Goal: Task Accomplishment & Management: Manage account settings

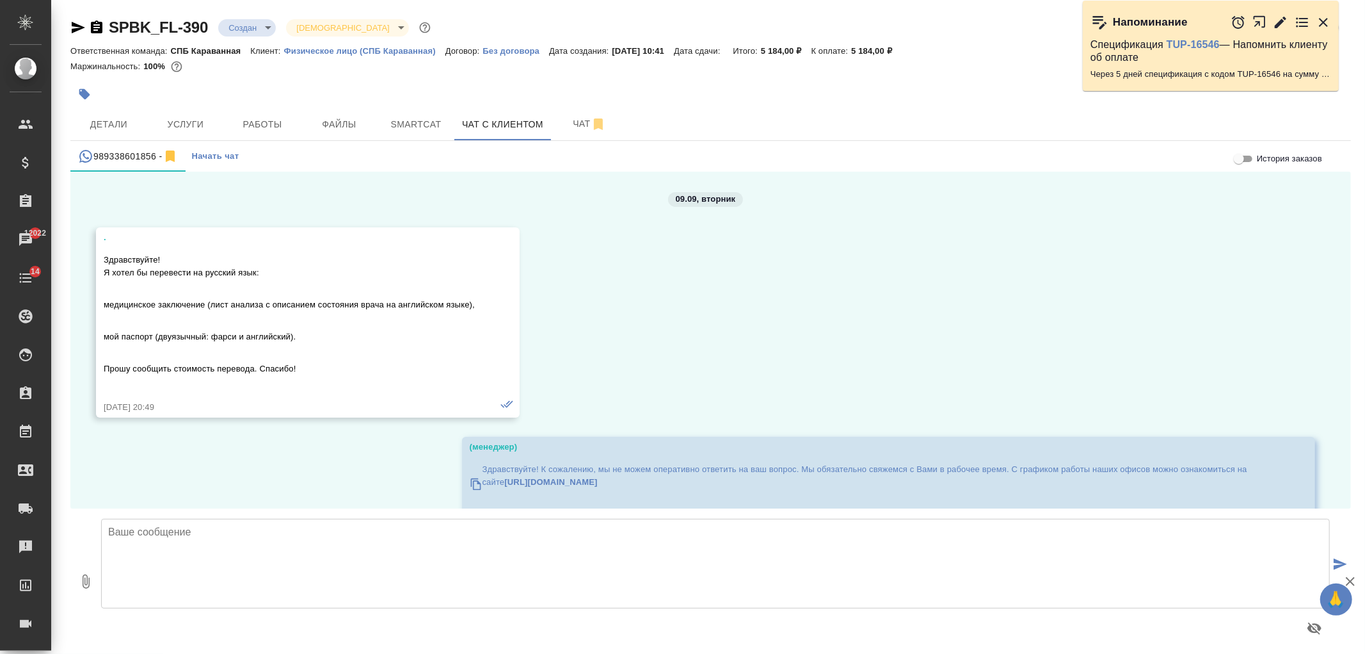
scroll to position [1814, 0]
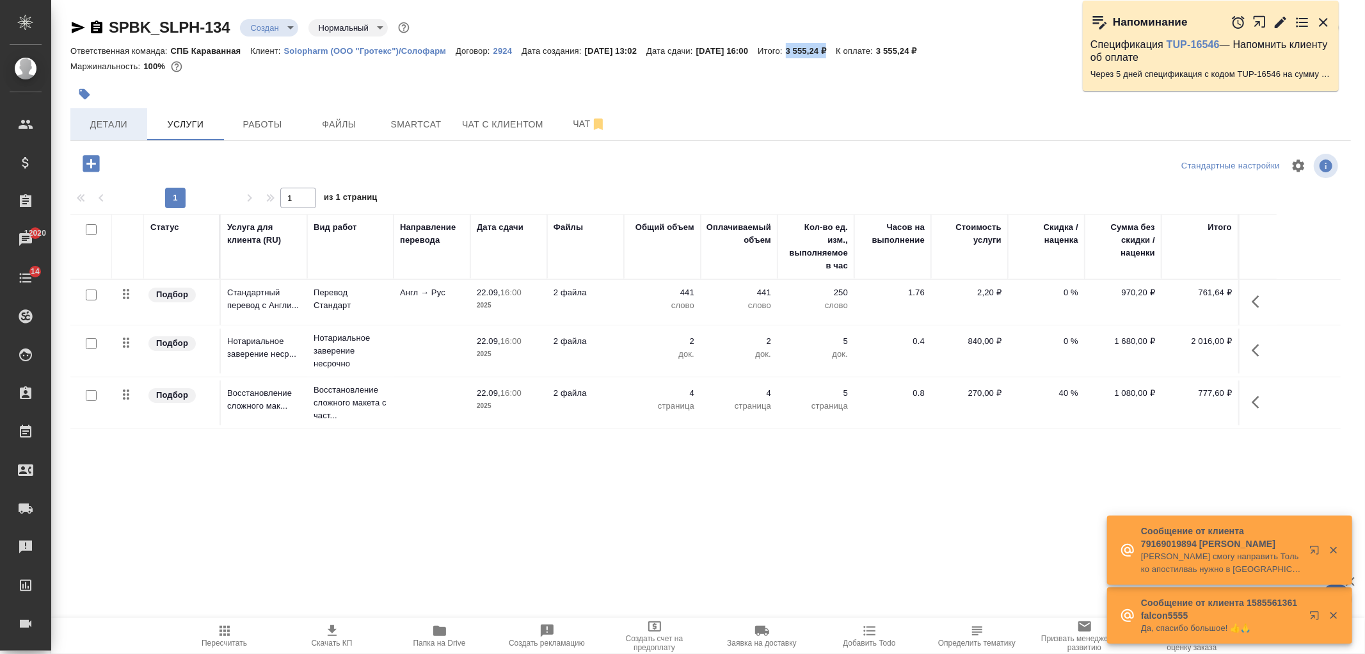
click at [124, 124] on span "Детали" at bounding box center [108, 125] width 61 height 16
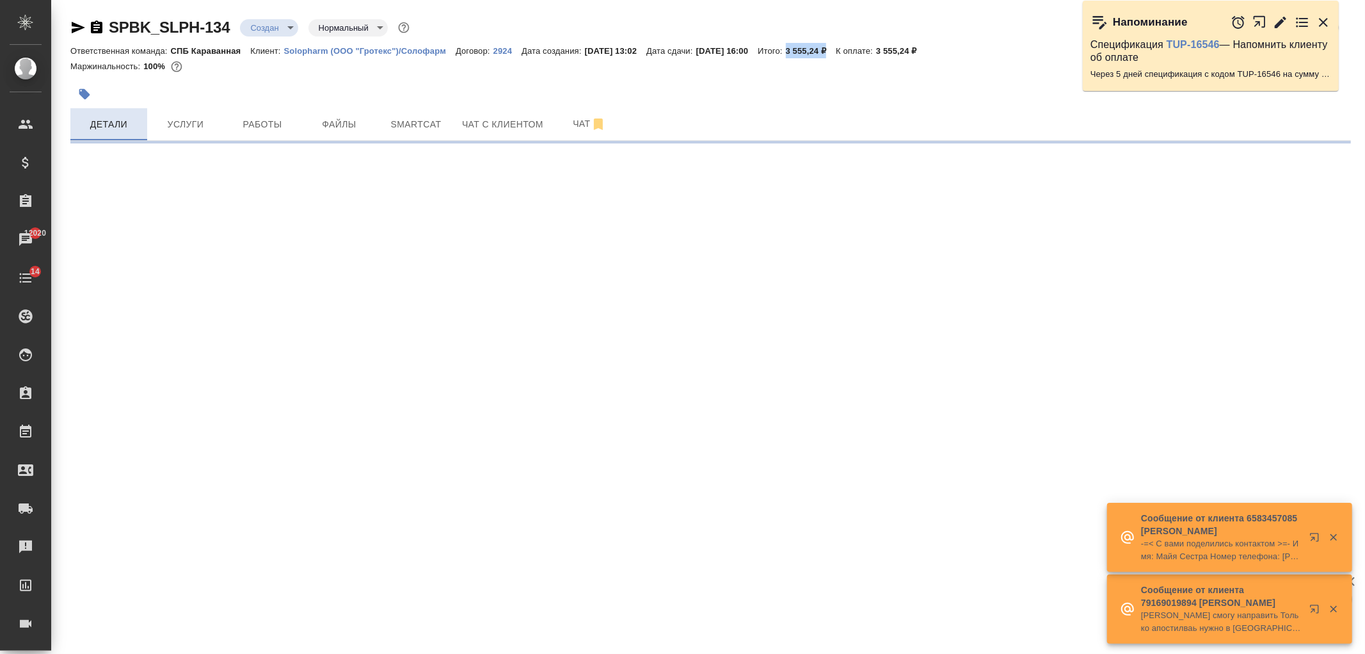
select select "RU"
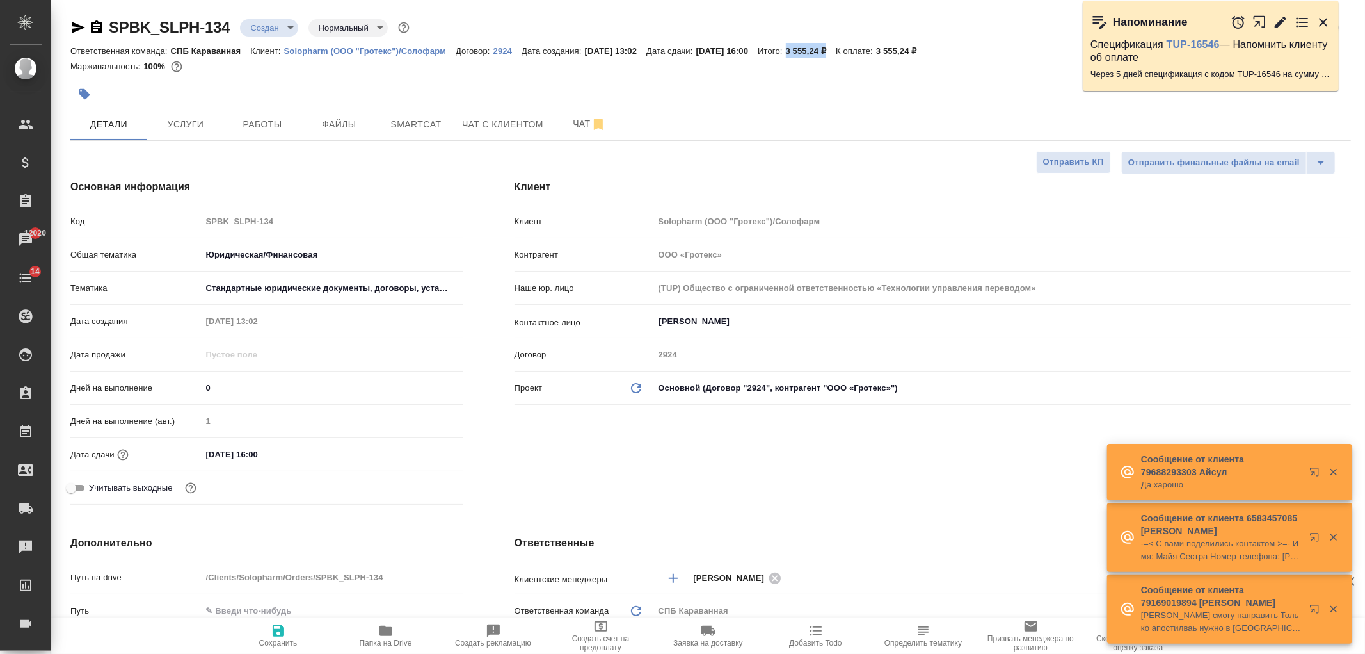
type textarea "x"
type input "Габриелян Гаянэ"
type input "[PERSON_NAME]"
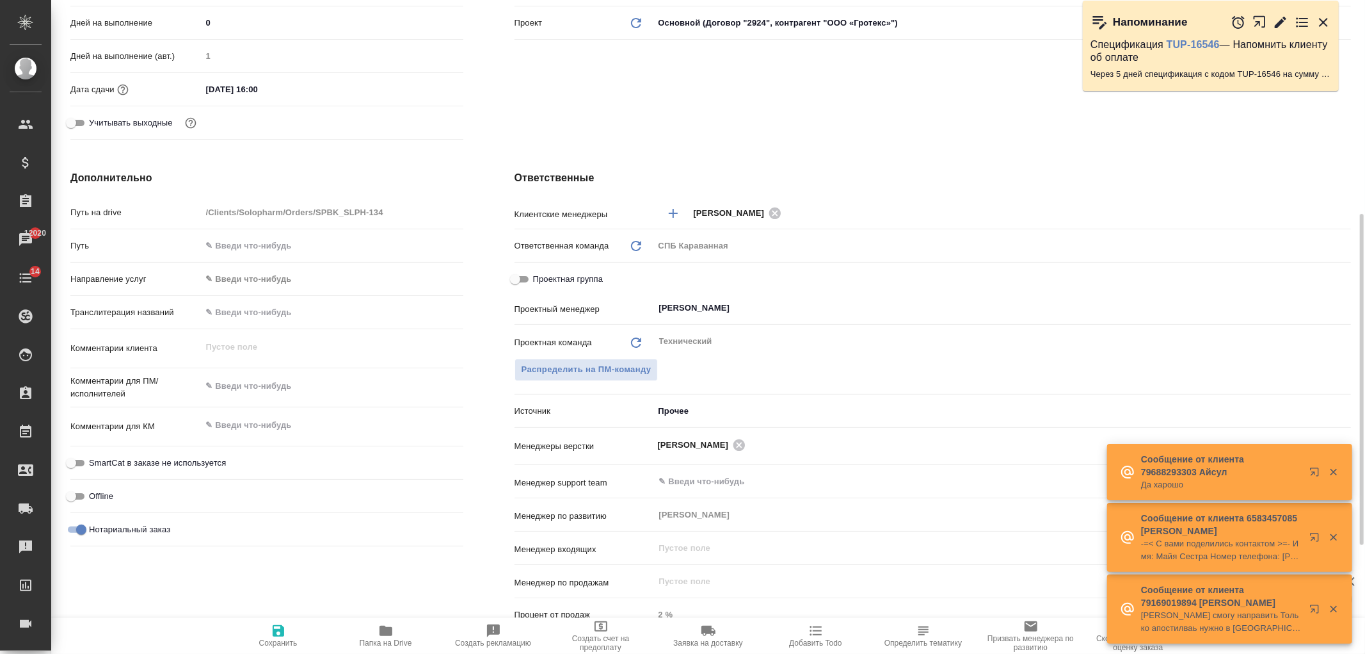
scroll to position [384, 0]
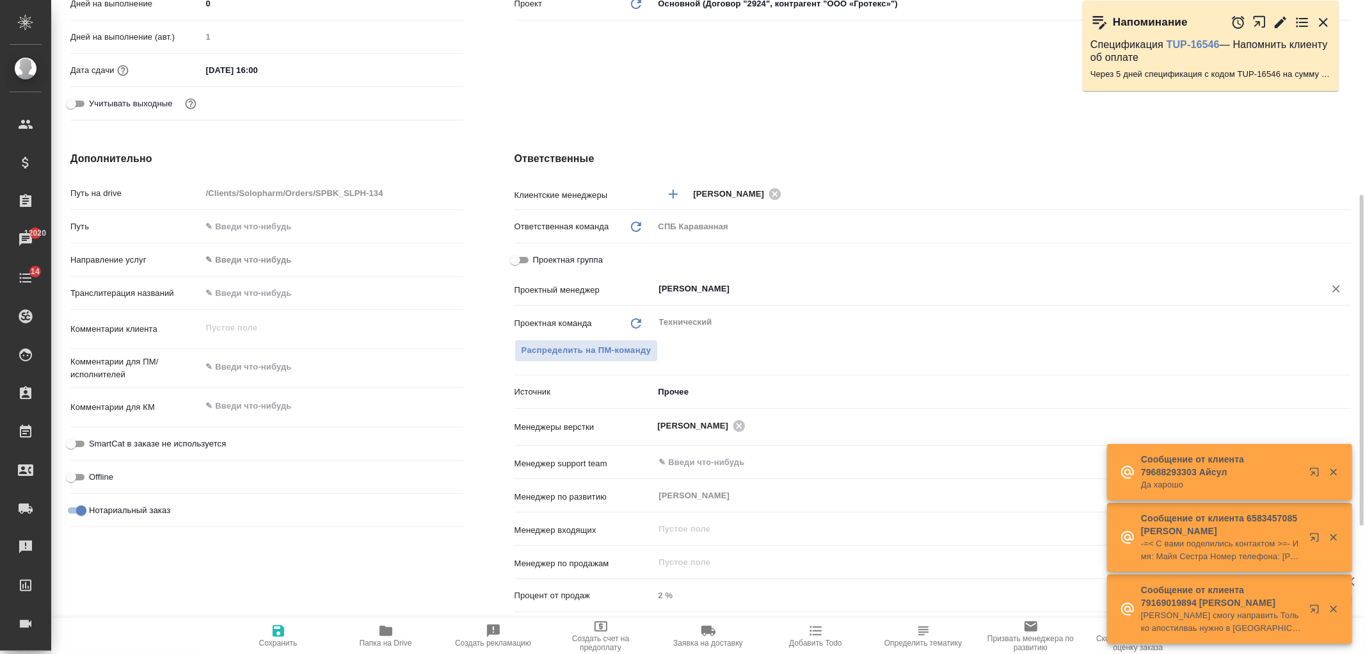
click at [1340, 288] on icon "Очистить" at bounding box center [1336, 288] width 13 height 13
type textarea "x"
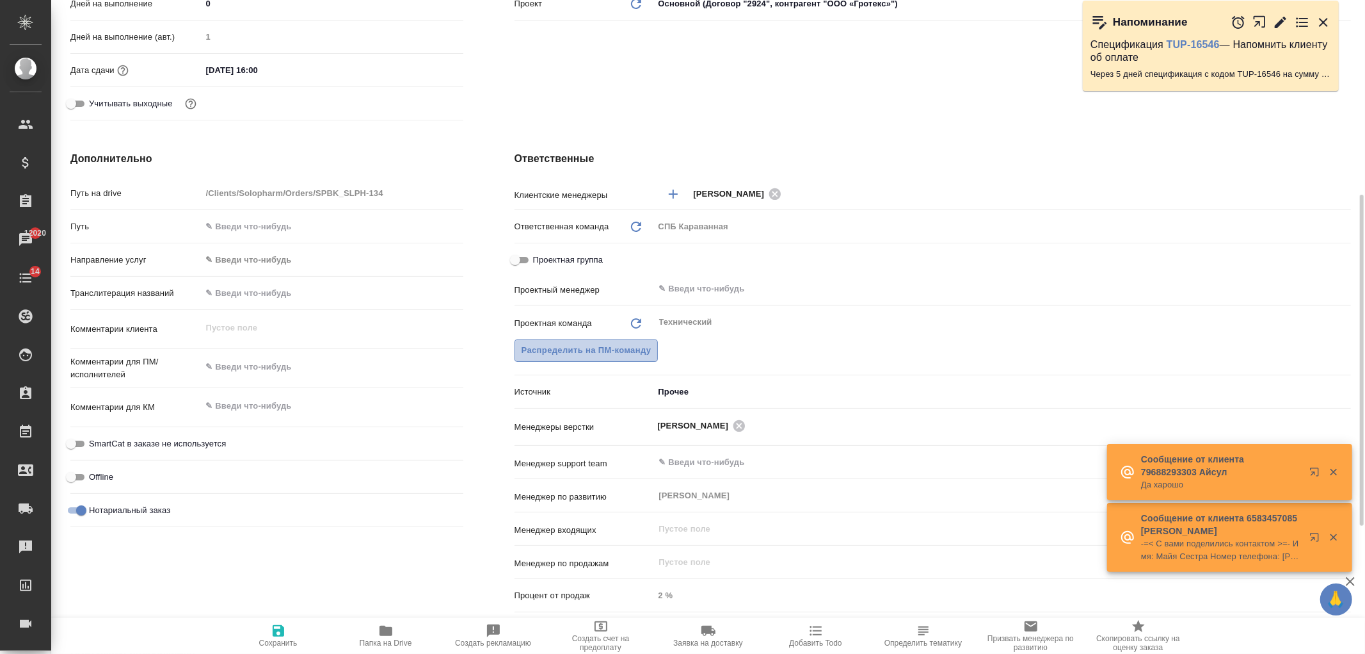
click at [628, 342] on button "Распределить на ПМ-команду" at bounding box center [587, 350] width 144 height 22
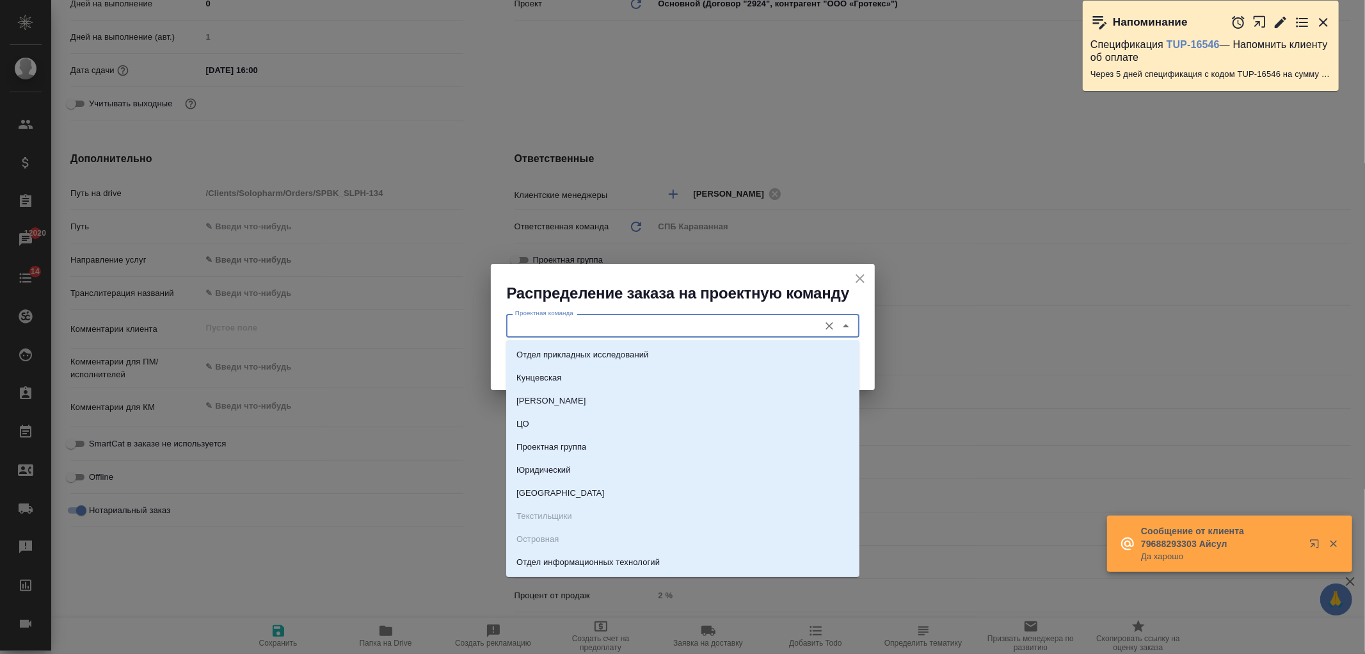
click at [616, 321] on input "Проектная команда" at bounding box center [661, 325] width 303 height 15
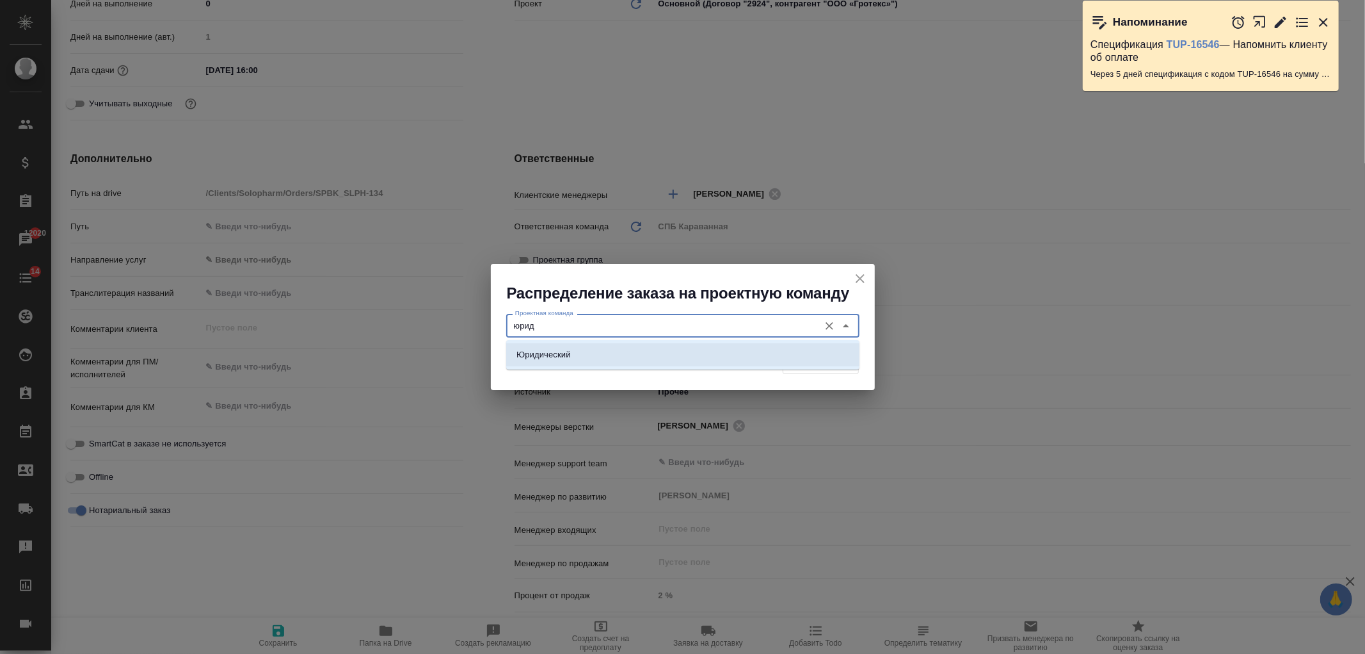
click at [643, 367] on ul "Юридический" at bounding box center [682, 364] width 353 height 23
click at [822, 355] on li "Юридический" at bounding box center [682, 354] width 353 height 23
type input "Юридический"
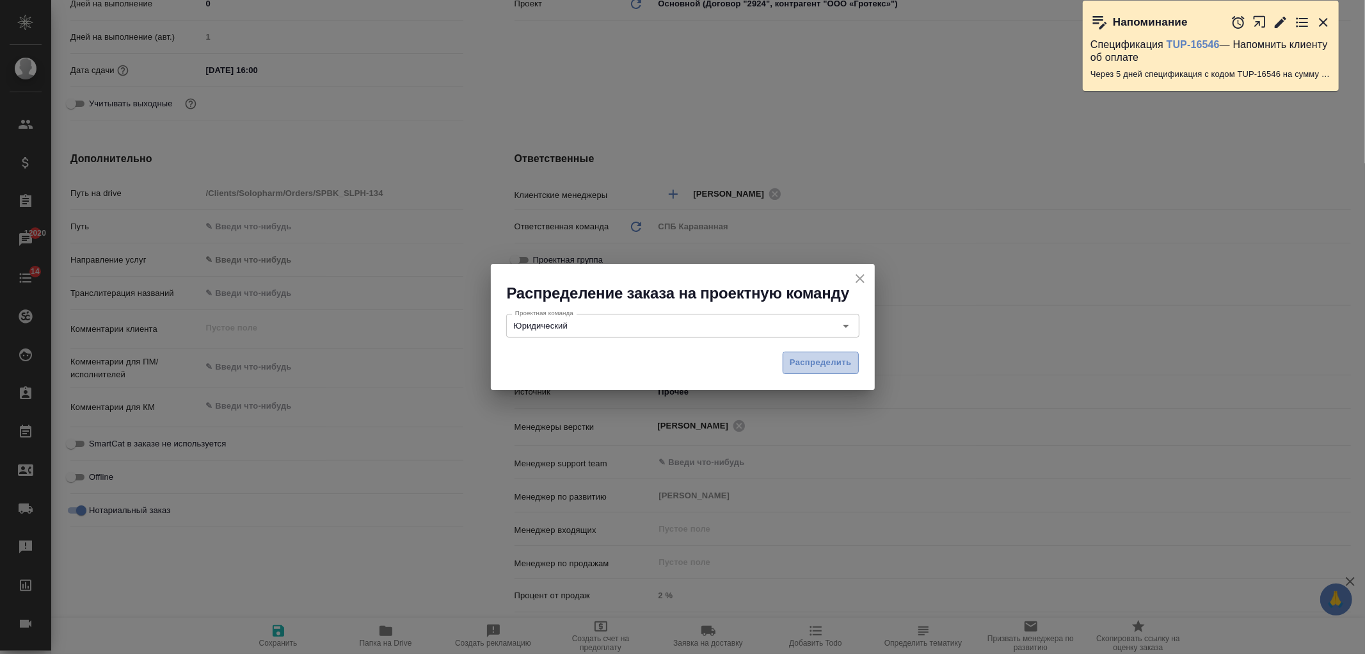
click at [828, 359] on span "Распределить" at bounding box center [821, 362] width 62 height 15
type textarea "x"
type input "Габриелян Гаянэ"
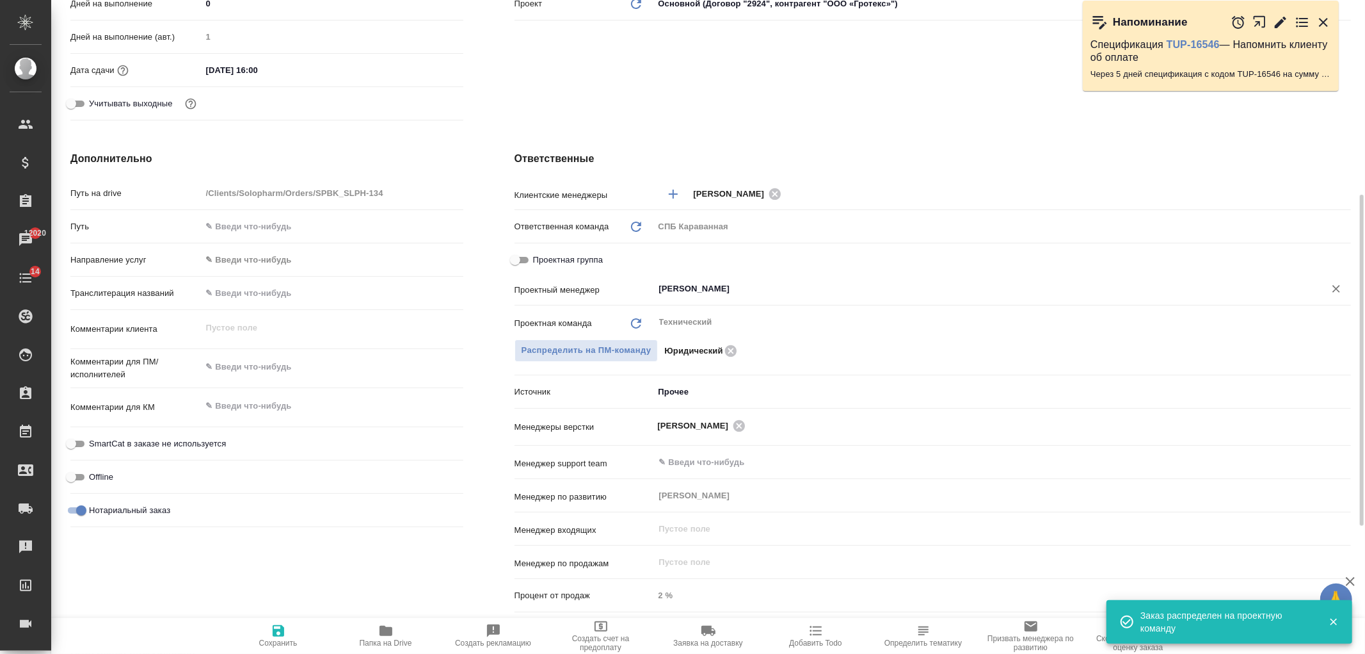
click at [1333, 289] on icon "Очистить" at bounding box center [1336, 288] width 13 height 13
type textarea "x"
click at [632, 326] on icon at bounding box center [636, 323] width 10 height 10
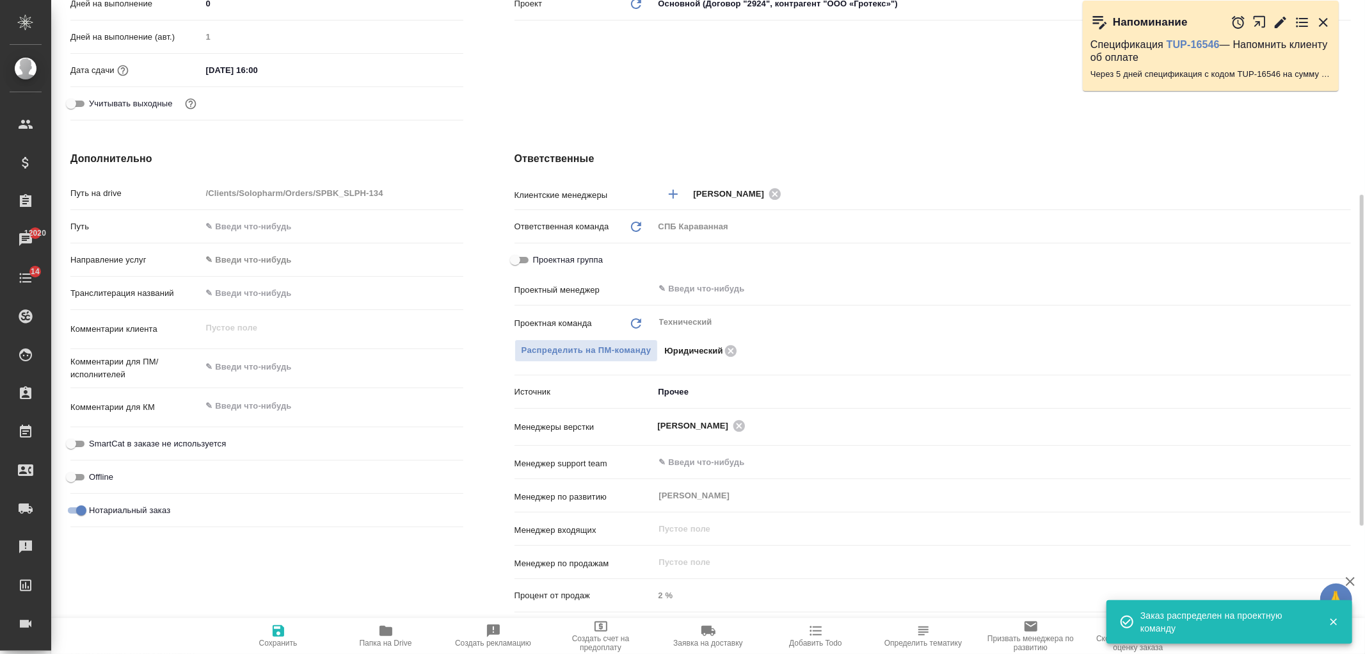
type textarea "x"
click at [580, 351] on span "Распределить на ПМ-команду" at bounding box center [587, 350] width 130 height 15
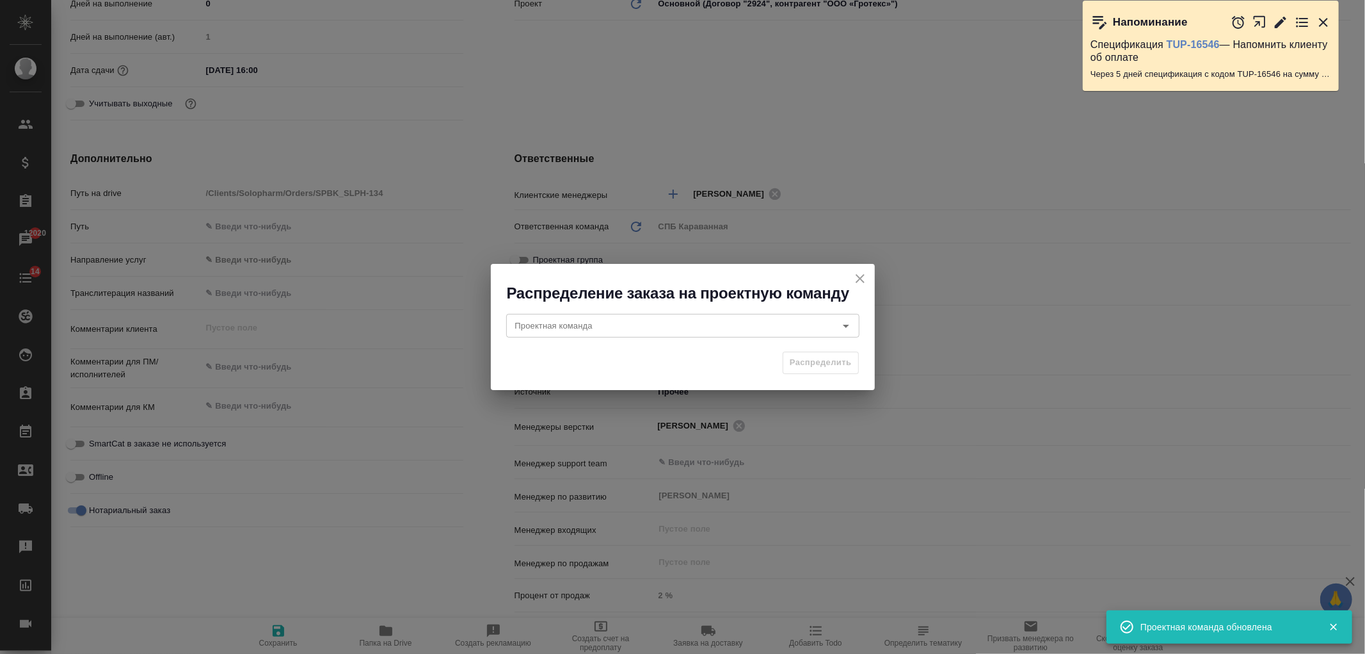
click at [867, 273] on icon "close" at bounding box center [860, 278] width 15 height 15
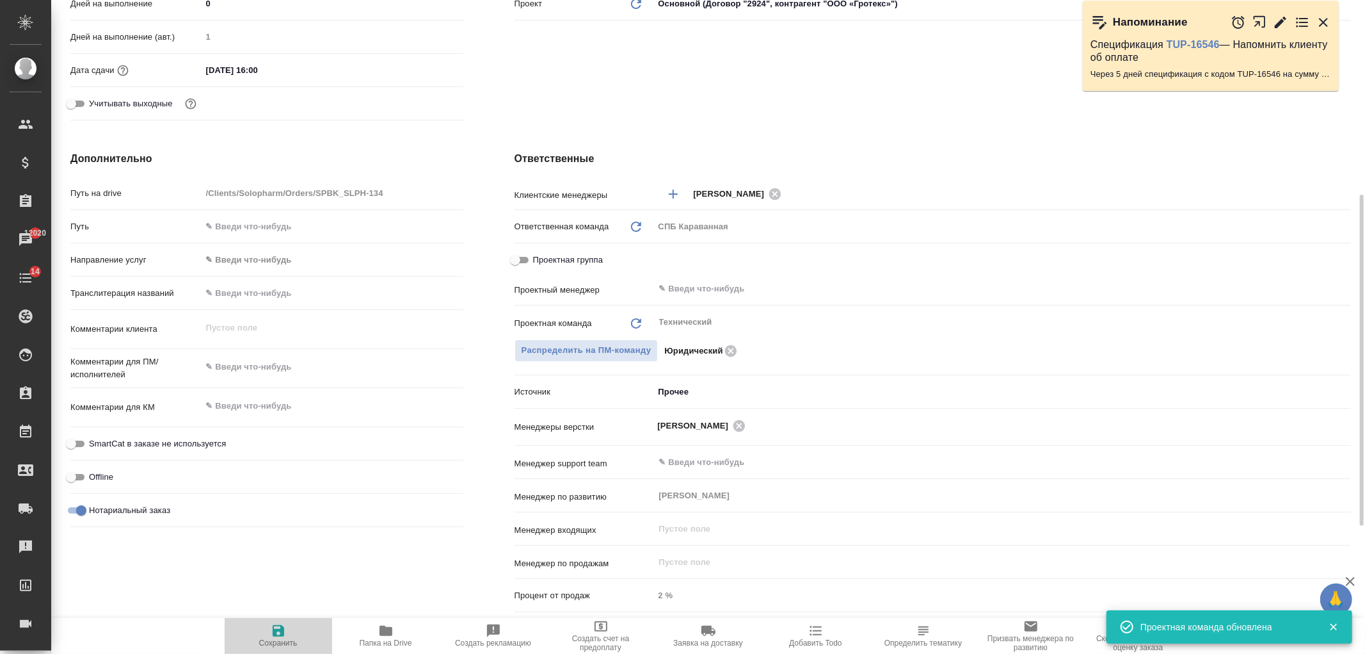
click at [278, 631] on icon "button" at bounding box center [278, 630] width 15 height 15
type textarea "x"
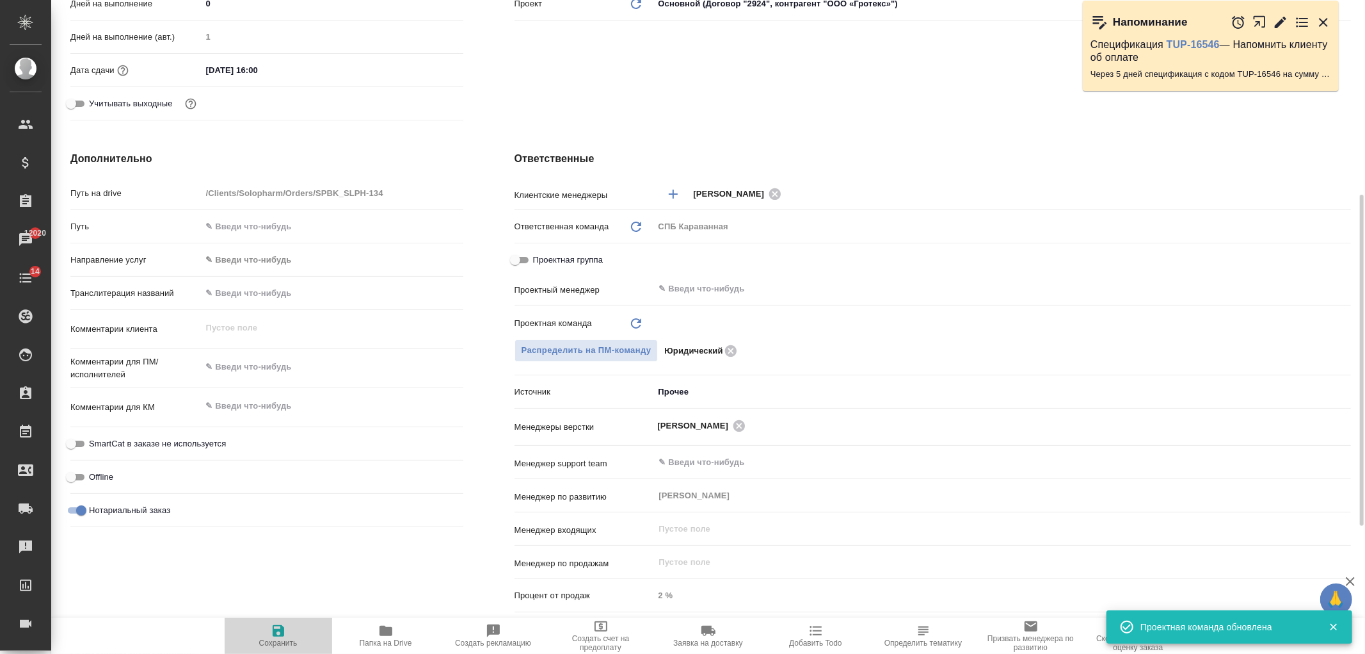
type textarea "x"
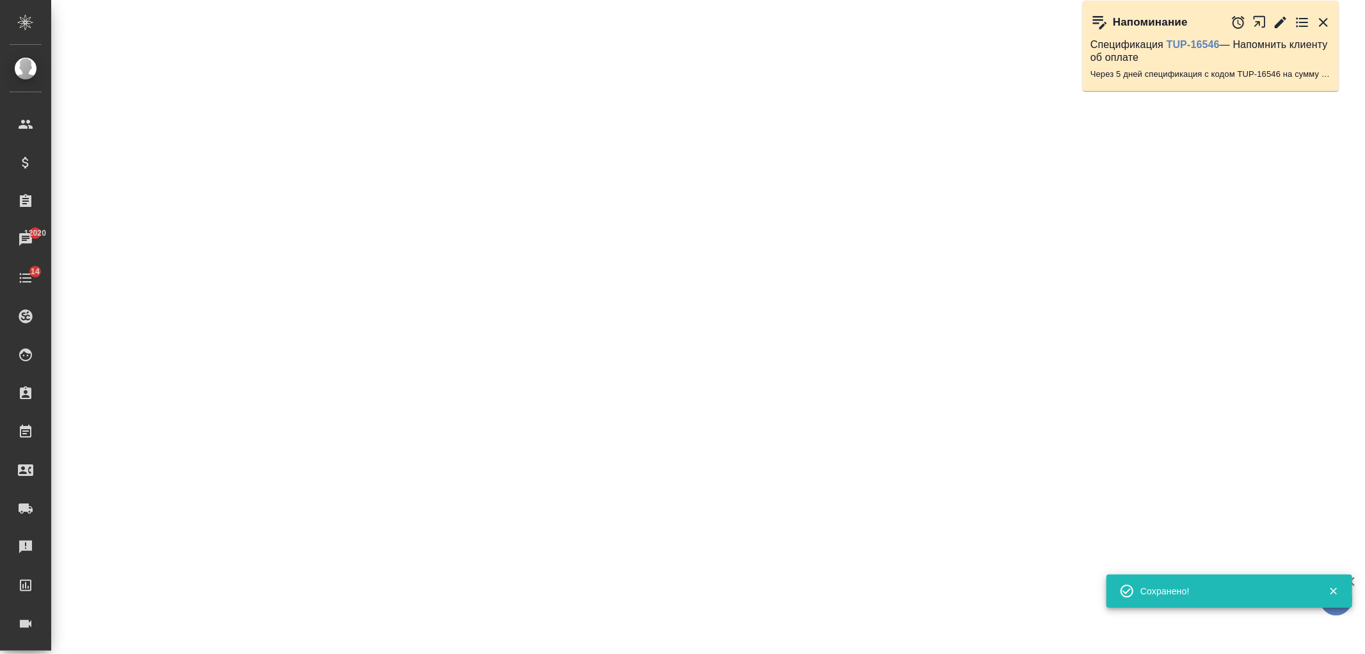
select select "RU"
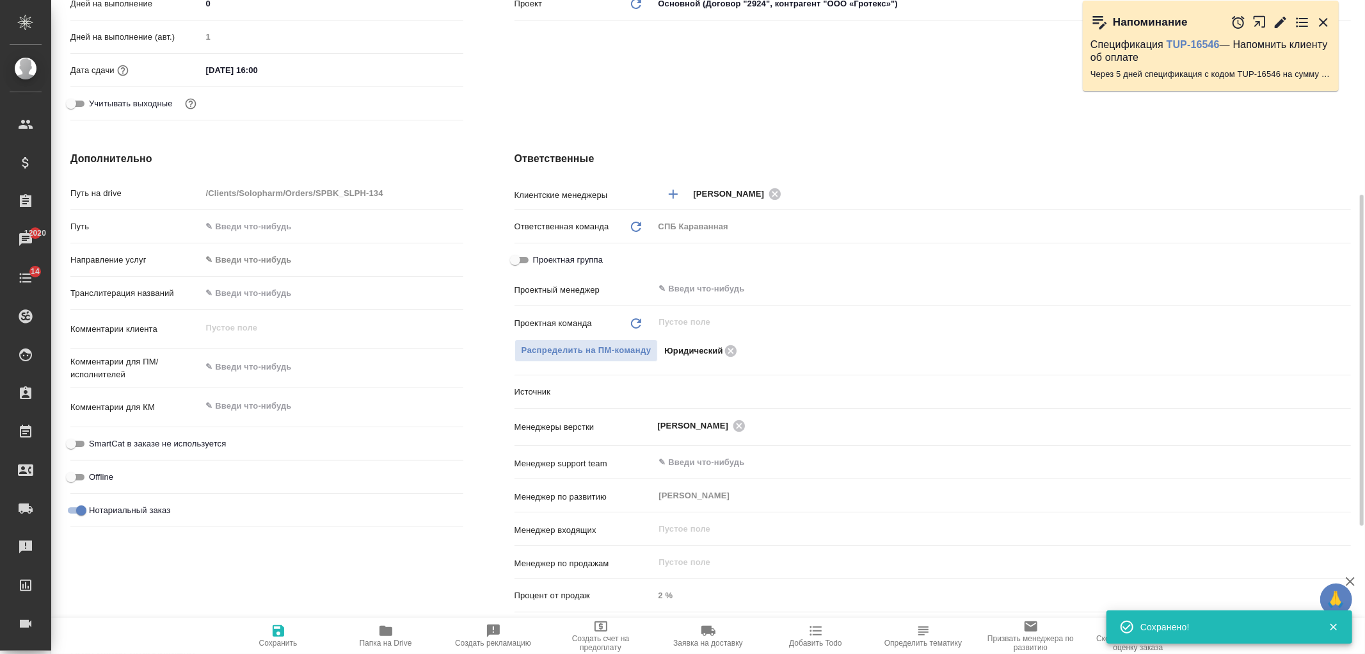
type textarea "x"
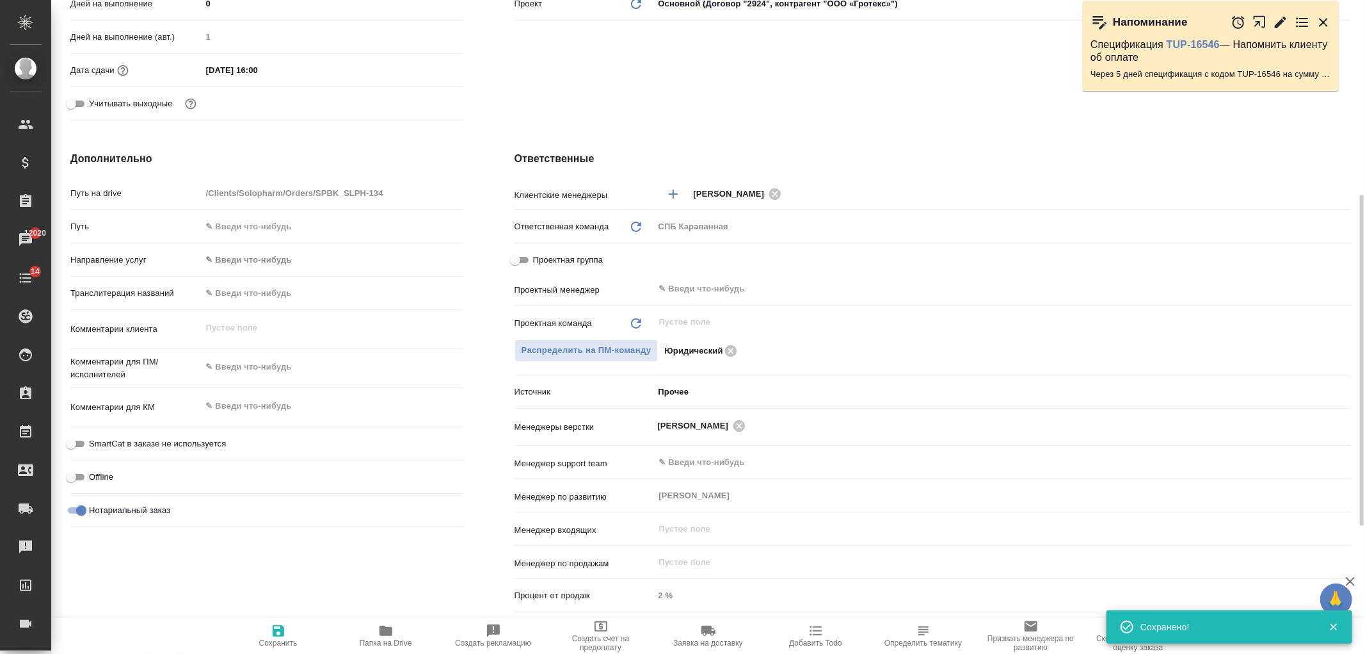
type textarea "x"
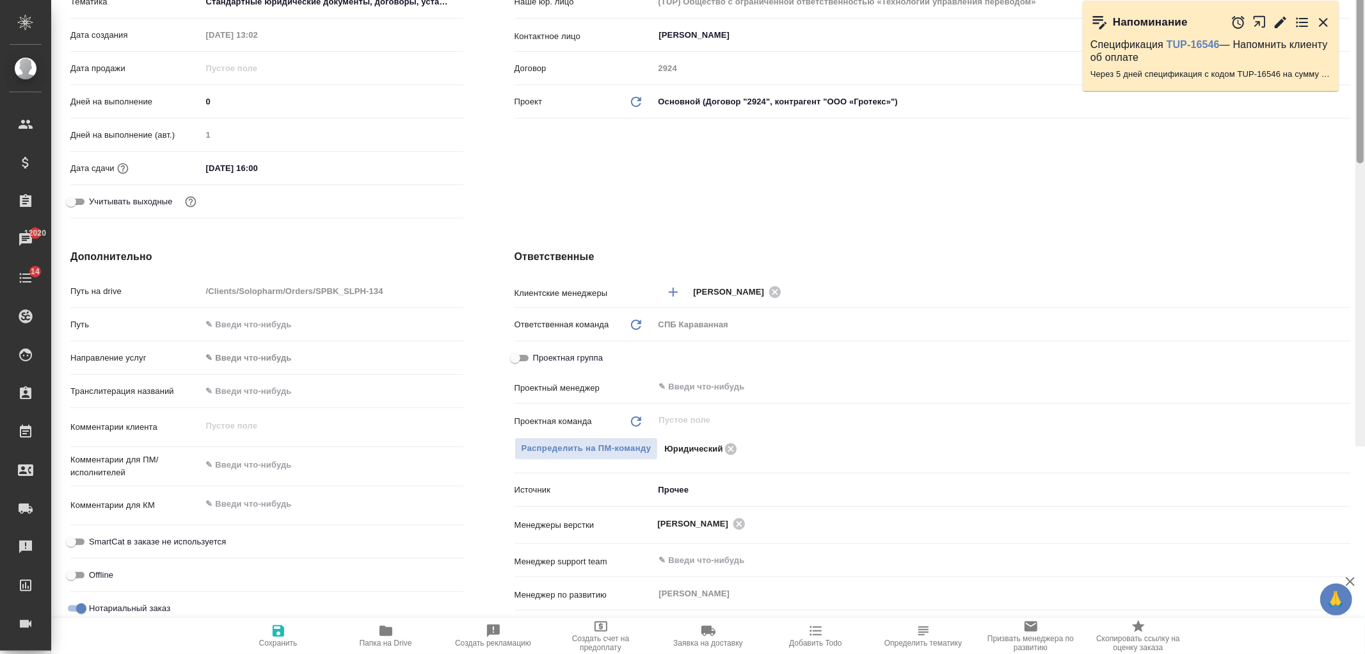
scroll to position [0, 0]
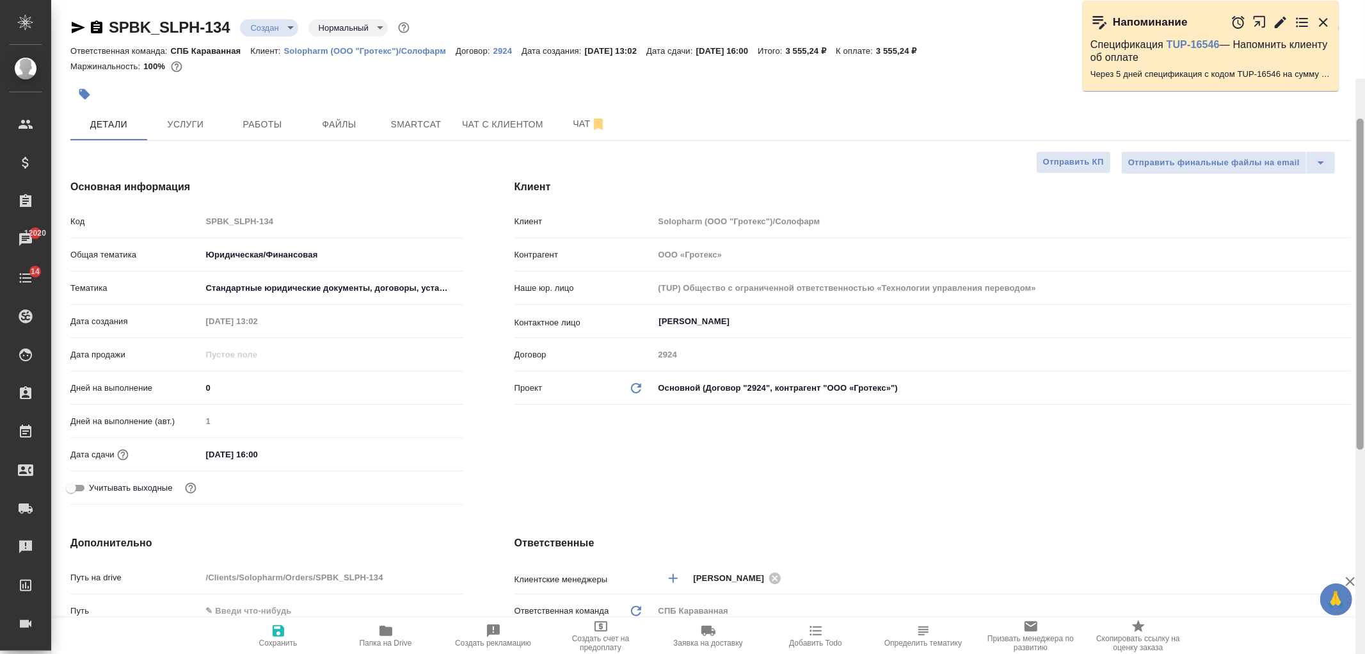
drag, startPoint x: 1360, startPoint y: 440, endPoint x: 1355, endPoint y: 111, distance: 328.4
click at [1358, 118] on div at bounding box center [1360, 283] width 7 height 331
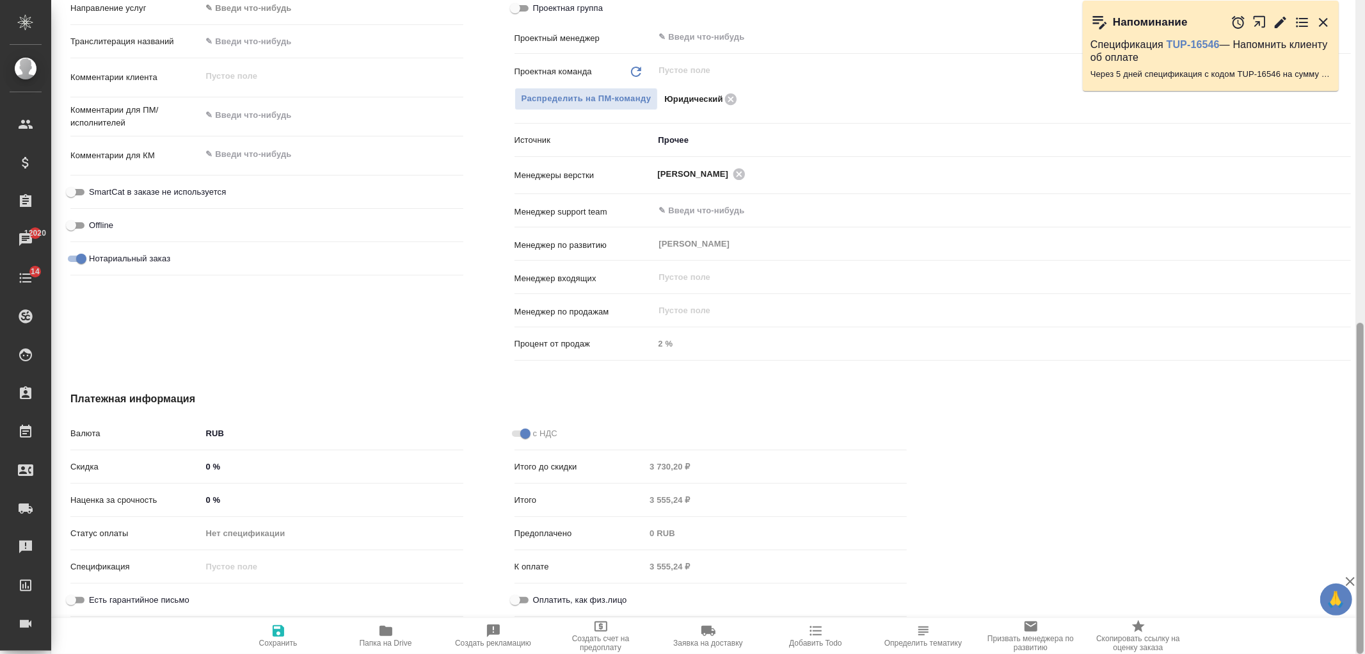
drag, startPoint x: 1365, startPoint y: 229, endPoint x: 1365, endPoint y: 252, distance: 23.7
click at [1365, 252] on div at bounding box center [1361, 327] width 10 height 654
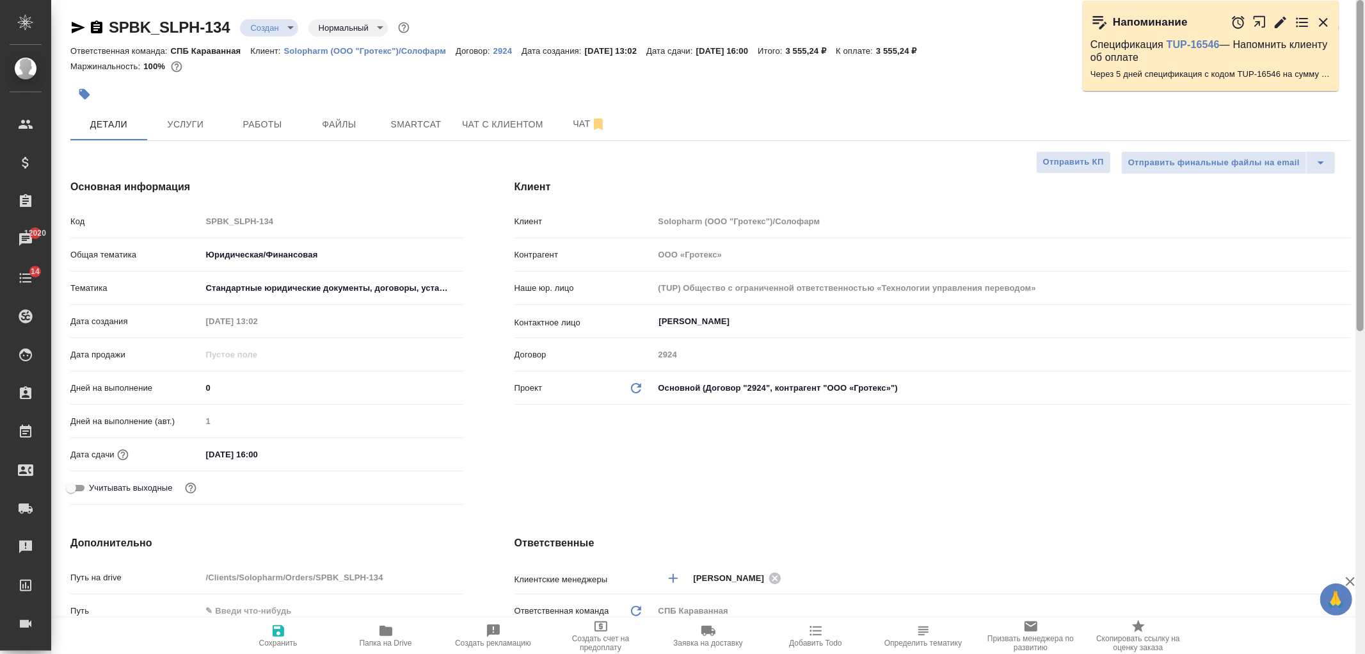
click at [1356, 272] on div at bounding box center [1361, 327] width 10 height 654
drag, startPoint x: 1360, startPoint y: 271, endPoint x: 1335, endPoint y: 128, distance: 145.4
click at [1364, 140] on div at bounding box center [1360, 165] width 7 height 331
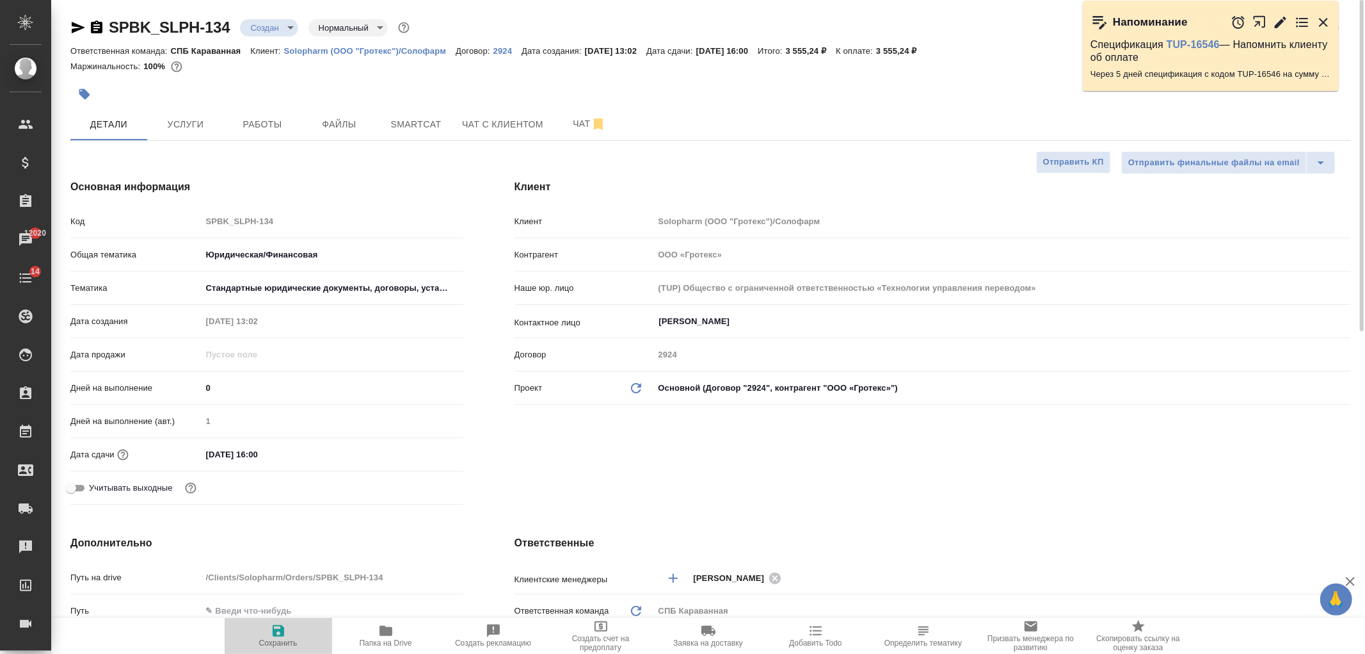
click at [284, 629] on icon "button" at bounding box center [279, 631] width 12 height 12
type textarea "x"
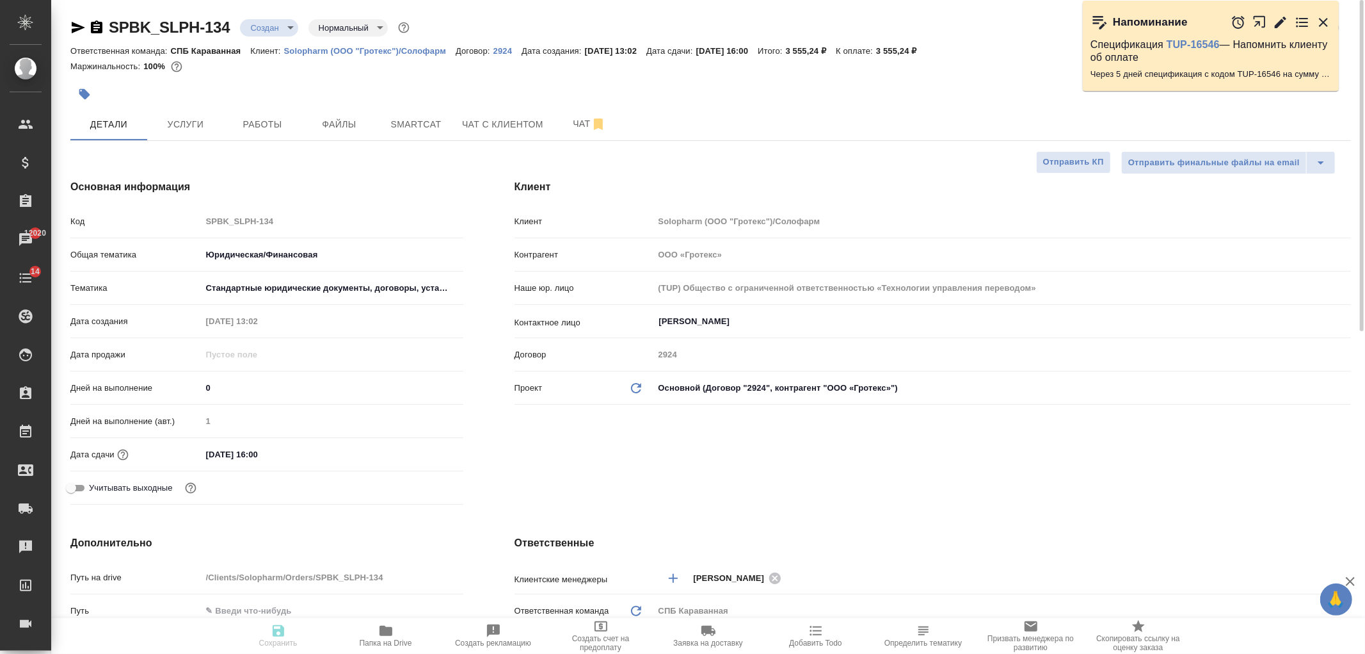
type textarea "x"
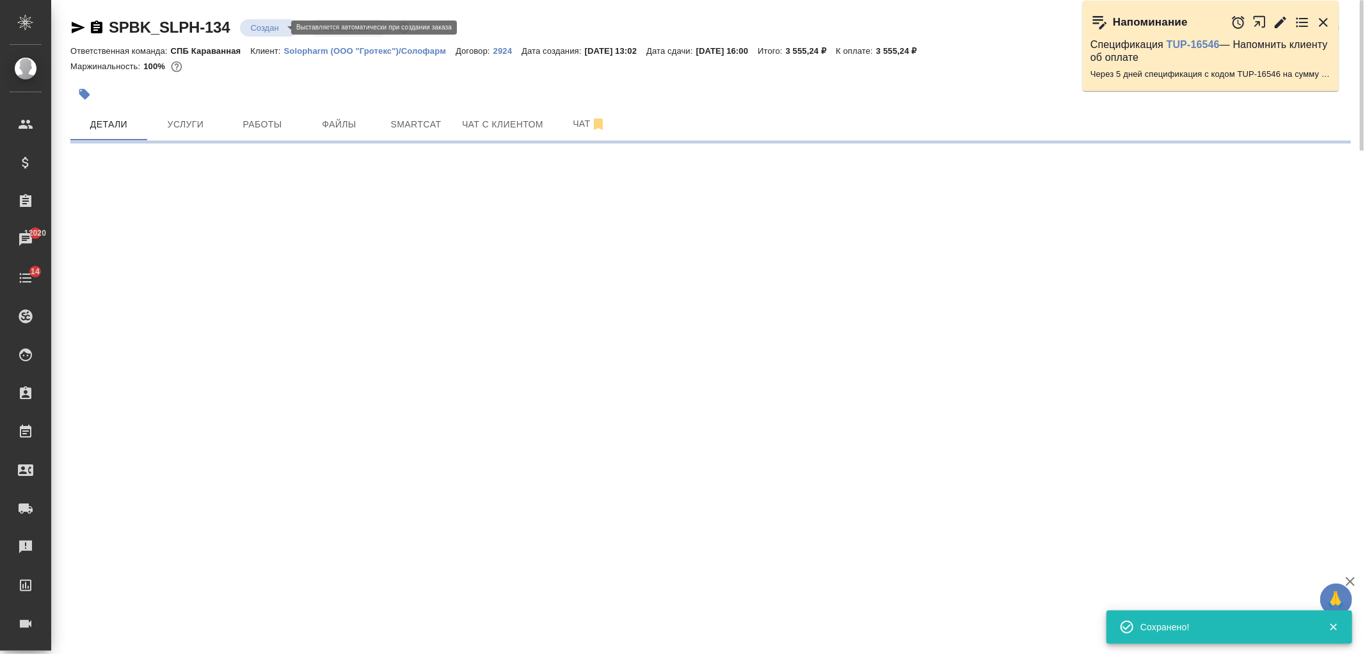
select select "RU"
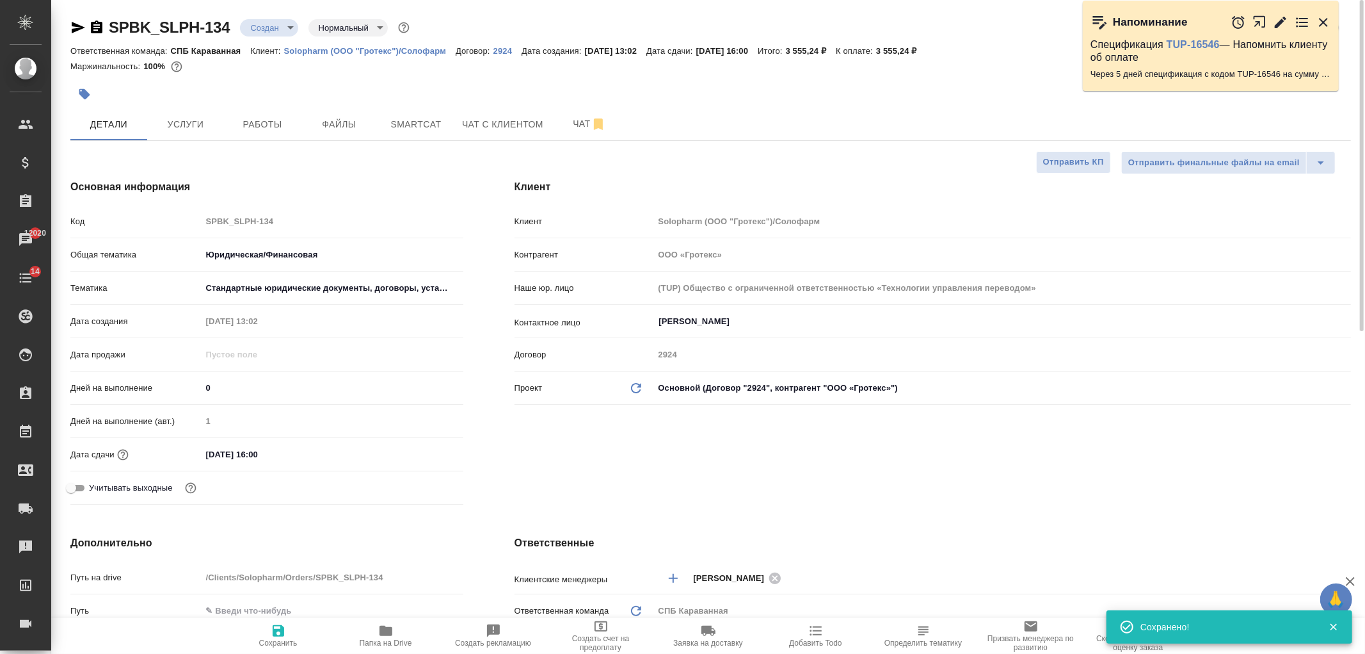
type textarea "x"
click at [266, 21] on body "🙏 .cls-1 fill:#fff; AWATERA Ivanova Arina Клиенты Спецификации Заказы 12020 Чат…" at bounding box center [682, 327] width 1365 height 654
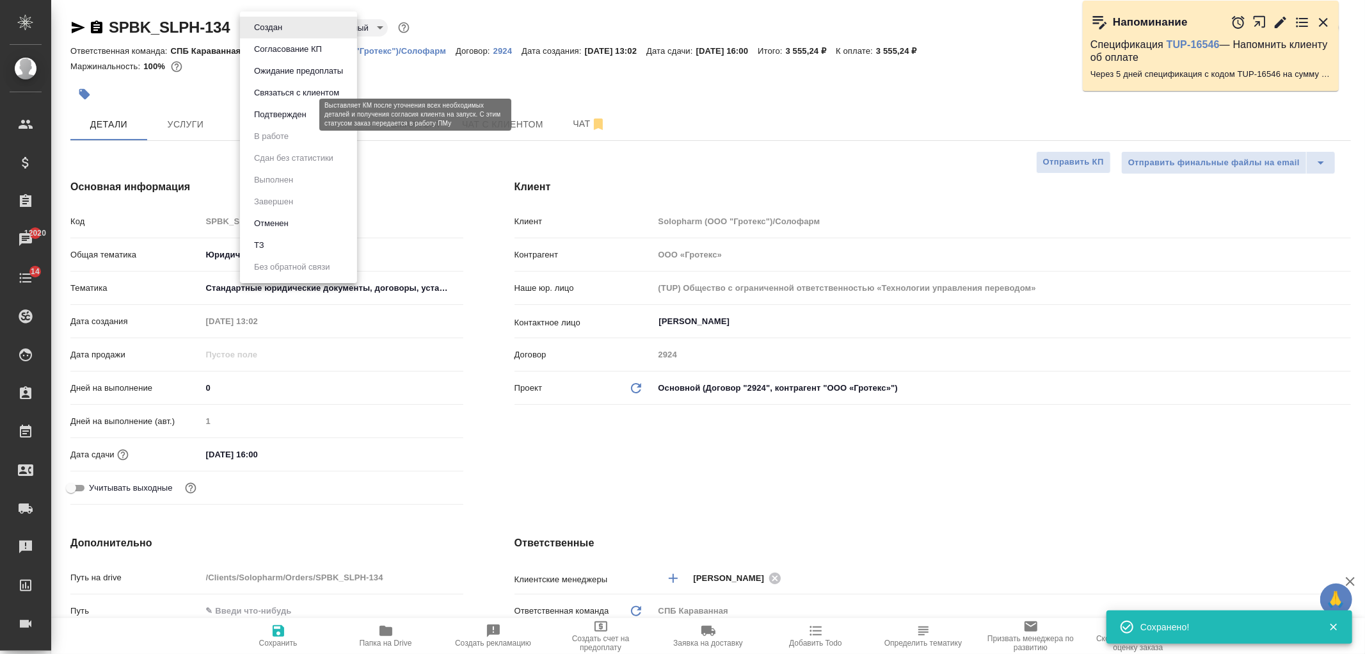
click at [294, 113] on button "Подтвержден" at bounding box center [280, 115] width 60 height 14
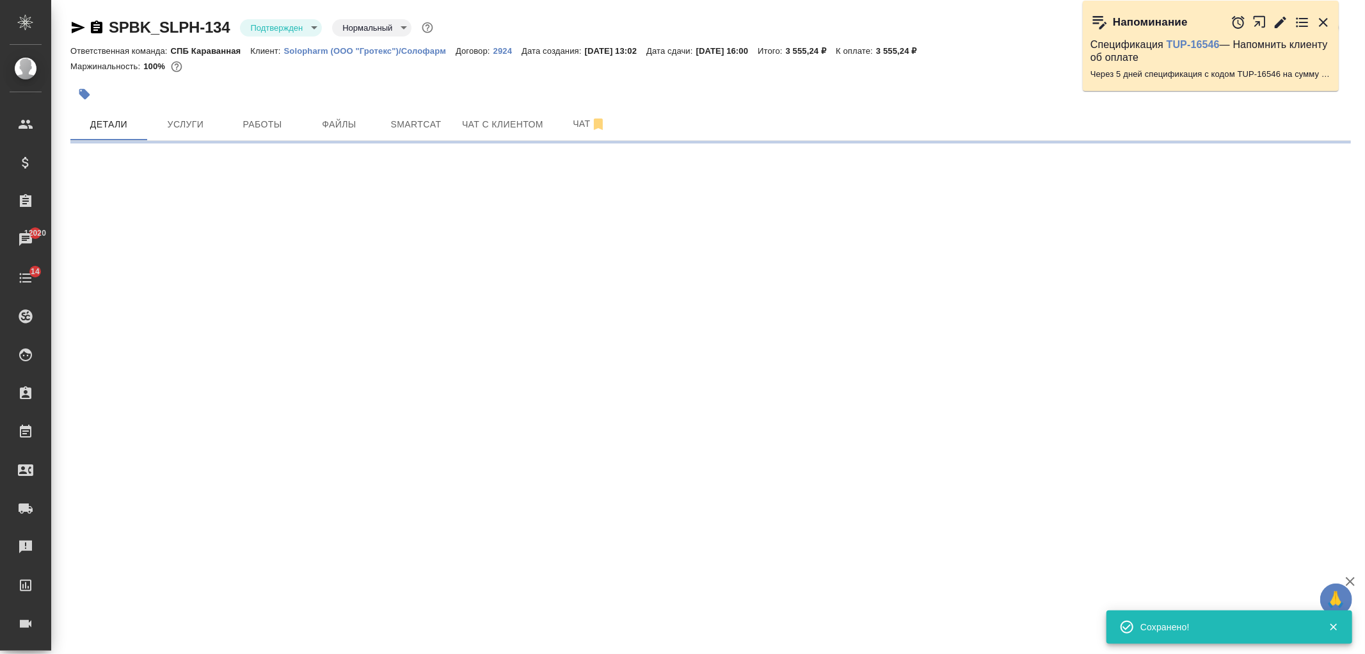
select select "RU"
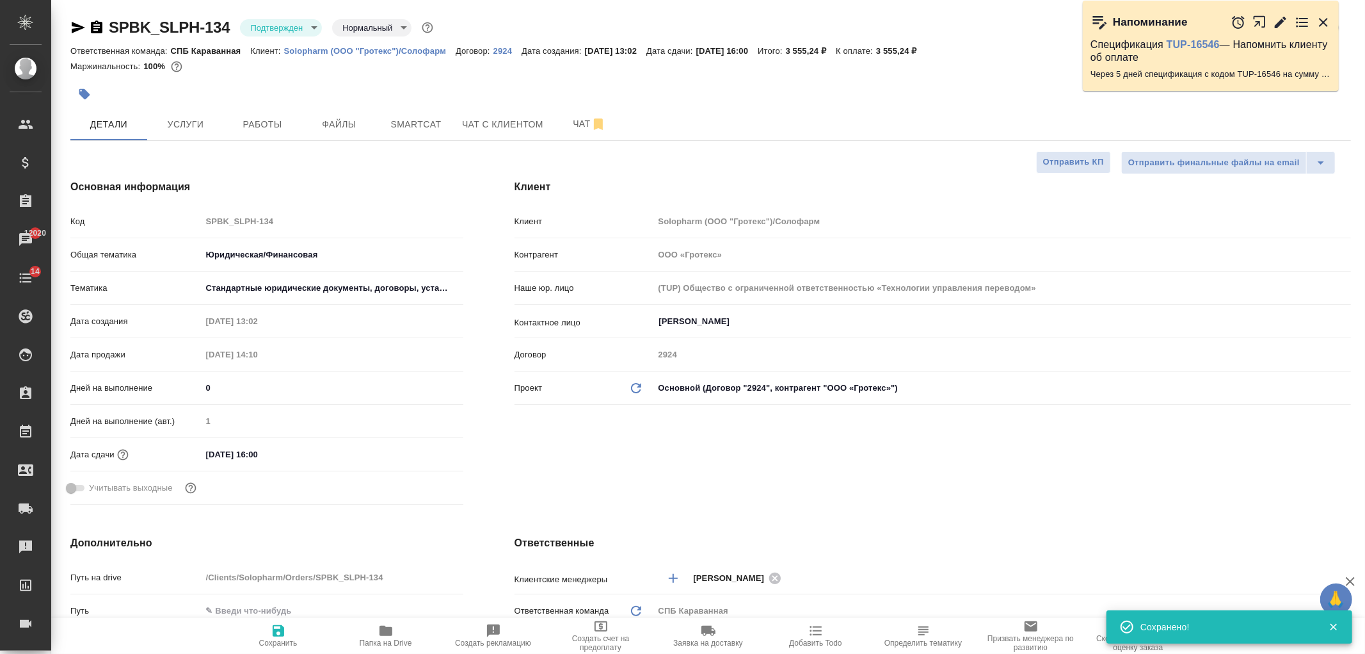
type textarea "x"
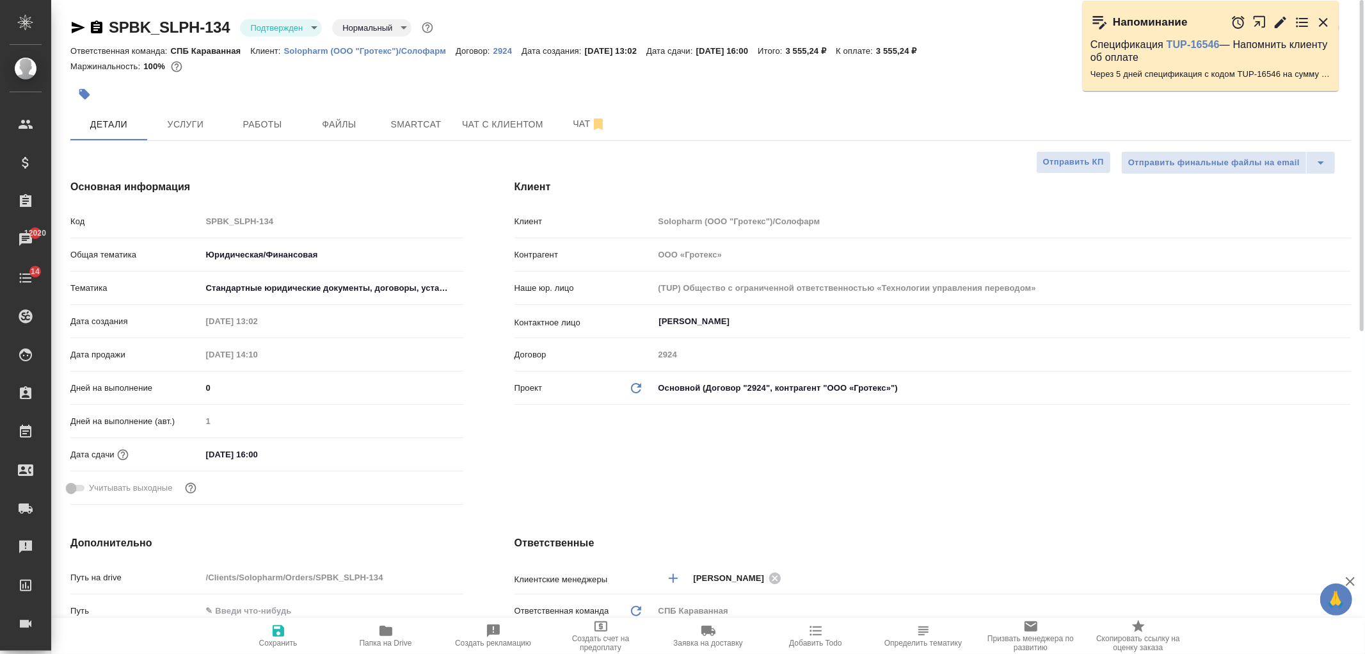
type textarea "x"
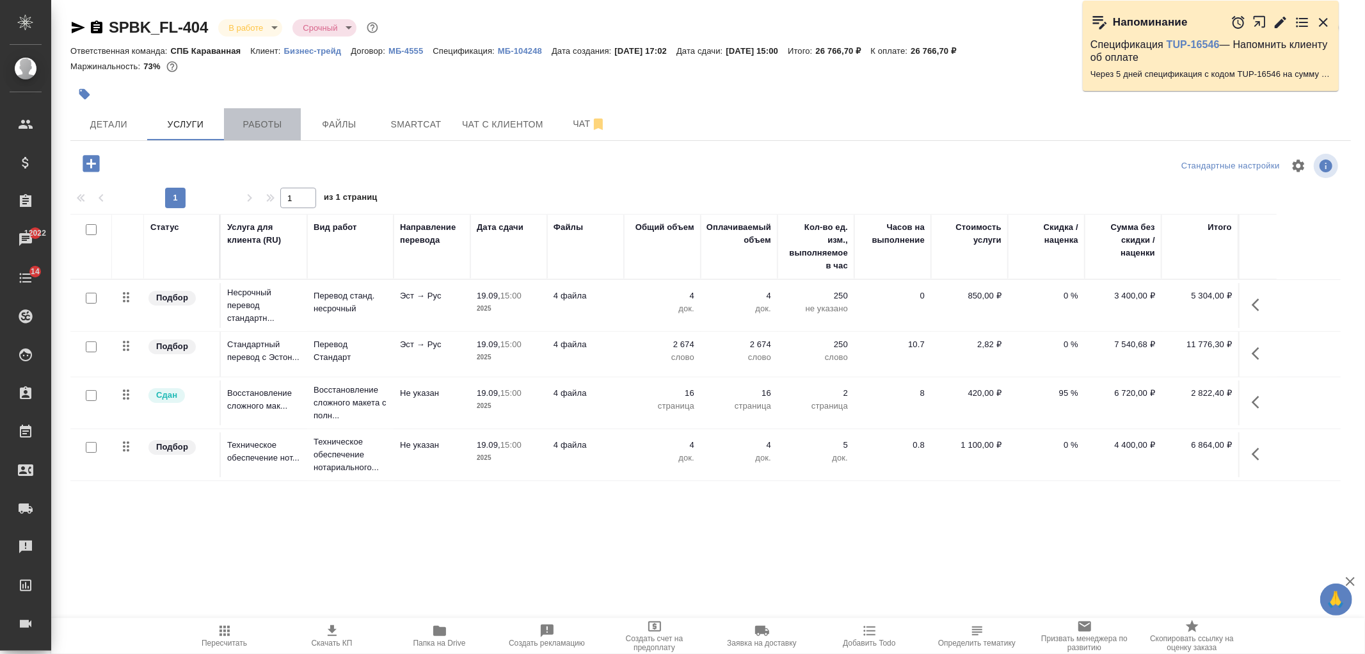
click at [280, 134] on button "Работы" at bounding box center [262, 124] width 77 height 32
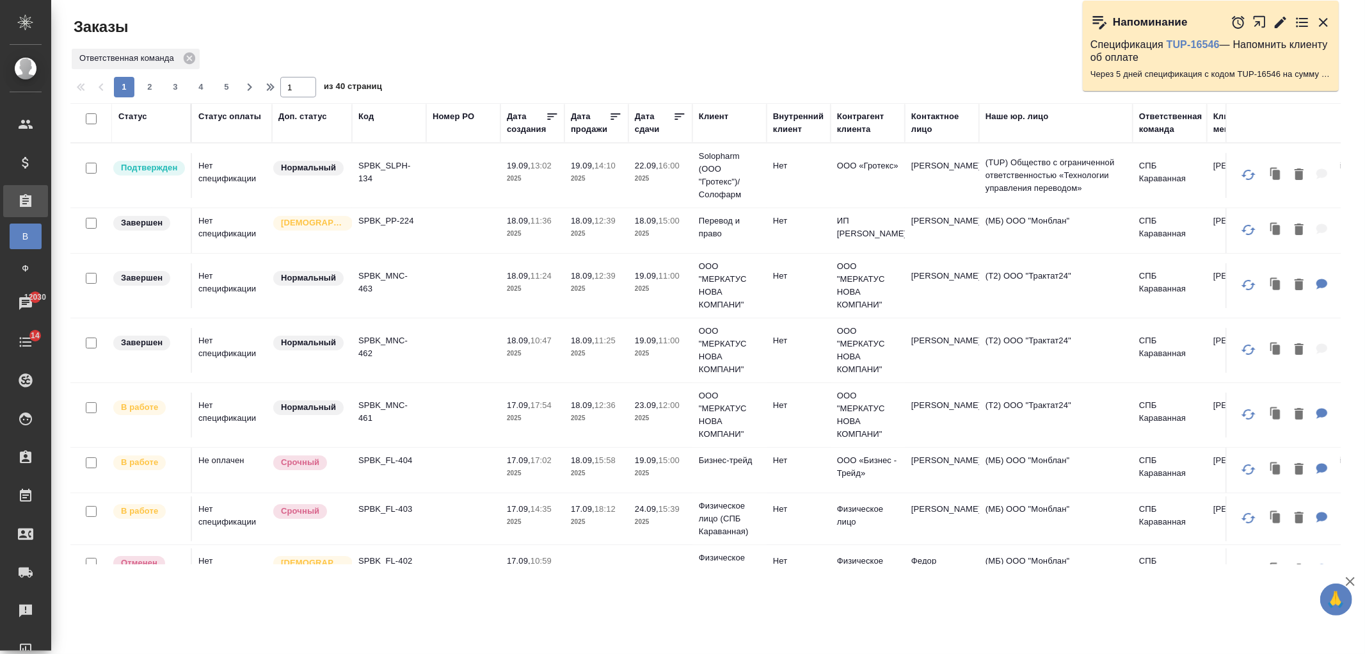
click at [387, 188] on td "SPBK_SLPH-134" at bounding box center [389, 175] width 74 height 45
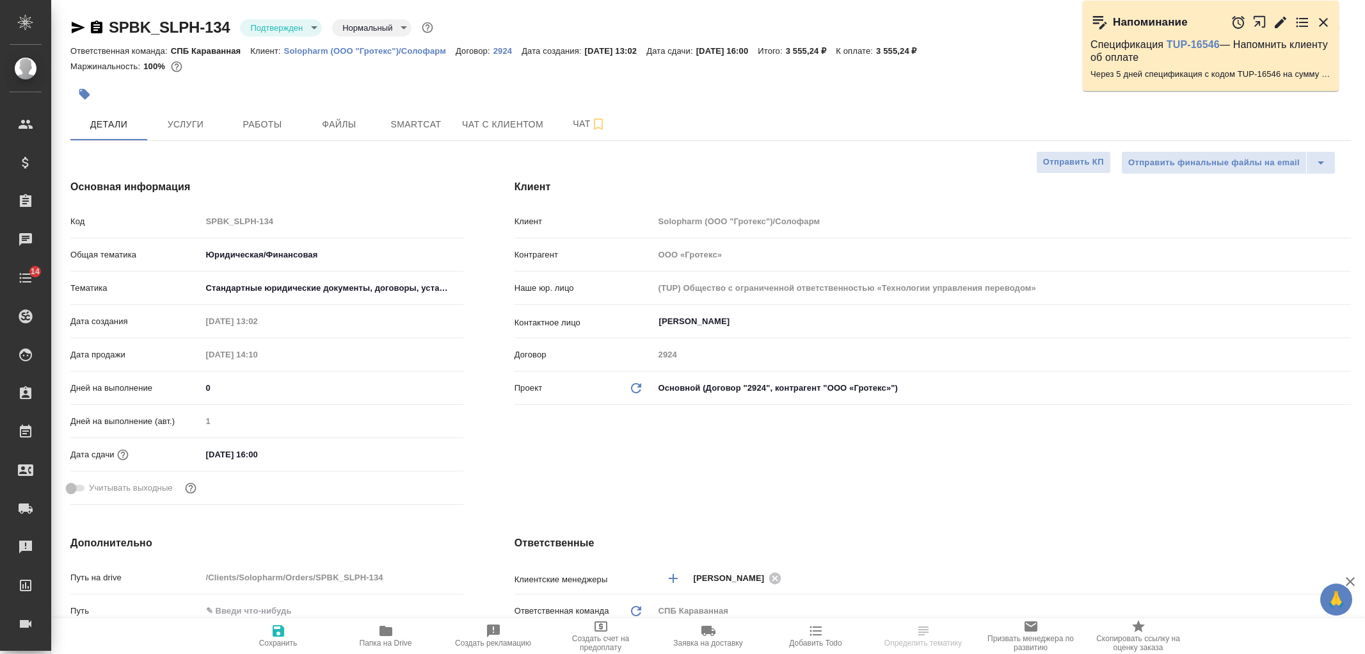
select select "RU"
click at [901, 483] on div "Клиент Клиент Solopharm (ООО "Гротекс")/Солофарм Контрагент ООО «Гротекс» Наше …" at bounding box center [933, 345] width 888 height 382
click at [192, 111] on button "Услуги" at bounding box center [185, 124] width 77 height 32
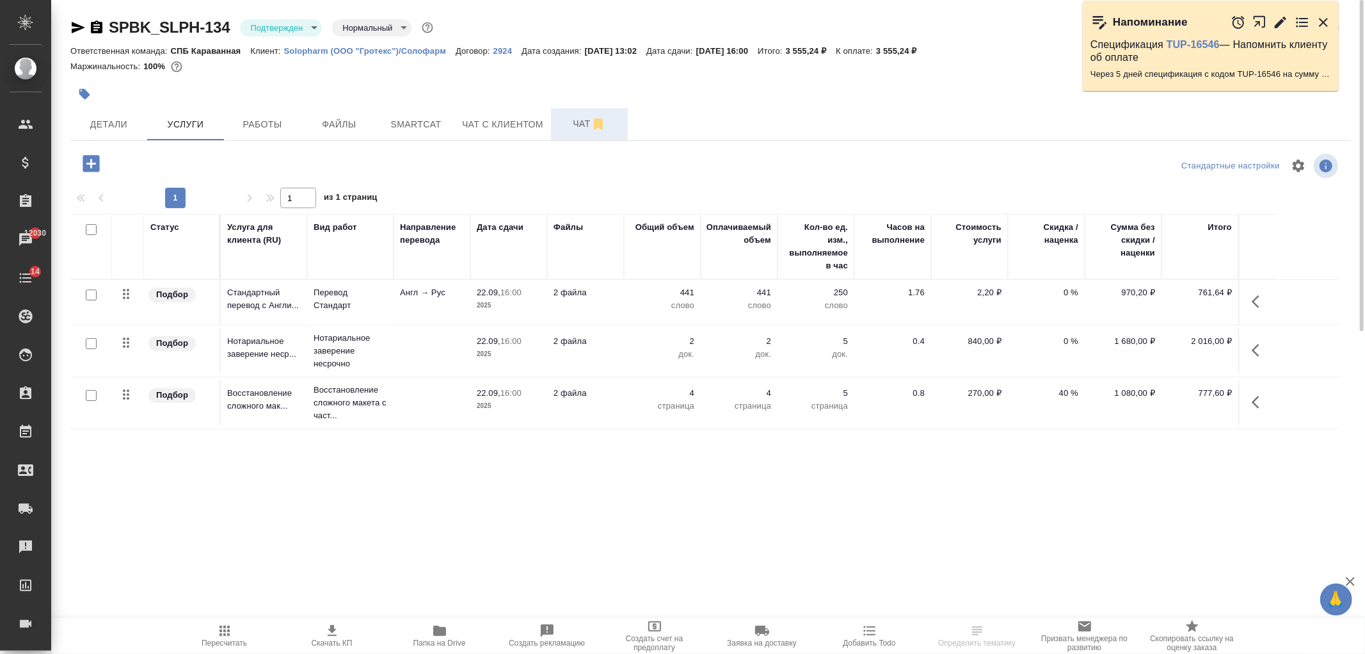
click at [559, 118] on span "Чат" at bounding box center [589, 124] width 61 height 16
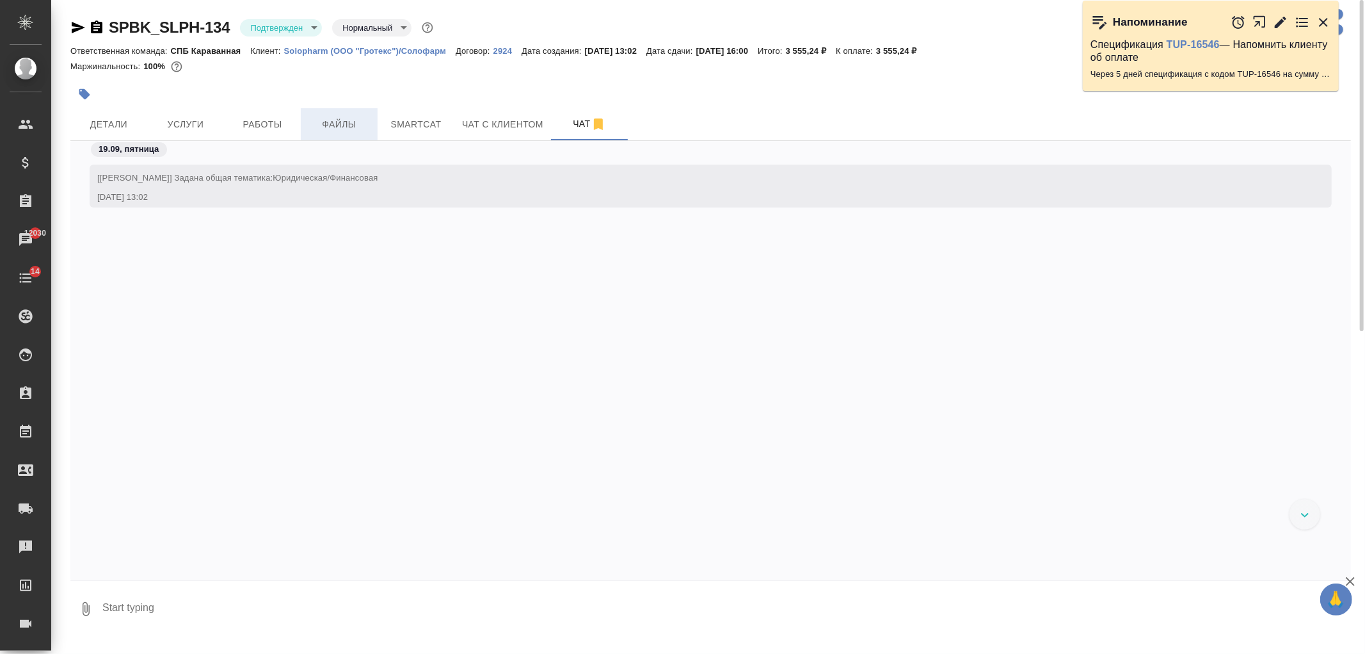
scroll to position [659, 0]
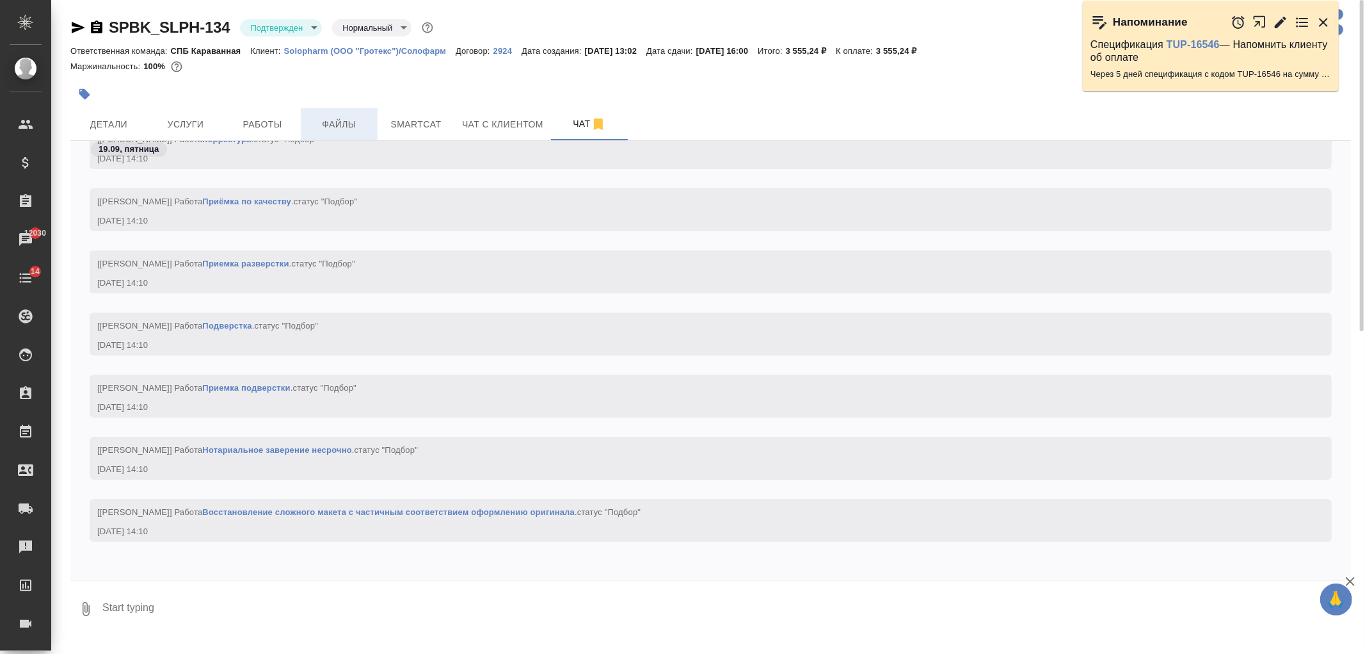
click at [341, 114] on button "Файлы" at bounding box center [339, 124] width 77 height 32
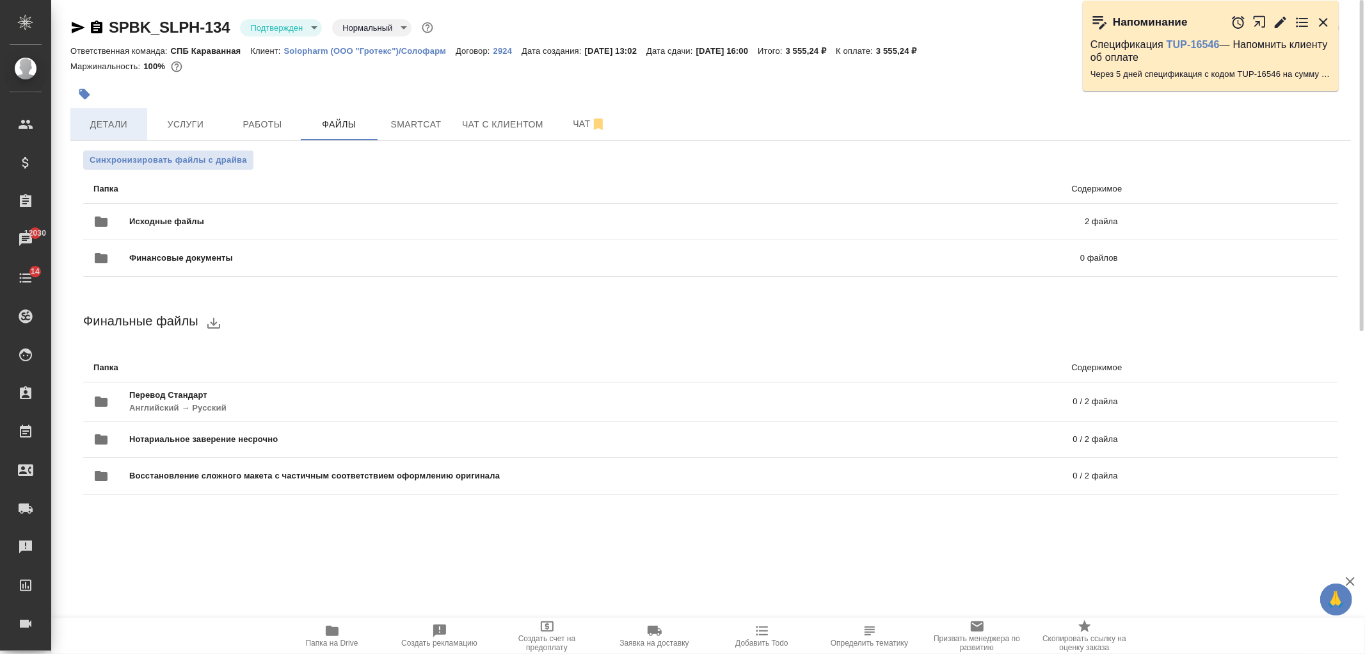
click at [118, 124] on span "Детали" at bounding box center [108, 125] width 61 height 16
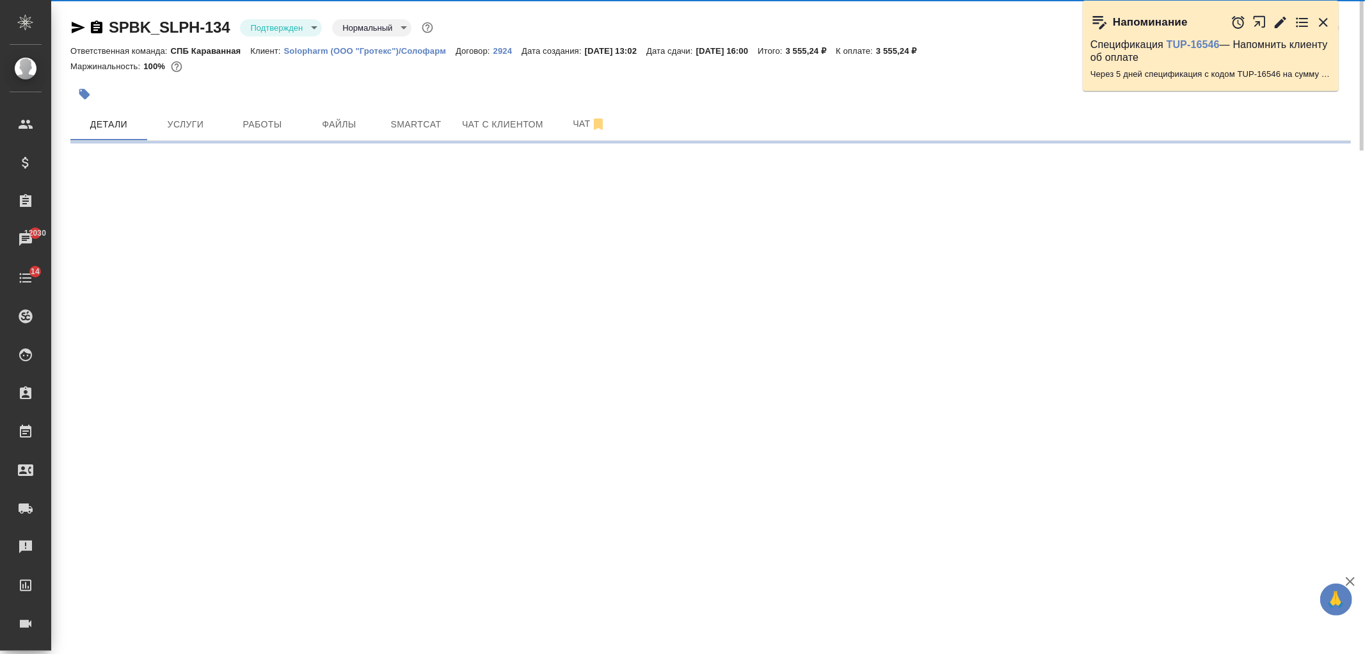
select select "RU"
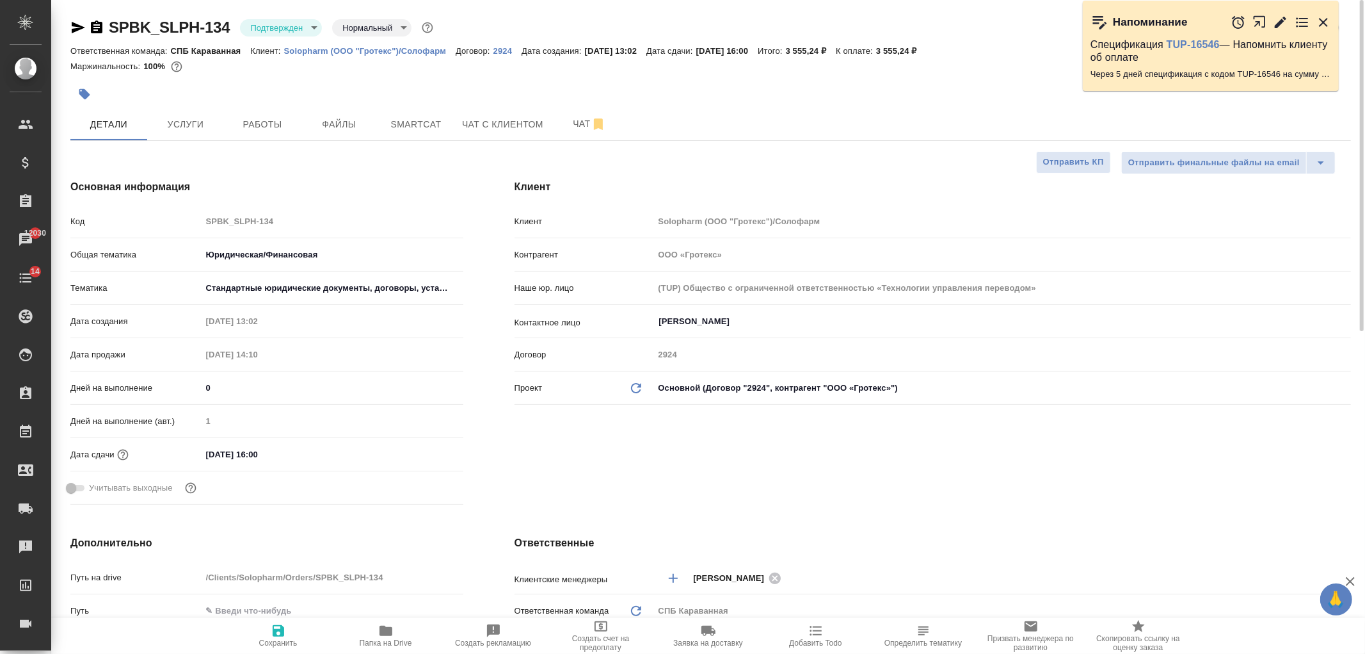
type textarea "x"
click at [77, 31] on icon "button" at bounding box center [77, 27] width 15 height 15
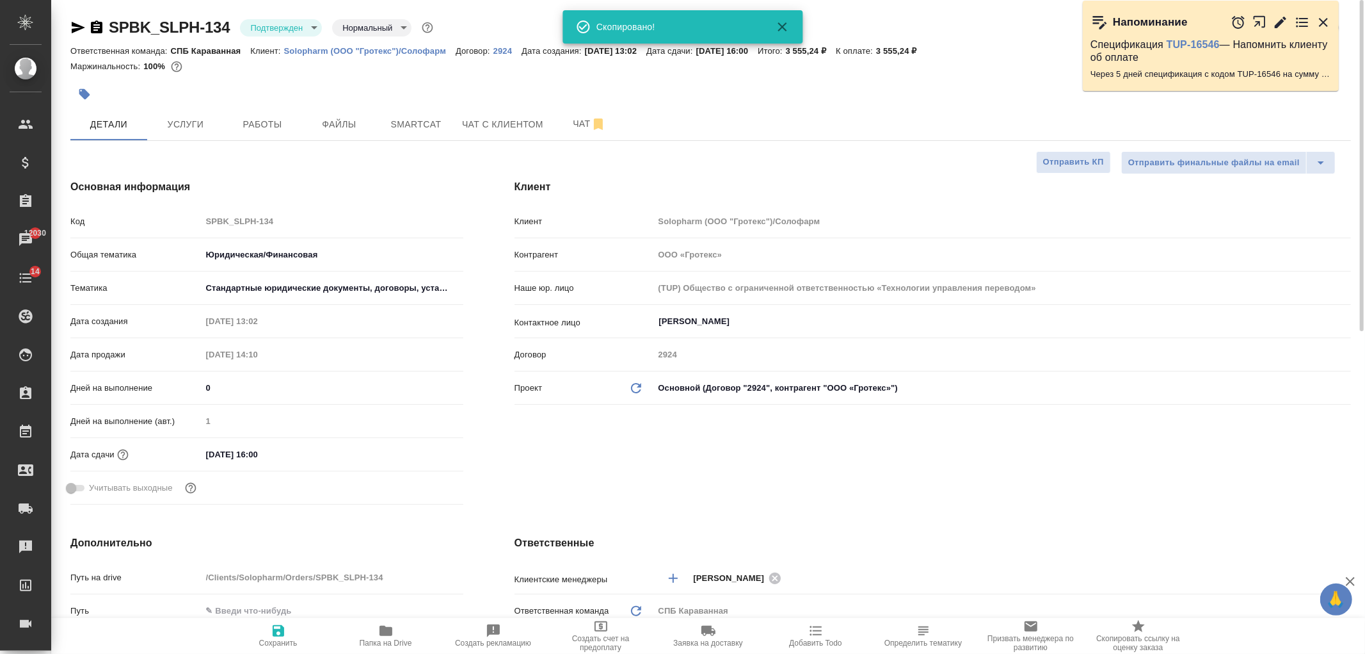
click at [635, 472] on div "Клиент Клиент Solopharm (ООО "Гротекс")/Солофарм Контрагент ООО «Гротекс» Наше …" at bounding box center [933, 345] width 888 height 382
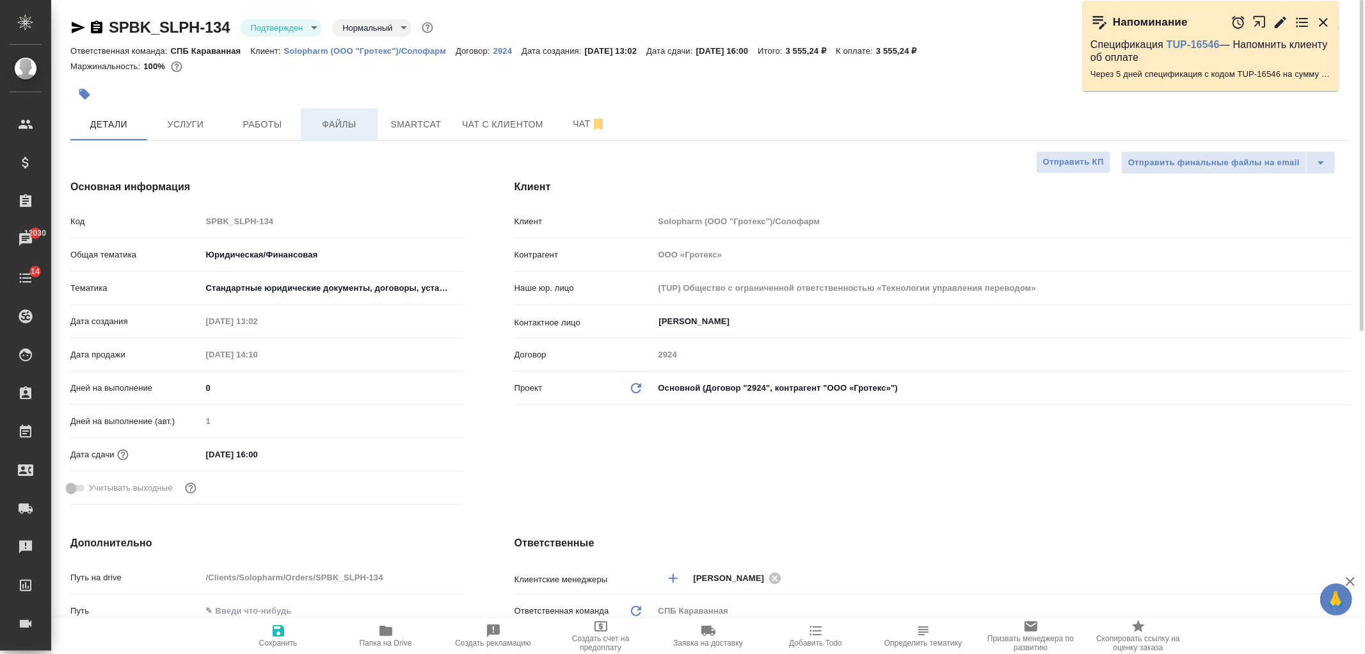
click at [349, 124] on span "Файлы" at bounding box center [339, 125] width 61 height 16
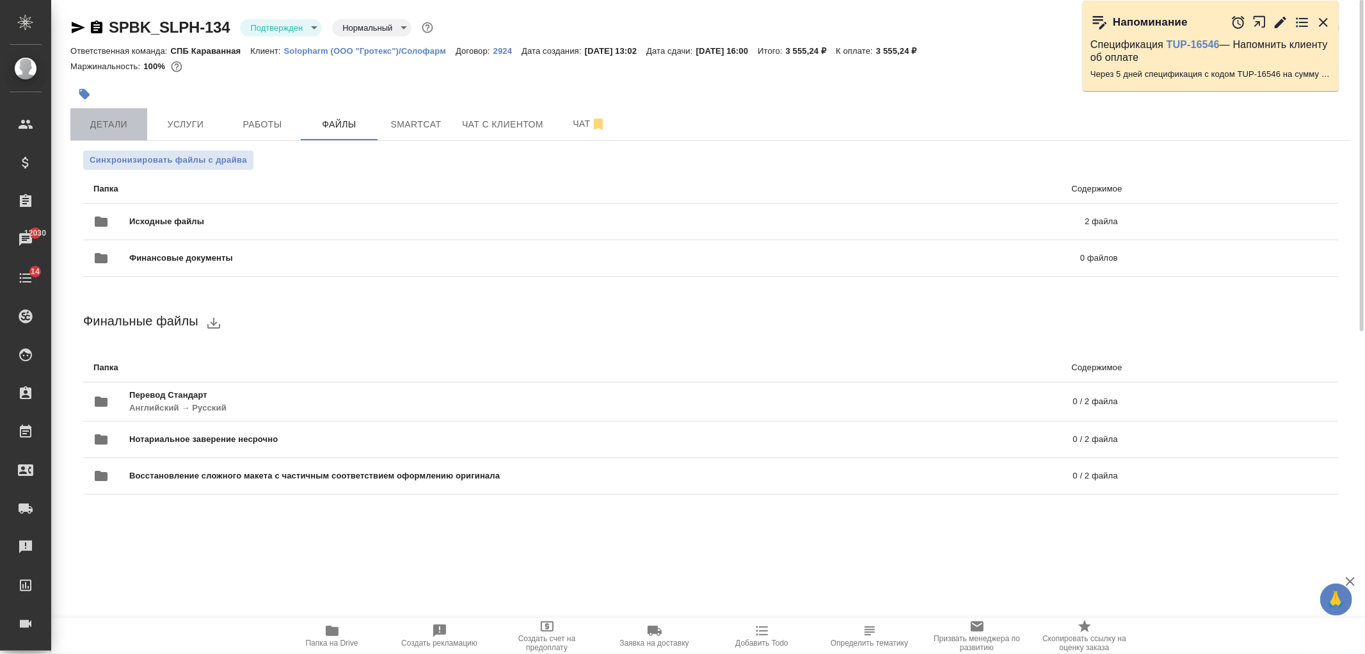
click at [118, 114] on button "Детали" at bounding box center [108, 124] width 77 height 32
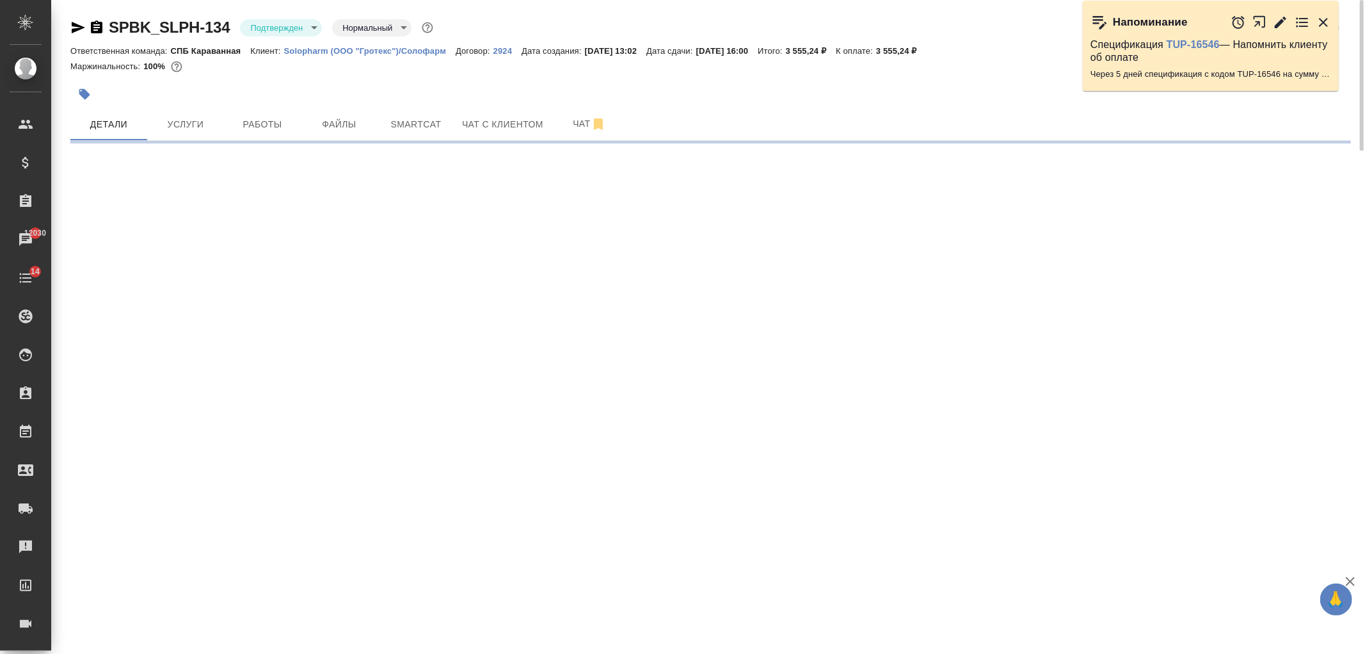
select select "RU"
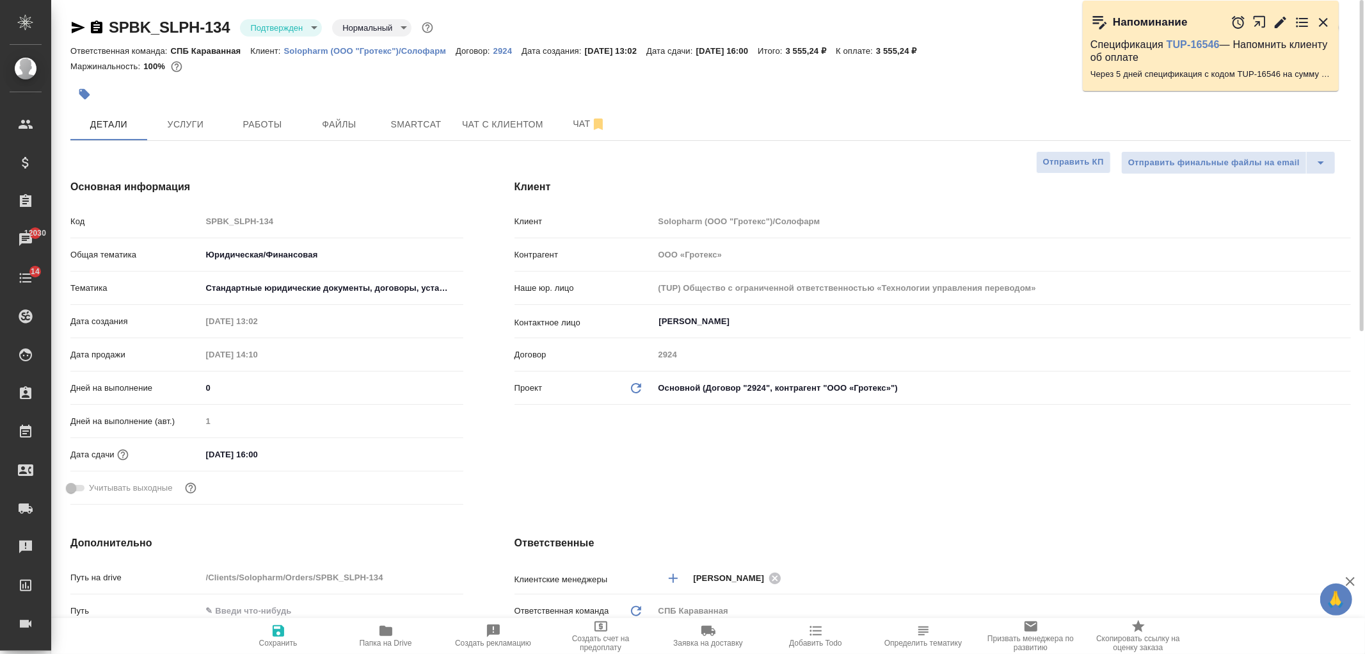
type textarea "x"
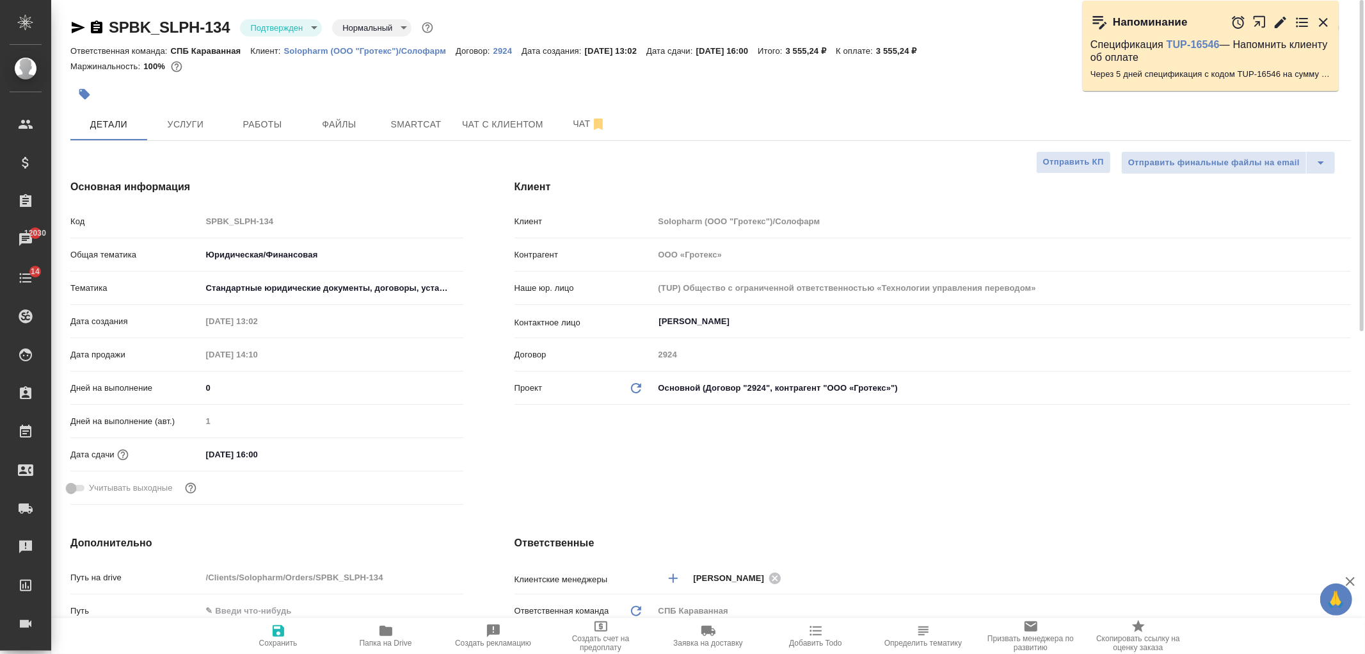
type textarea "x"
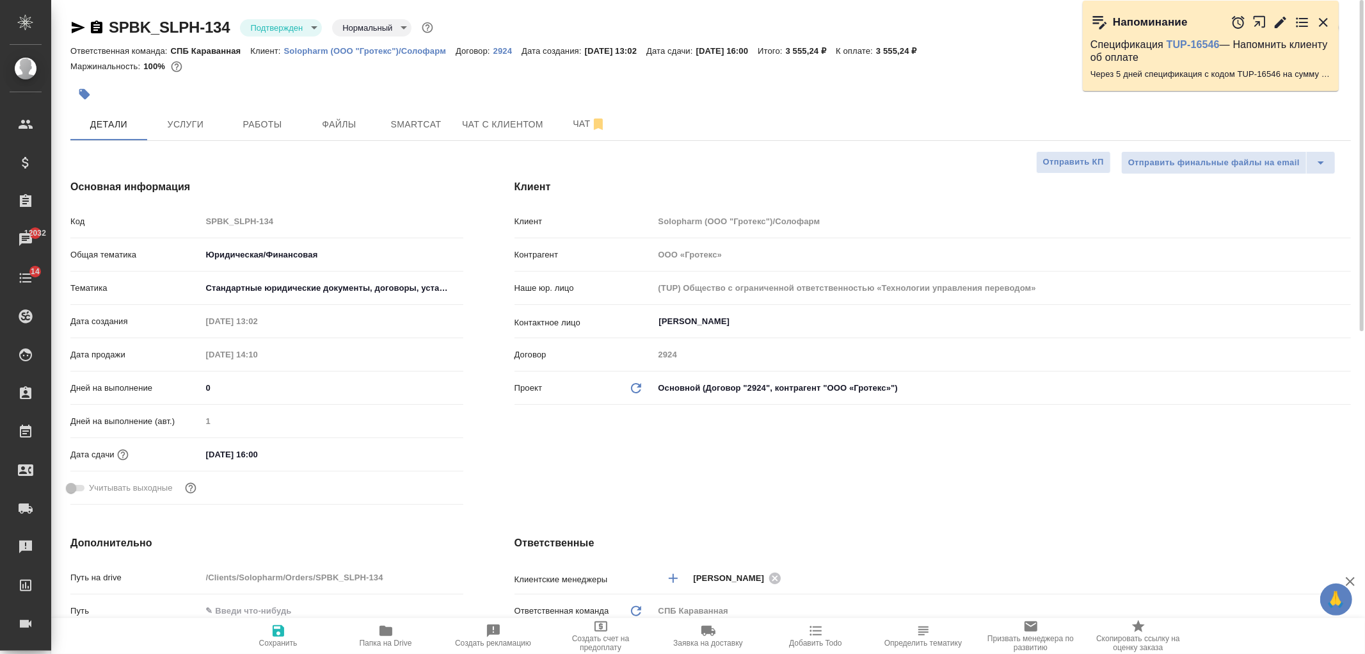
type textarea "x"
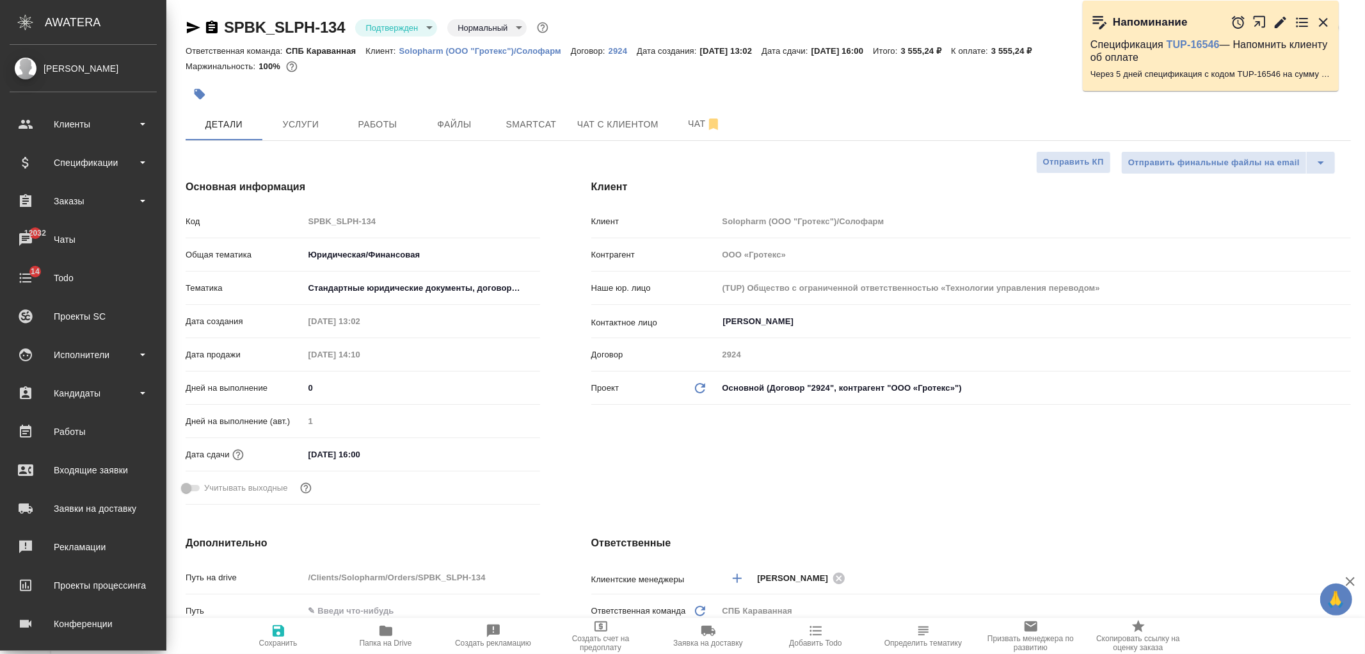
type textarea "x"
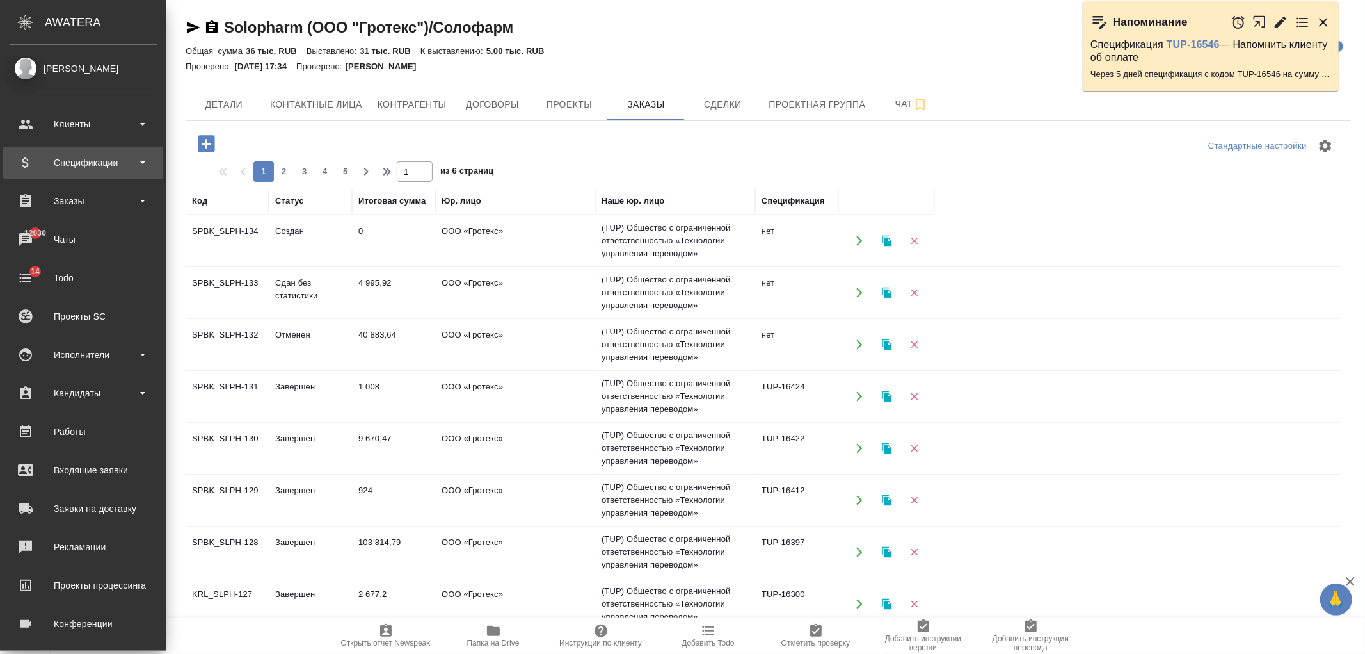
click at [112, 165] on div "Спецификации" at bounding box center [83, 162] width 147 height 19
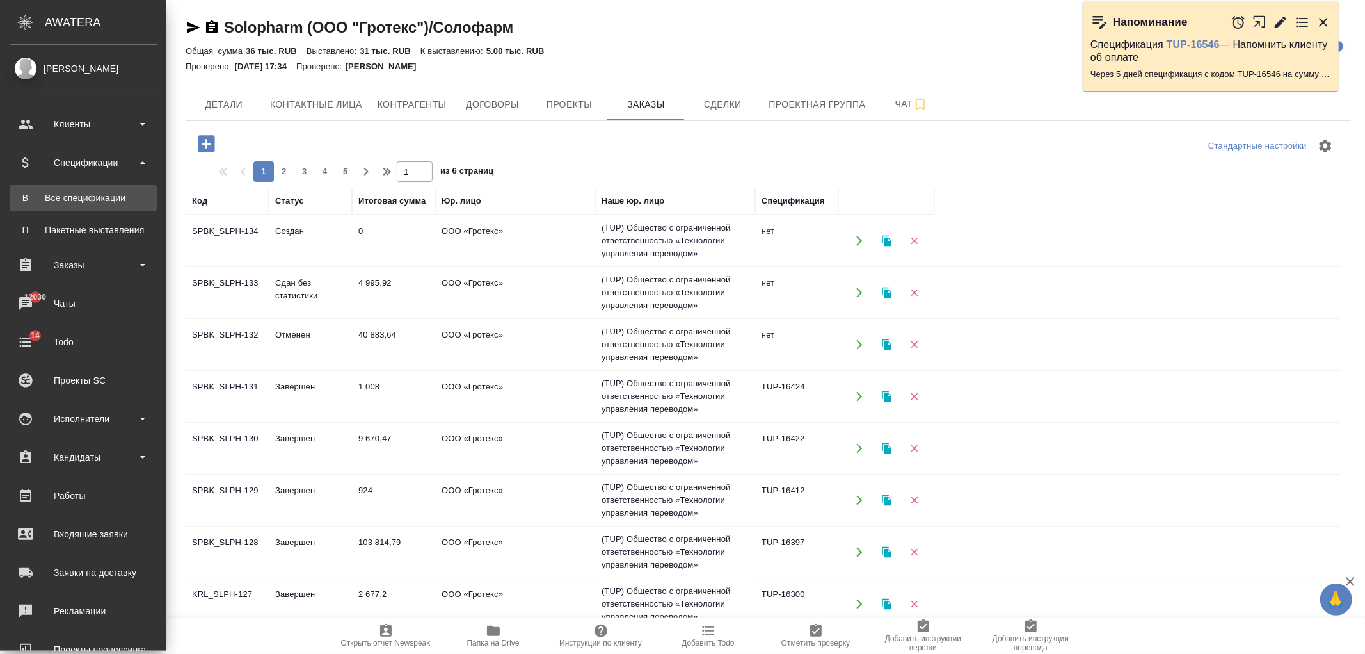
click at [123, 204] on div "Все спецификации" at bounding box center [83, 197] width 134 height 13
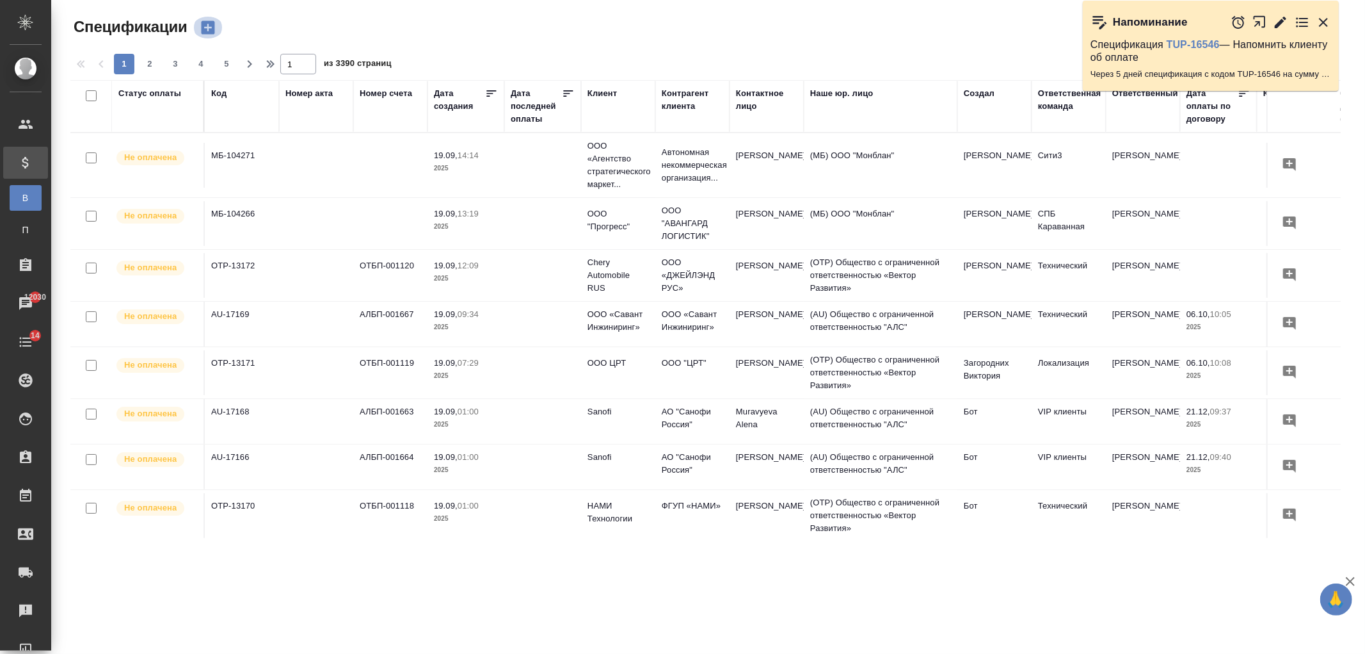
click at [212, 33] on icon "button" at bounding box center [207, 27] width 13 height 13
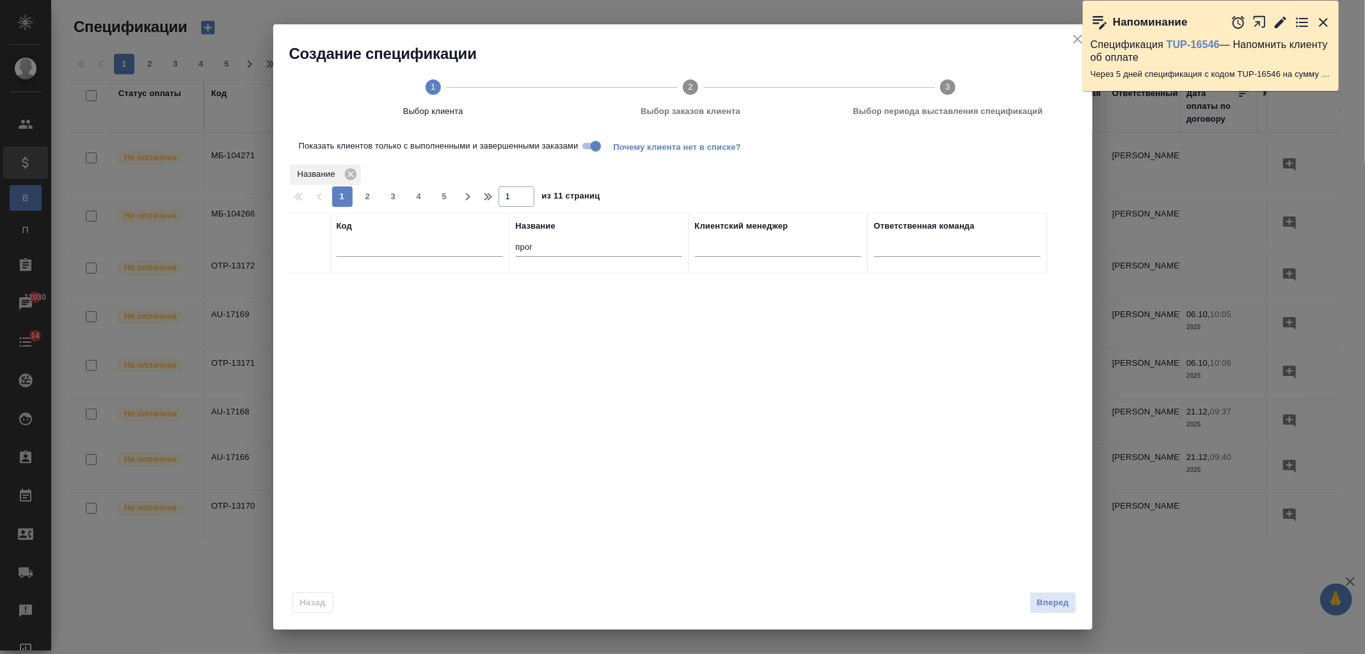
click at [593, 148] on input "Показать клиентов только с выполненными и завершенными заказами" at bounding box center [596, 145] width 46 height 15
drag, startPoint x: 542, startPoint y: 245, endPoint x: 472, endPoint y: 253, distance: 70.3
click at [472, 253] on tr "Код Название прог Клиентский менеджер Ответственная команда" at bounding box center [668, 243] width 759 height 60
type input "с"
type input "грот"
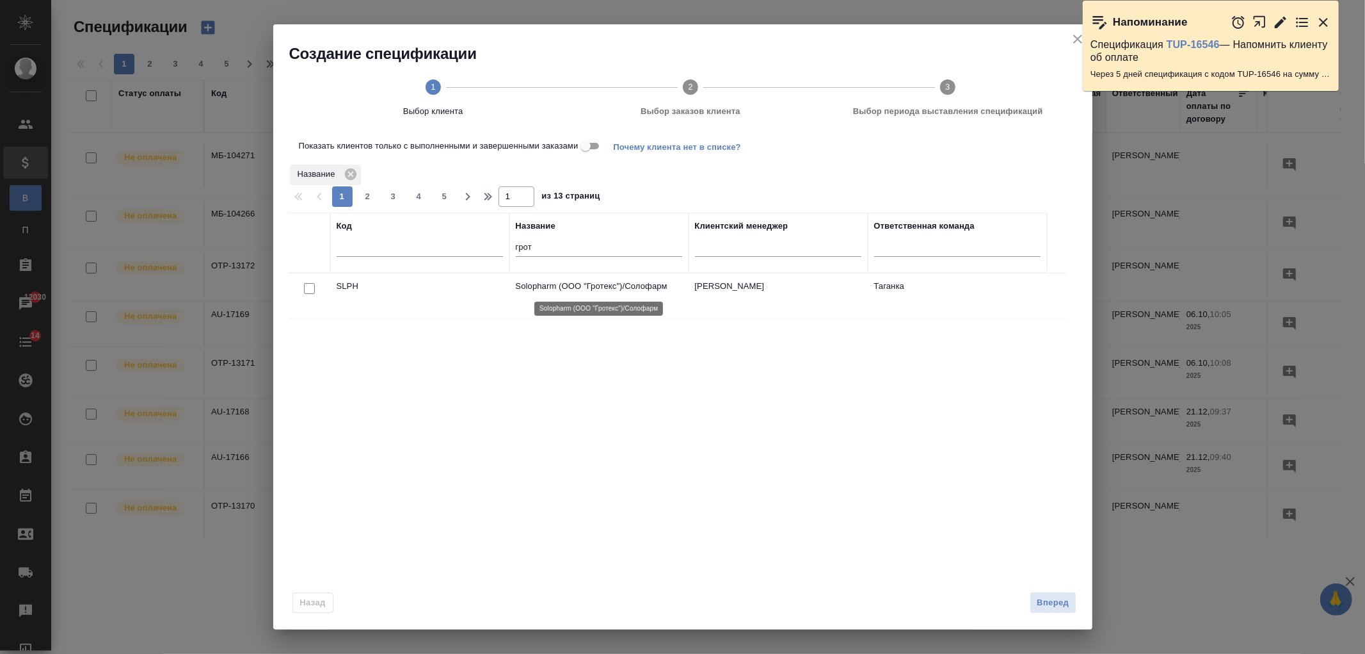
click at [572, 292] on p "Solopharm (ООО "Гротекс")/Солофарм" at bounding box center [599, 286] width 166 height 13
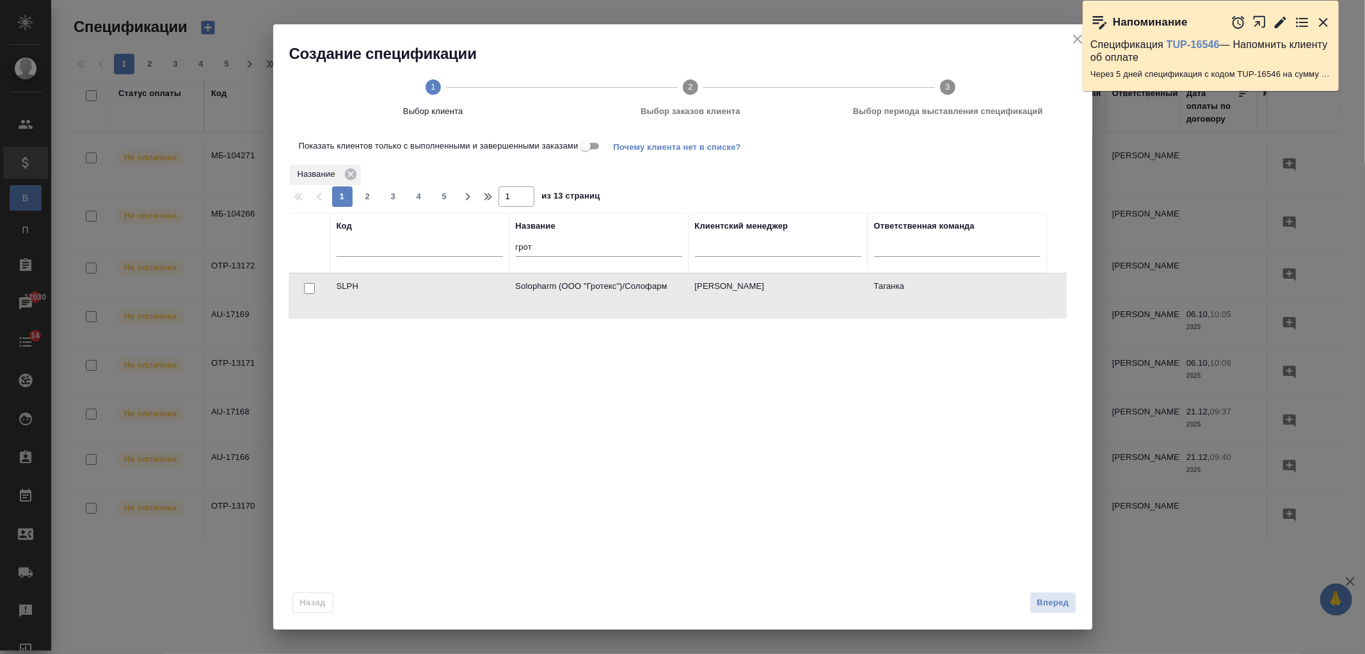
click at [309, 289] on input "checkbox" at bounding box center [309, 288] width 11 height 11
checkbox input "true"
click at [1067, 604] on span "Вперед" at bounding box center [1053, 602] width 32 height 15
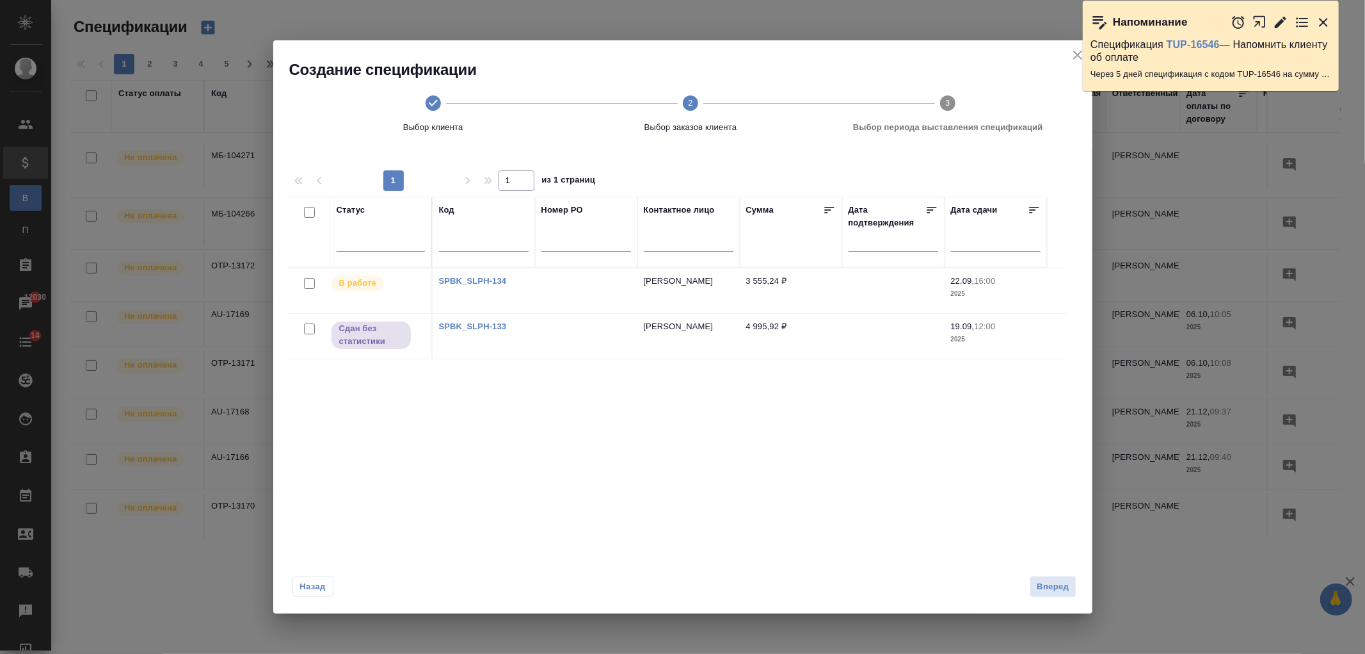
click at [304, 331] on input "checkbox" at bounding box center [309, 328] width 11 height 11
checkbox input "true"
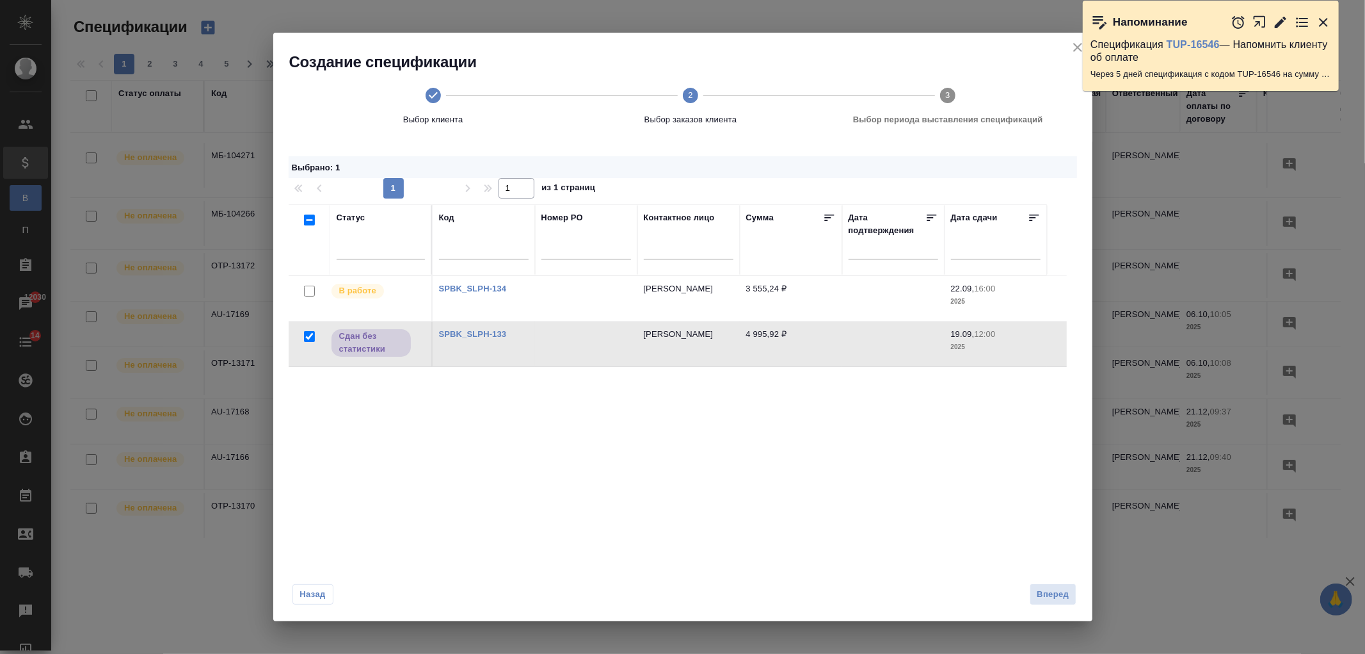
click at [310, 291] on input "checkbox" at bounding box center [309, 290] width 11 height 11
checkbox input "true"
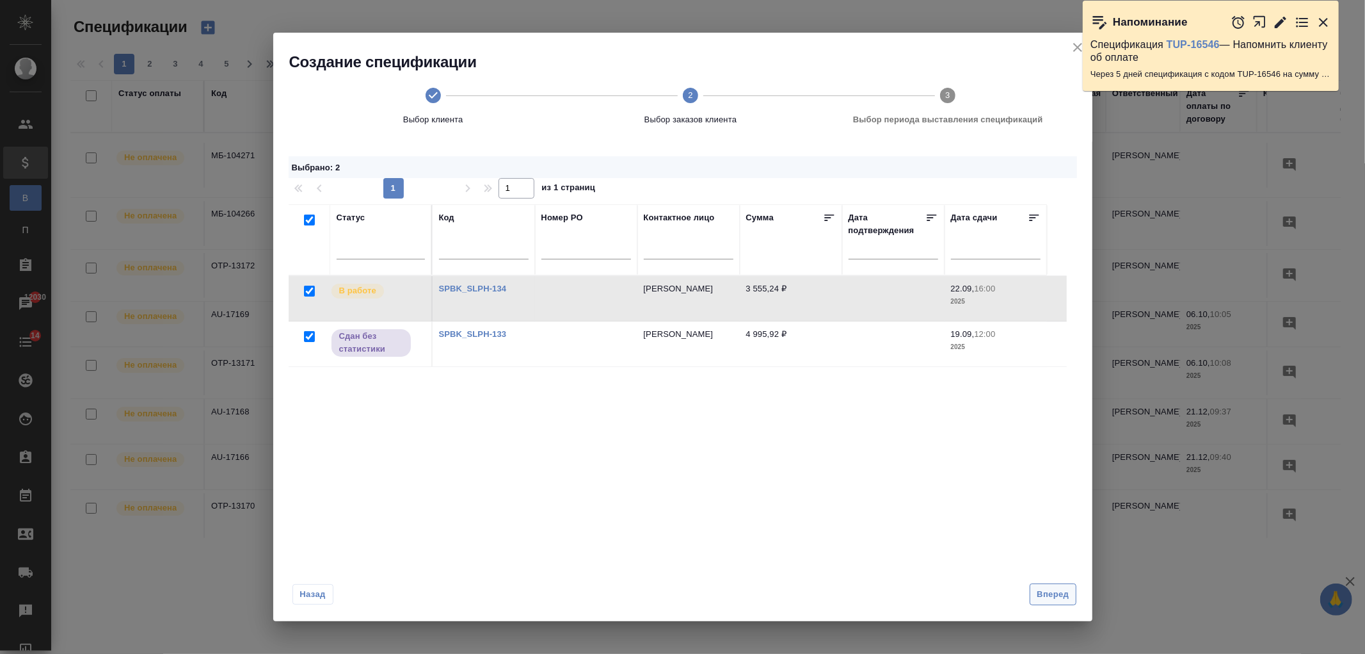
click at [1057, 595] on span "Вперед" at bounding box center [1053, 594] width 32 height 15
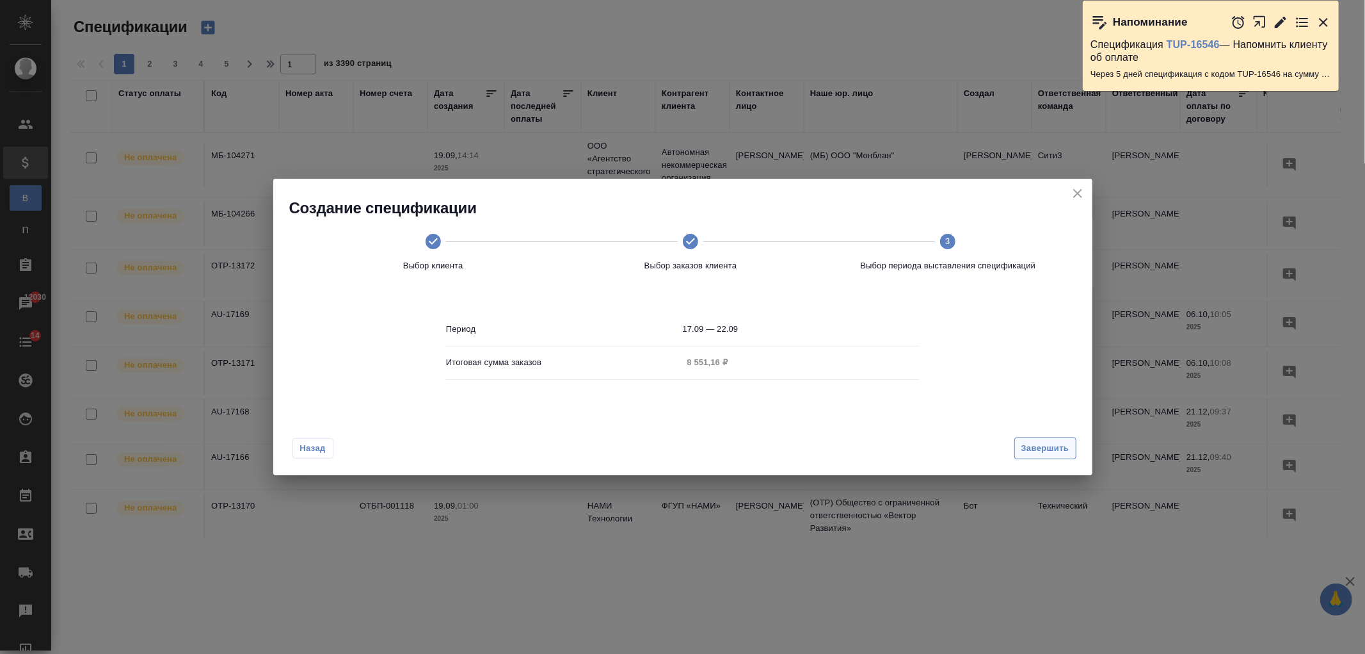
click at [1049, 444] on span "Завершить" at bounding box center [1046, 448] width 48 height 15
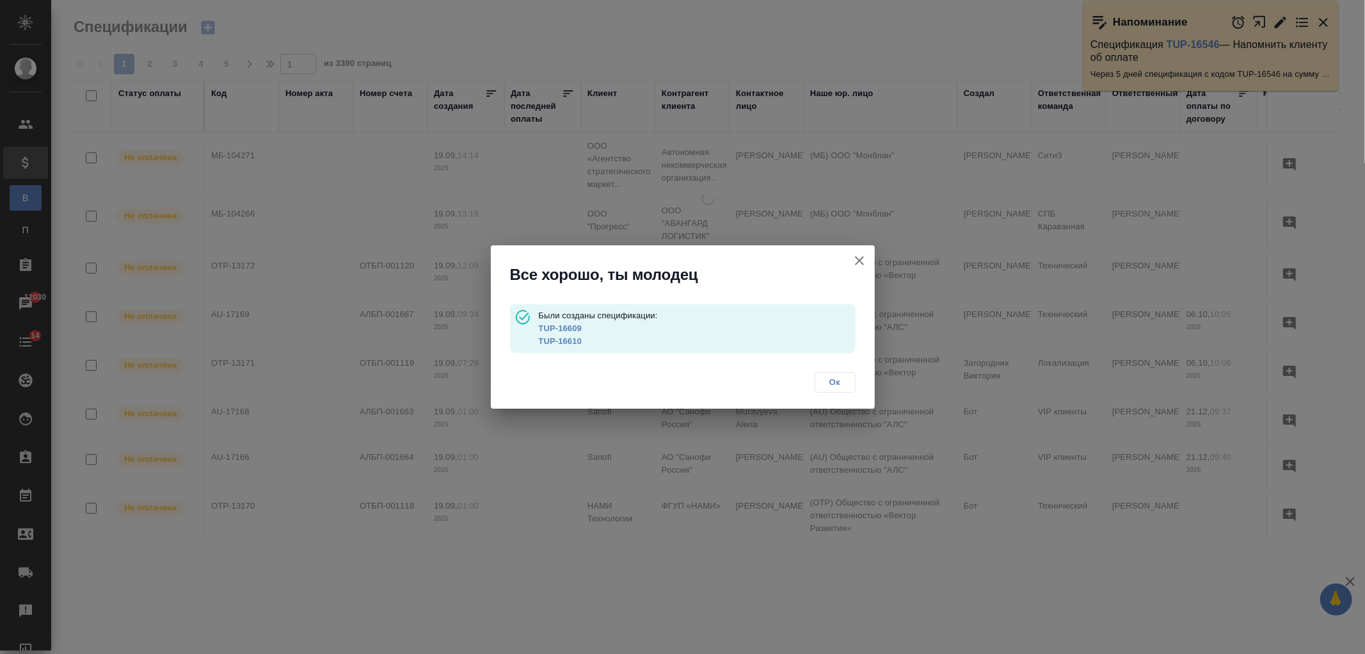
click at [560, 325] on link "TUP-16609" at bounding box center [560, 328] width 44 height 10
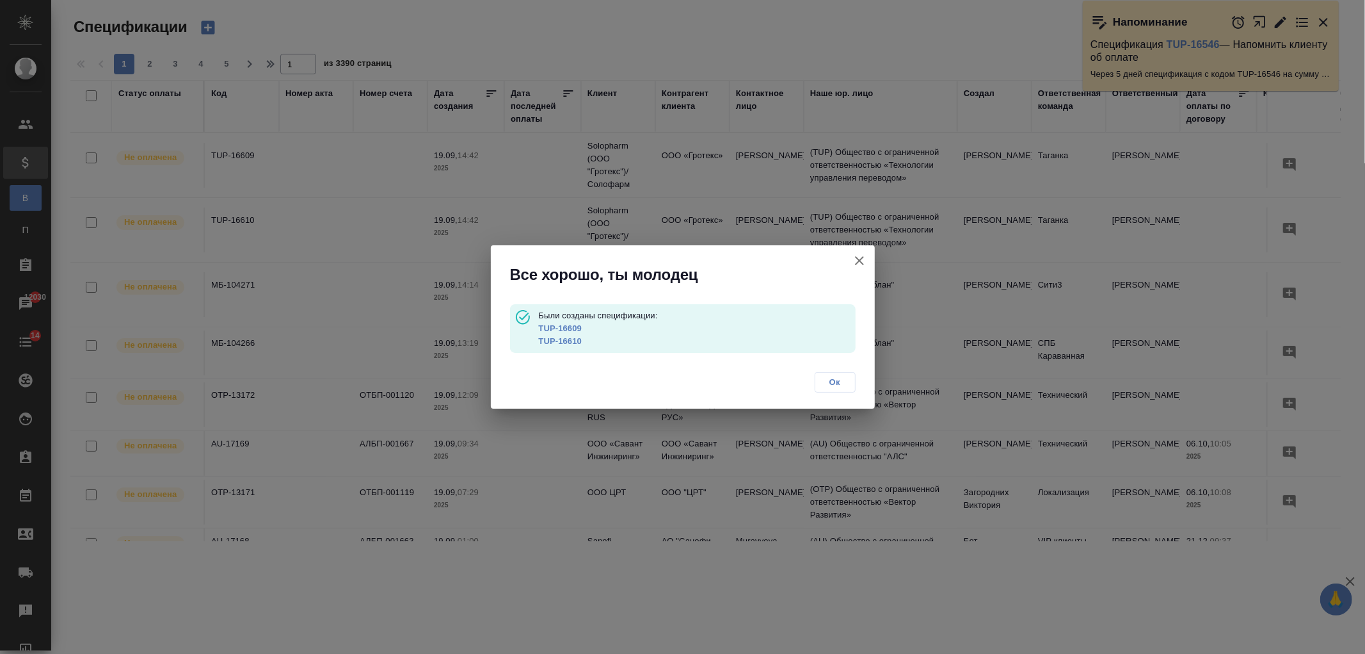
click at [565, 342] on link "TUP-16610" at bounding box center [560, 341] width 44 height 10
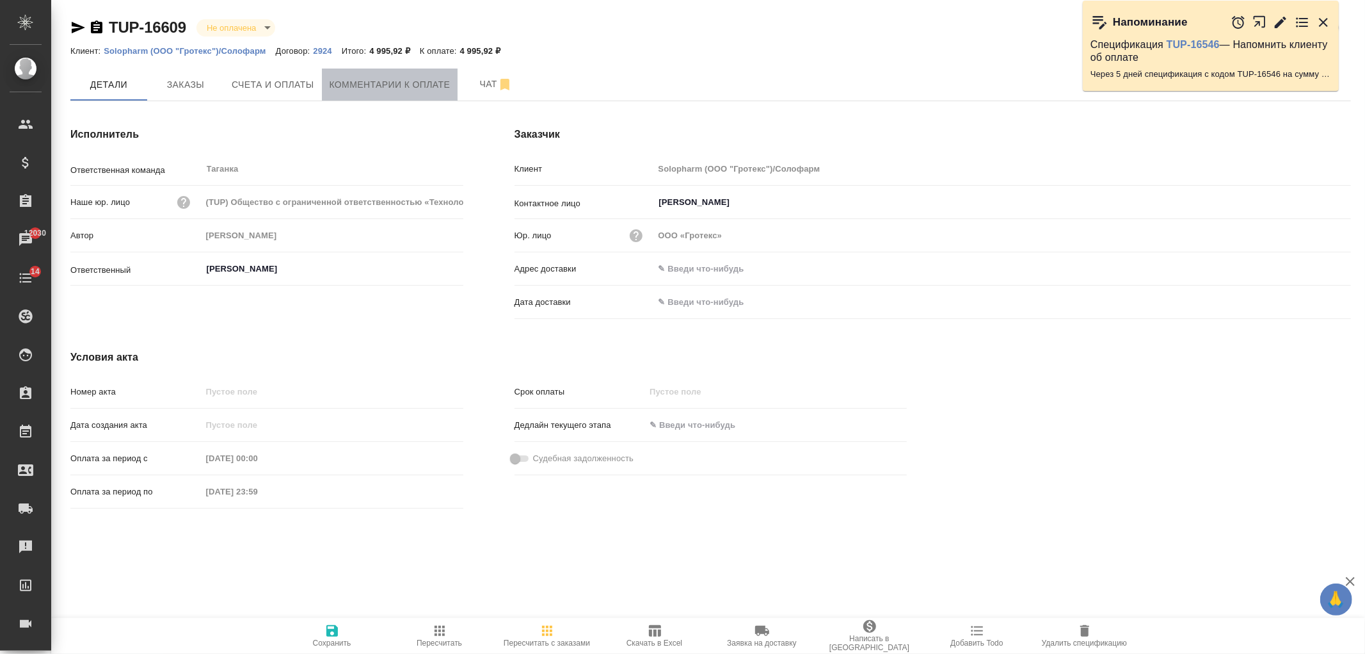
click at [400, 84] on span "Комментарии к оплате" at bounding box center [390, 85] width 121 height 16
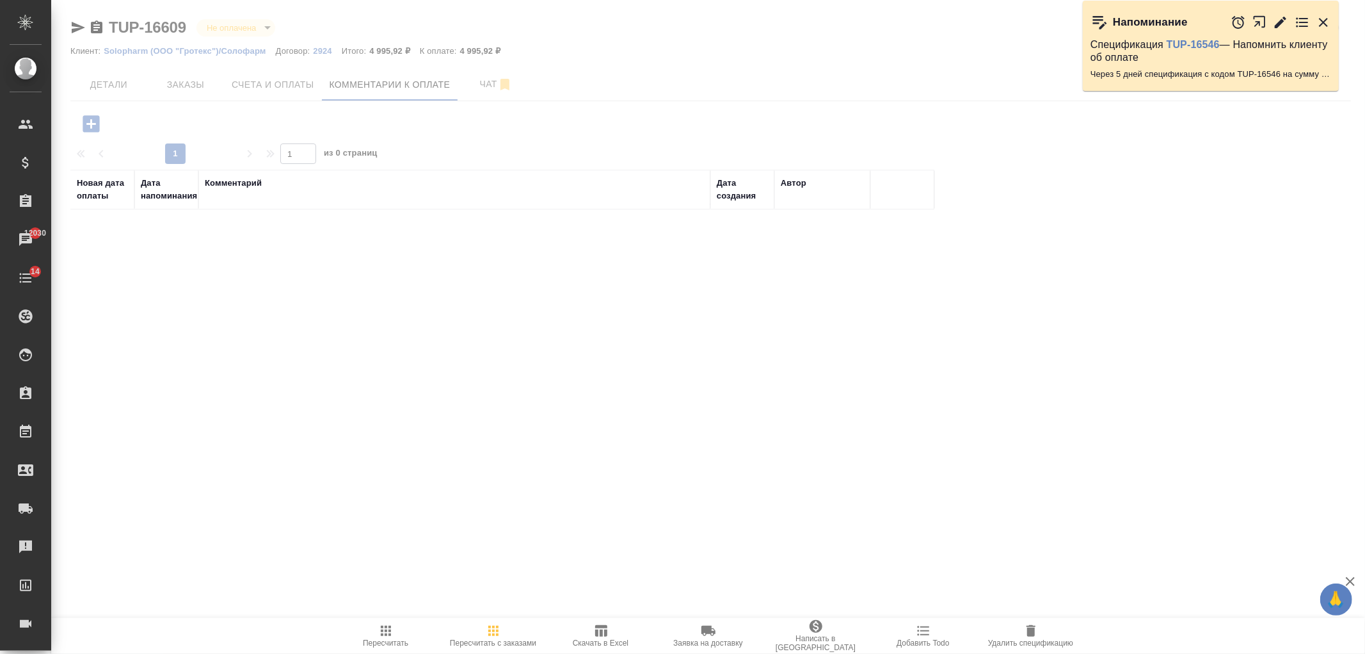
click at [288, 79] on span "Счета и оплаты" at bounding box center [273, 85] width 83 height 16
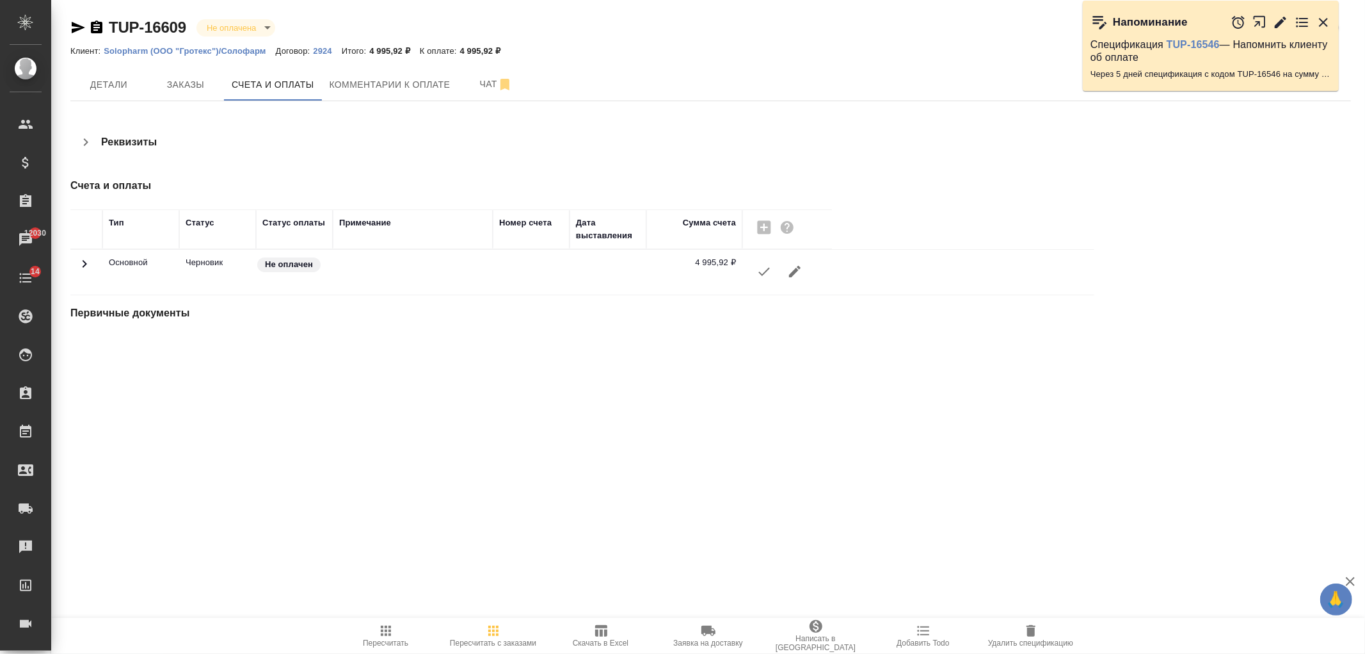
click at [770, 273] on icon "button" at bounding box center [764, 271] width 15 height 15
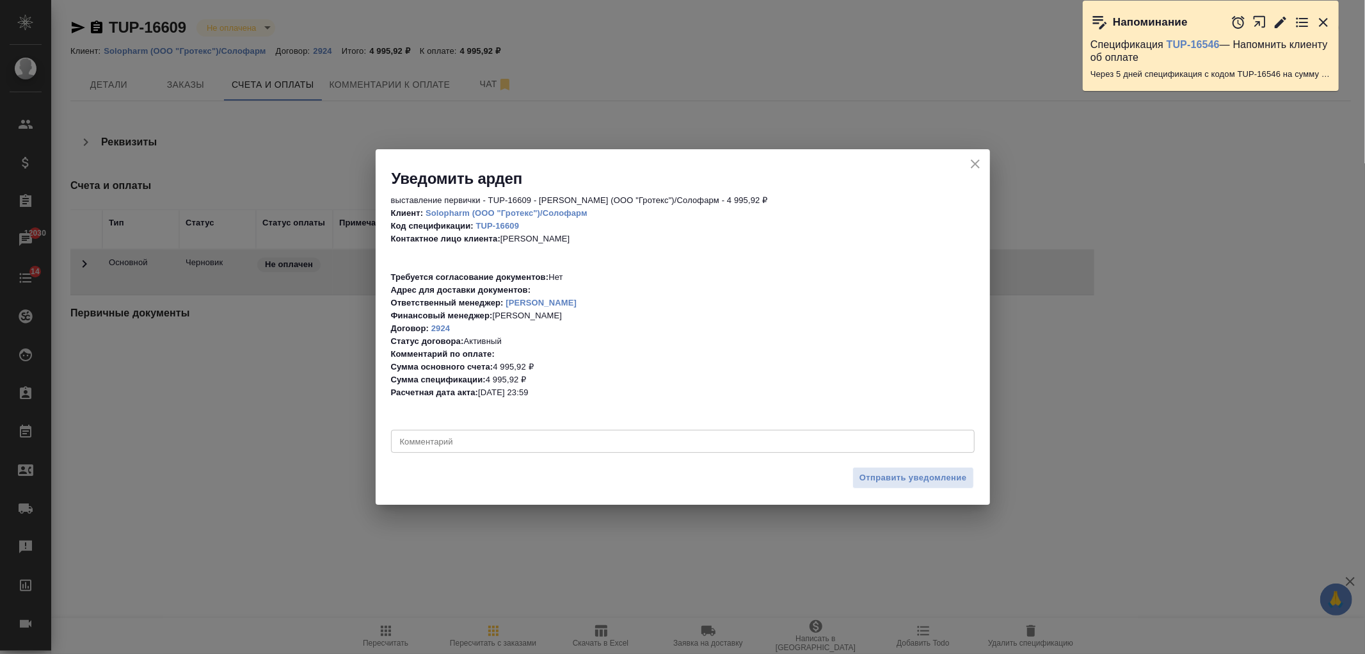
click at [466, 442] on textarea at bounding box center [683, 441] width 566 height 10
drag, startPoint x: 570, startPoint y: 438, endPoint x: 245, endPoint y: 380, distance: 330.4
click at [248, 380] on div "Уведомить ардеп выставление первички - TUP-16609 - Левченко Юлия - Solopharm (О…" at bounding box center [682, 327] width 1365 height 654
drag, startPoint x: 605, startPoint y: 444, endPoint x: 290, endPoint y: 419, distance: 316.0
click at [290, 419] on div "Уведомить ардеп выставление первички - TUP-16609 - Левченко Юлия - Solopharm (О…" at bounding box center [682, 327] width 1365 height 654
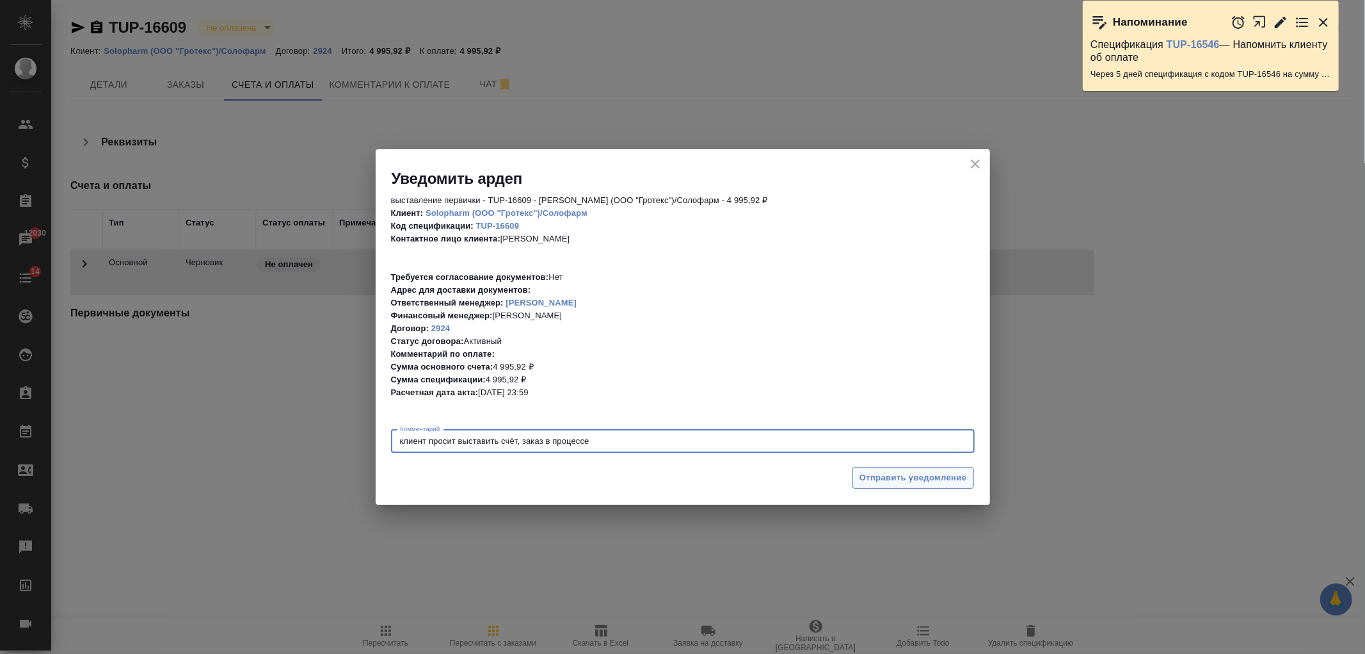
type textarea "клиент просит выставить счёт, заказ в процессе"
click at [910, 476] on span "Отправить уведомление" at bounding box center [914, 477] width 108 height 15
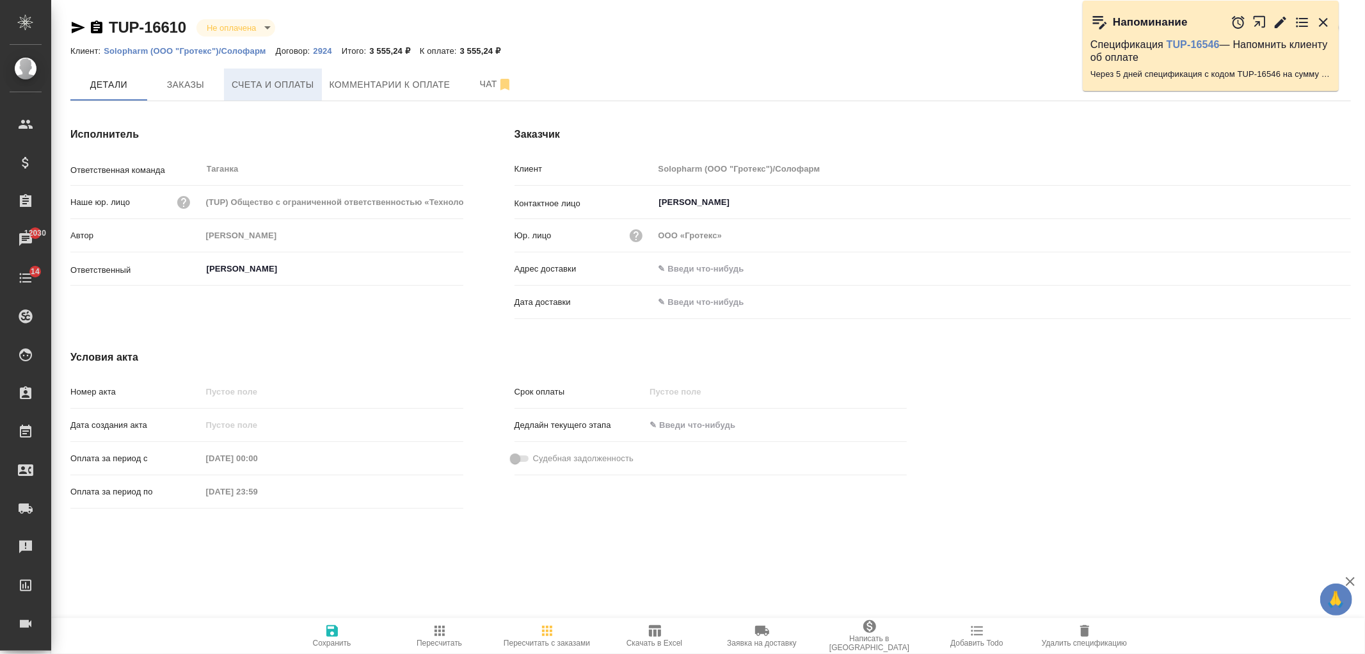
click at [286, 88] on span "Счета и оплаты" at bounding box center [273, 85] width 83 height 16
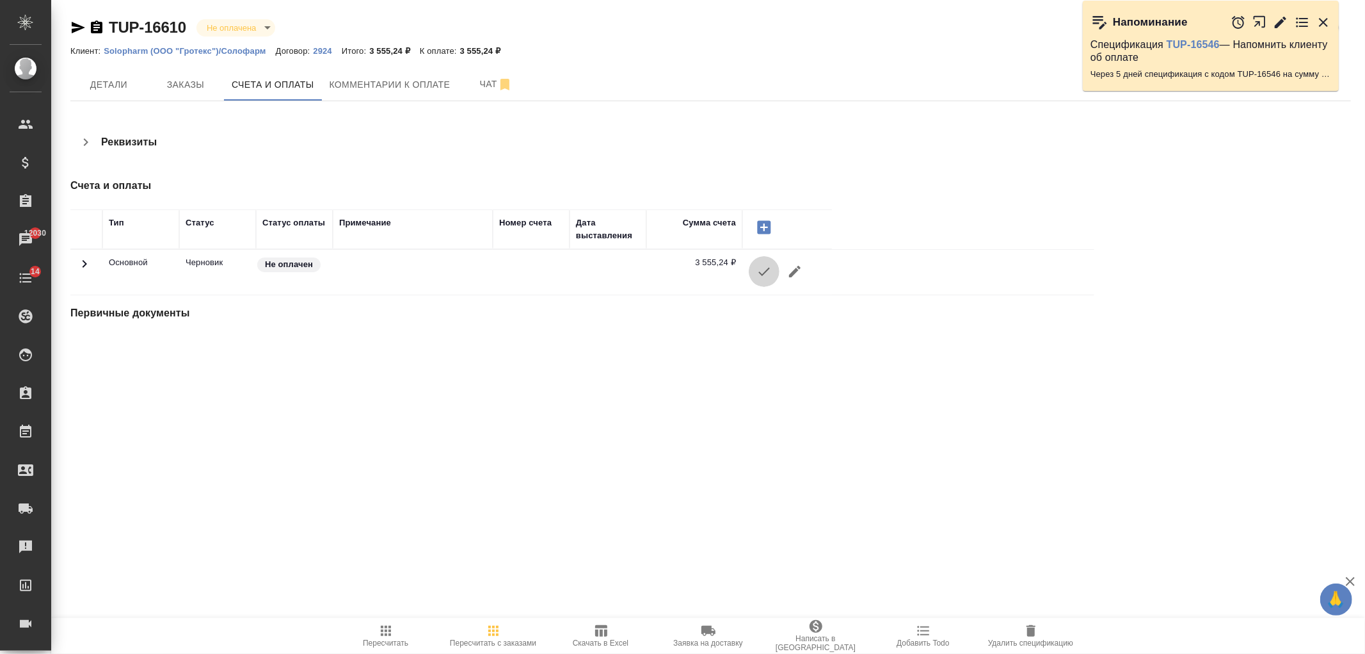
click at [764, 278] on icon "button" at bounding box center [764, 271] width 15 height 15
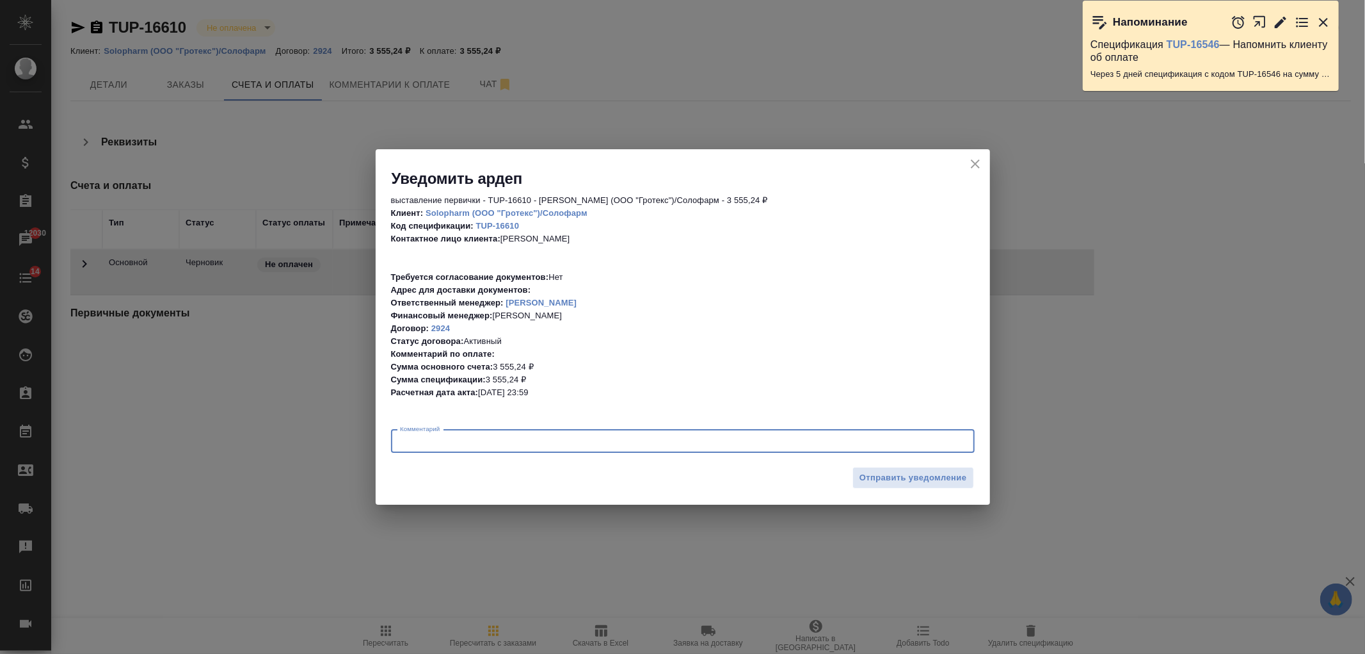
click at [449, 440] on textarea at bounding box center [683, 441] width 566 height 10
paste textarea "клиент просит выставить счёт, заказ в процессе"
type textarea "клиент просит выставить счёт, заказ в процессе"
click at [908, 472] on span "Отправить уведомление" at bounding box center [914, 477] width 108 height 15
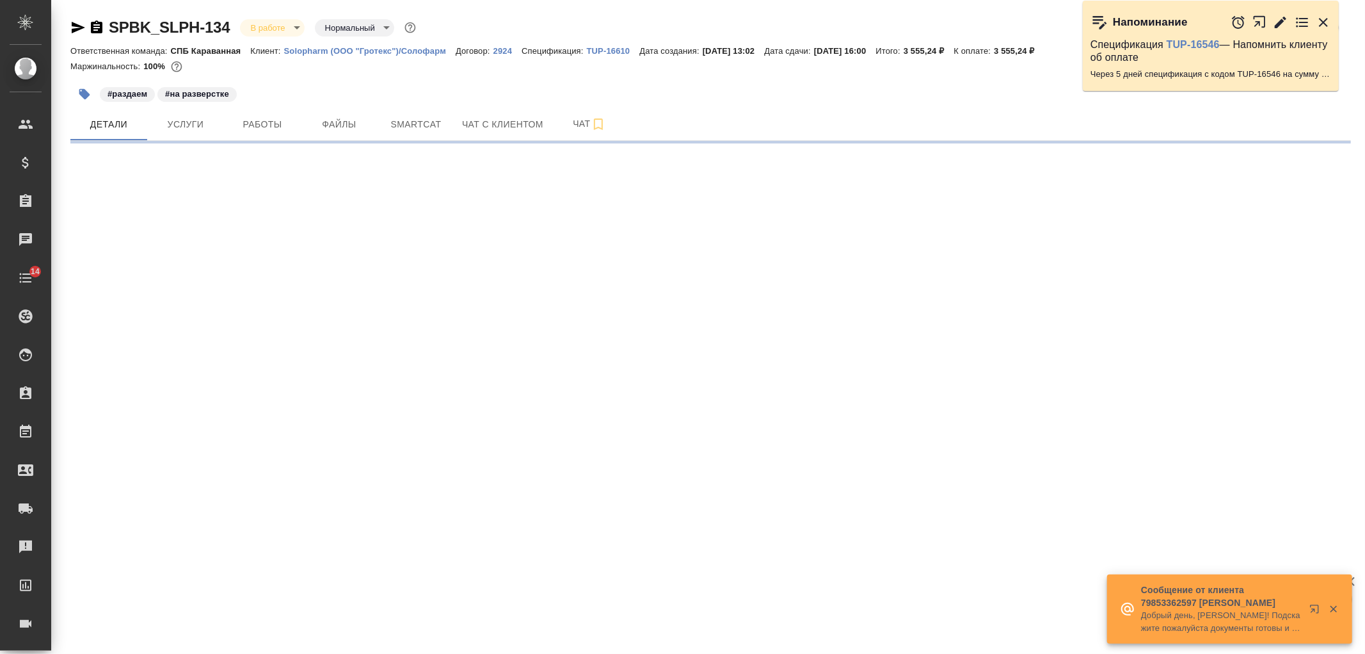
select select "RU"
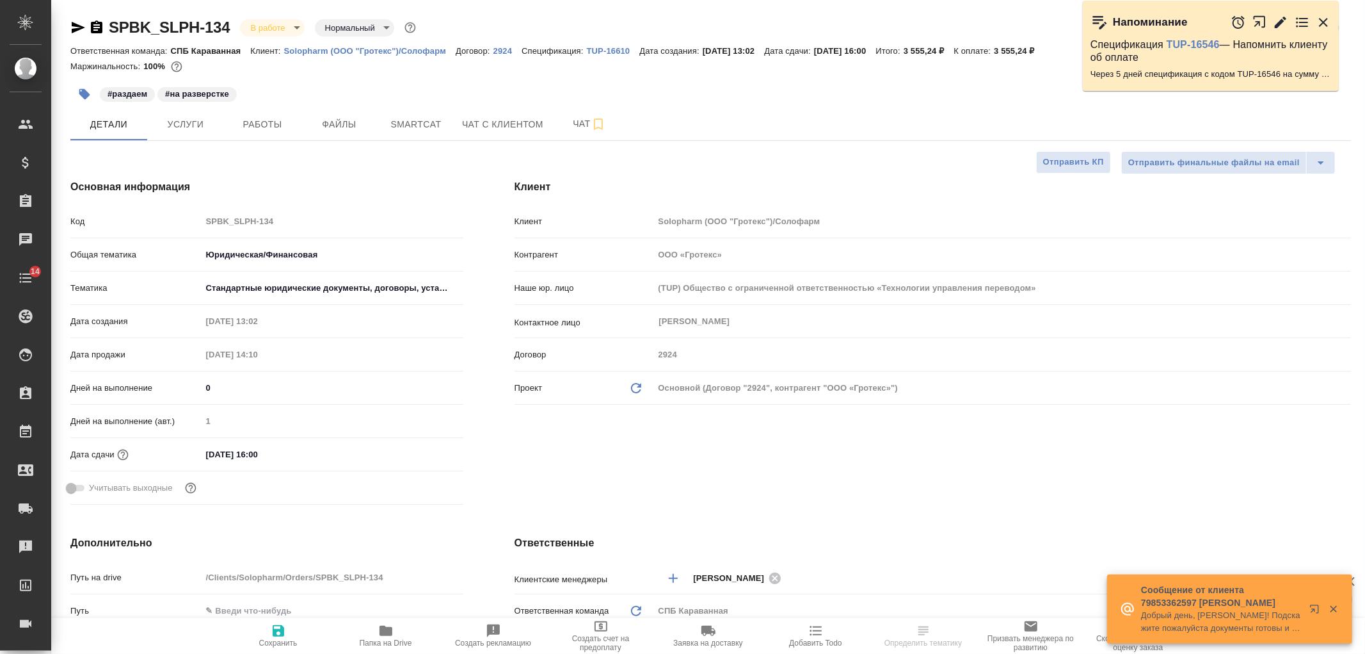
type textarea "x"
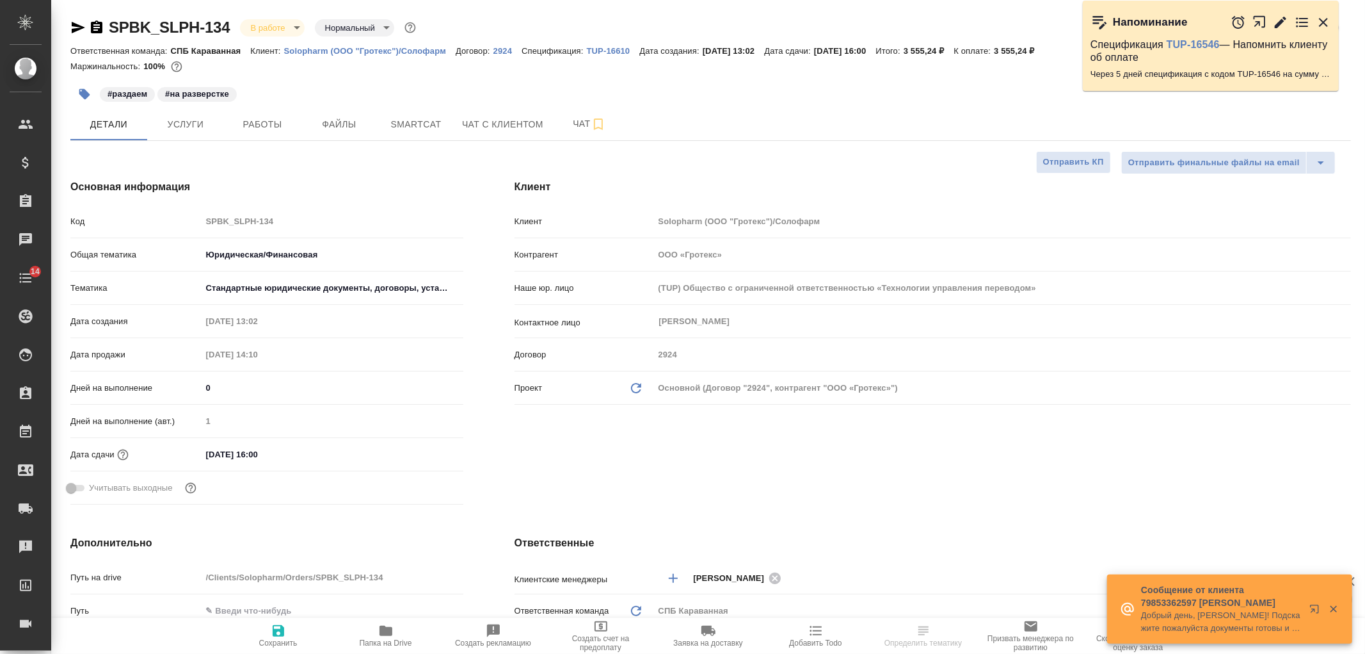
type textarea "x"
click at [836, 497] on div "Клиент Клиент Solopharm (ООО "Гротекс")/Солофарм Контрагент ООО «Гротекс» Наше …" at bounding box center [933, 345] width 888 height 382
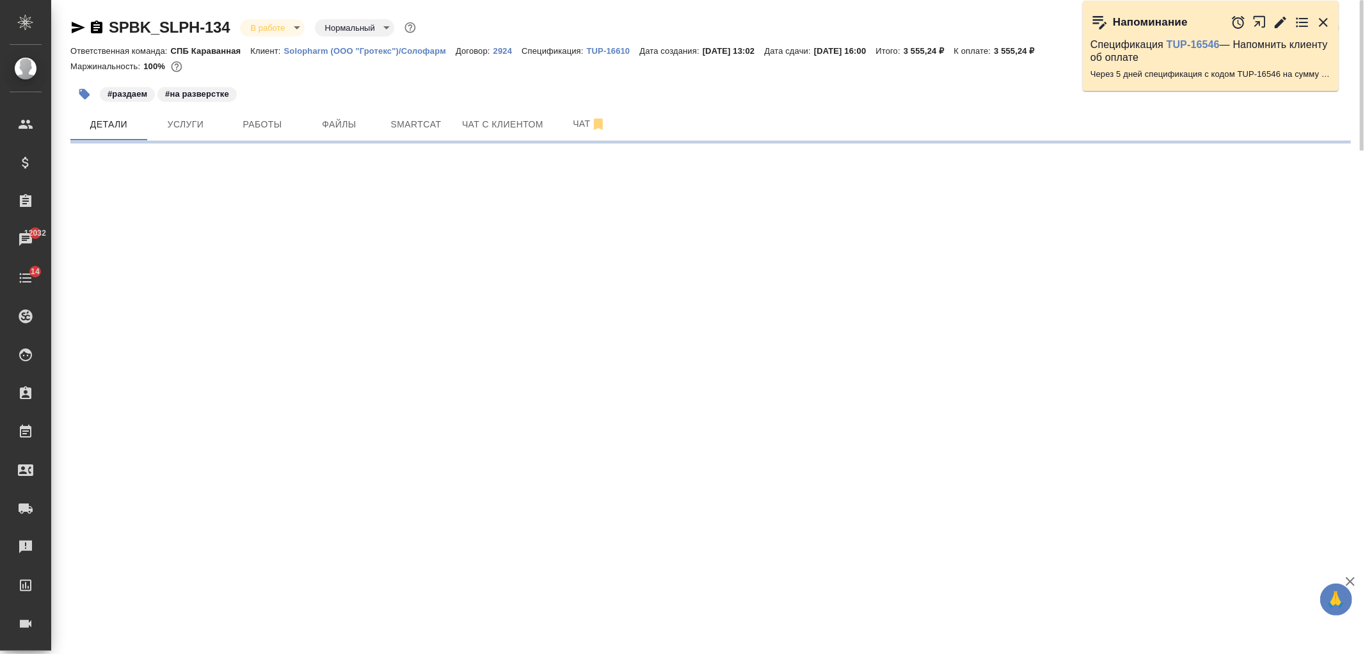
select select "RU"
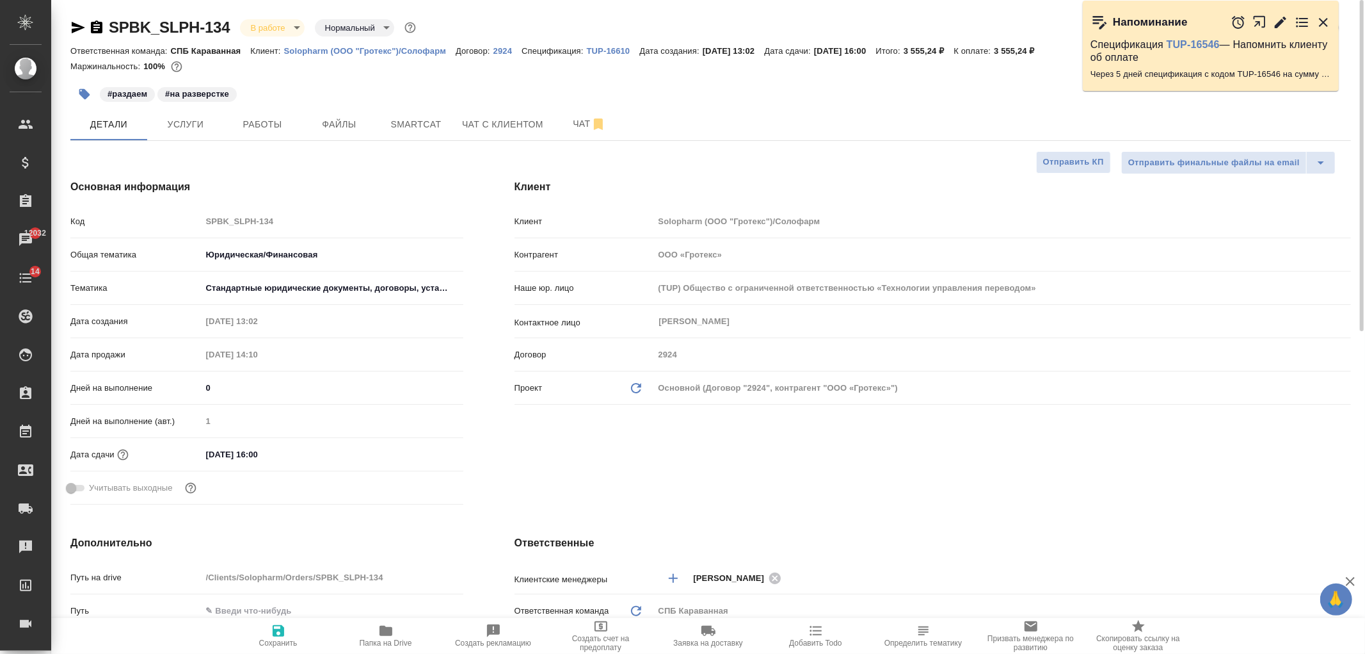
type textarea "x"
click at [197, 127] on span "Услуги" at bounding box center [185, 125] width 61 height 16
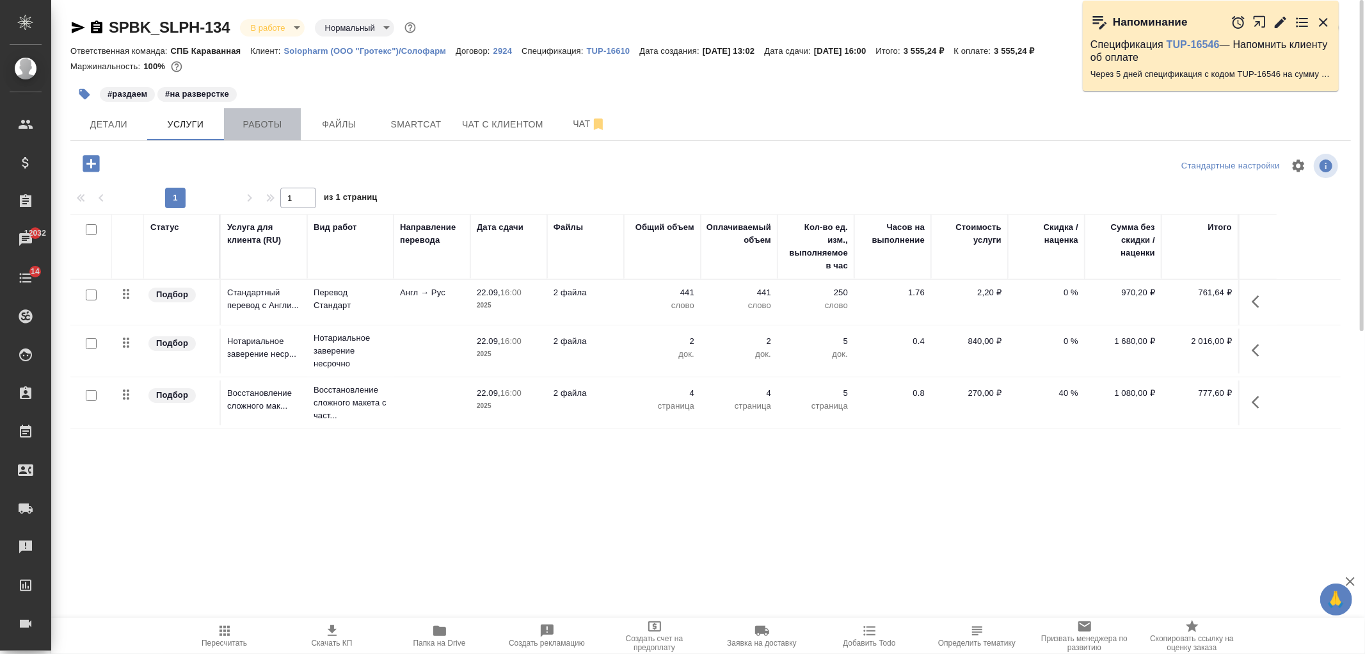
click at [238, 119] on span "Работы" at bounding box center [262, 125] width 61 height 16
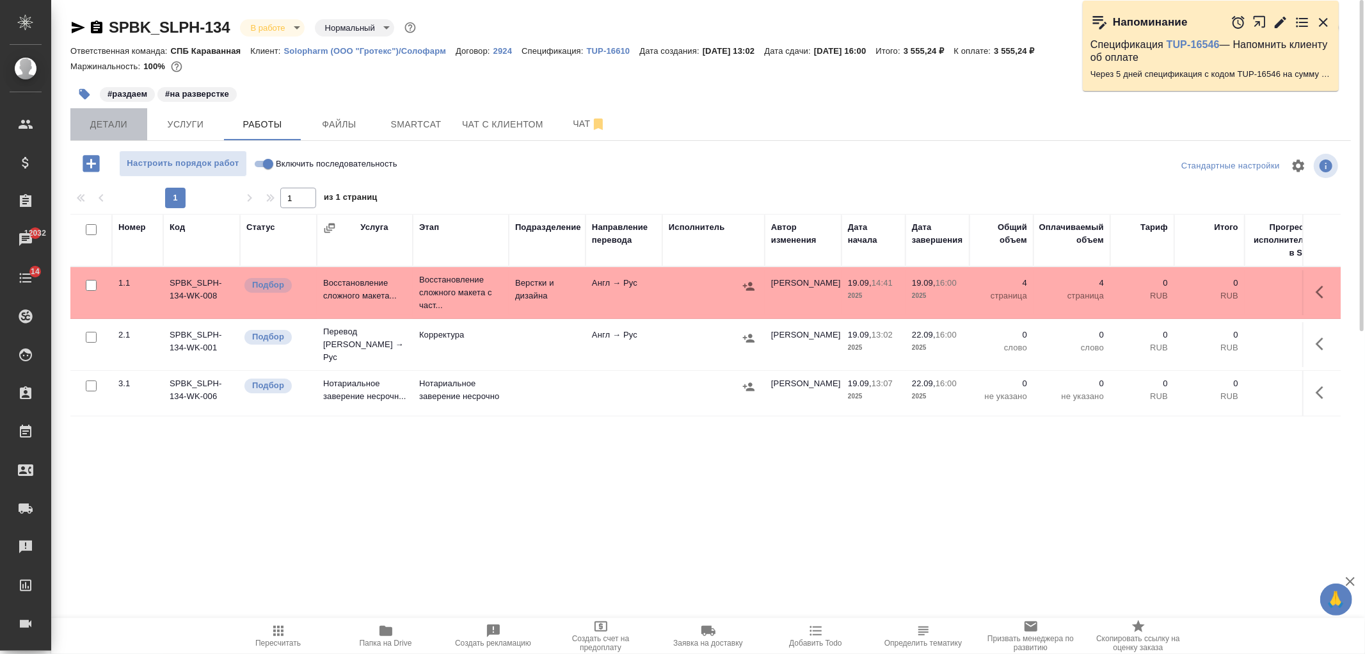
click at [112, 132] on button "Детали" at bounding box center [108, 124] width 77 height 32
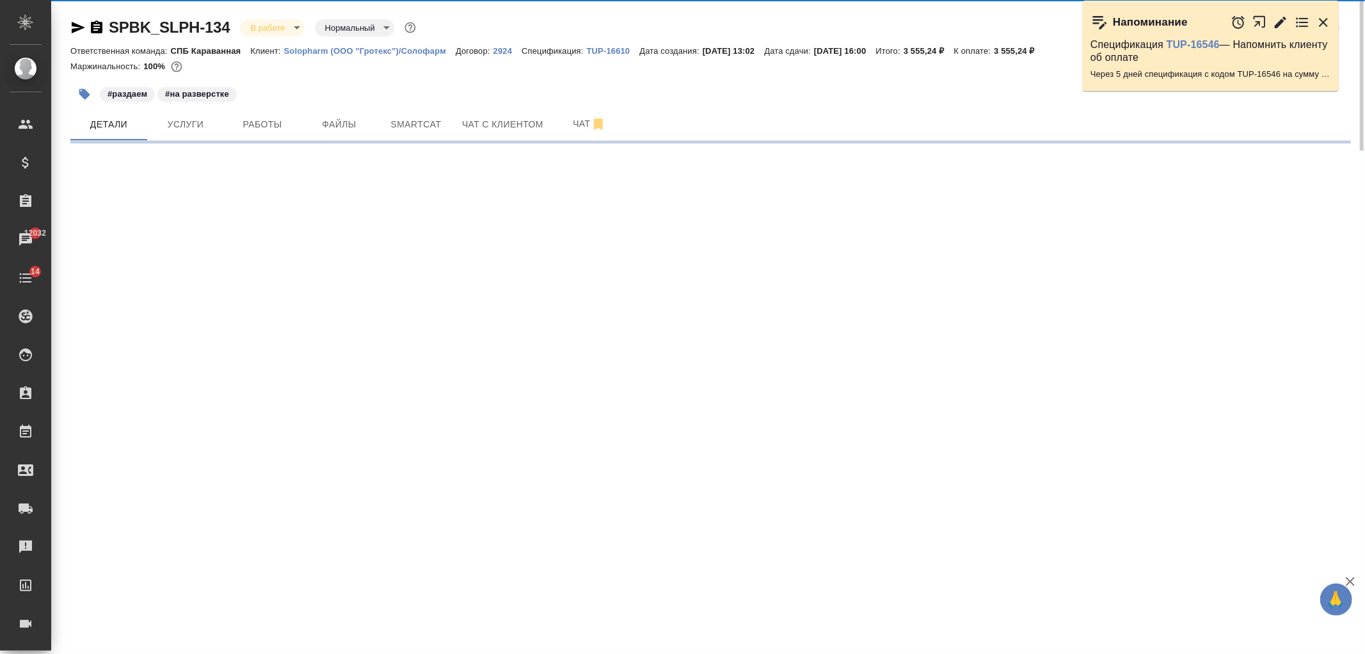
select select "RU"
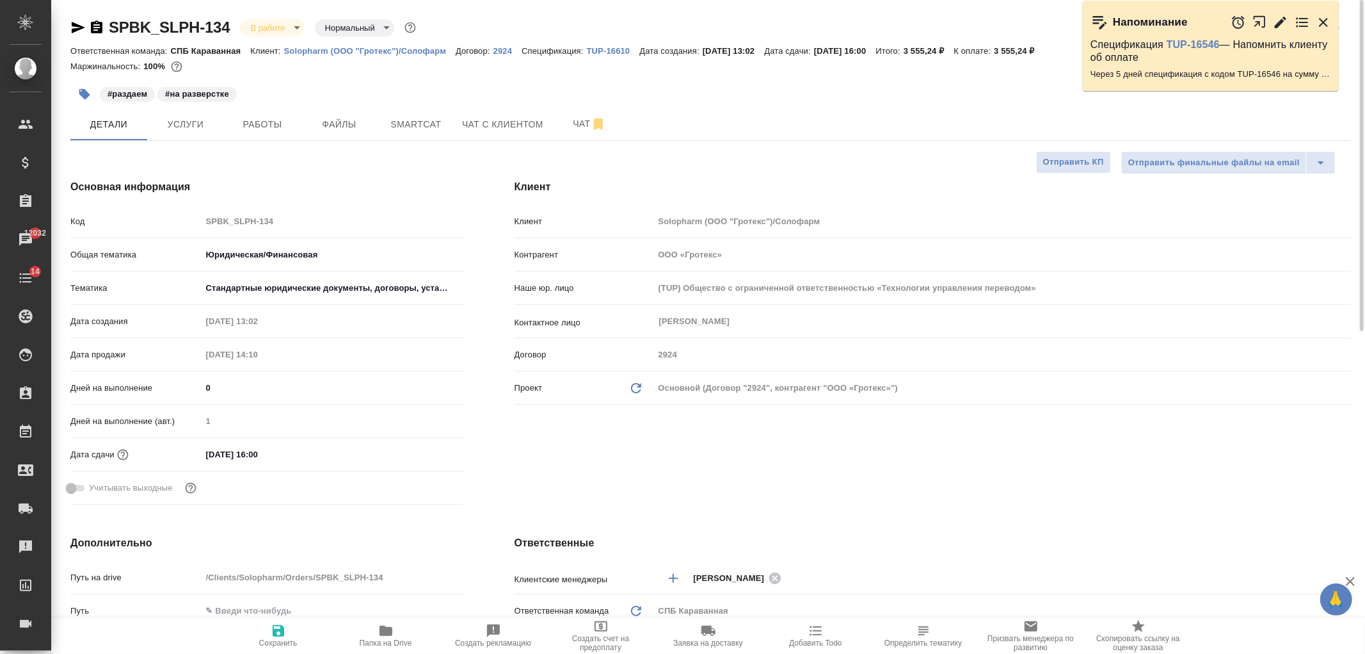
type textarea "x"
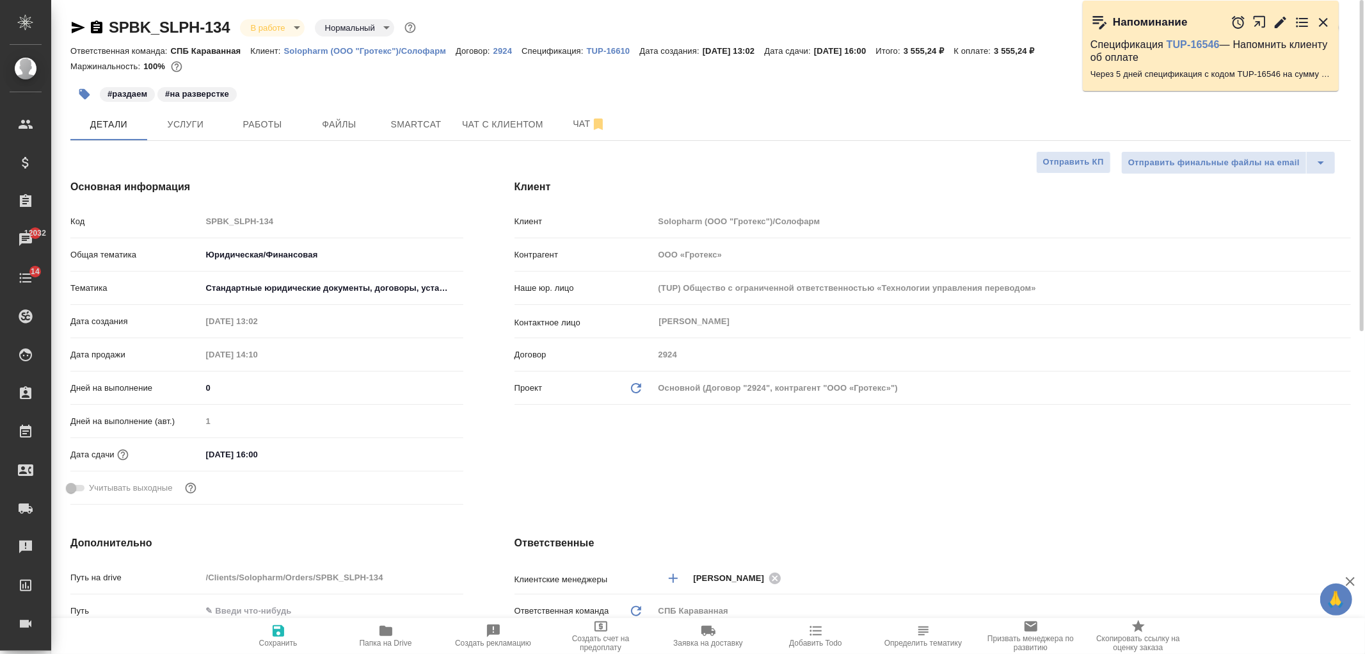
type textarea "x"
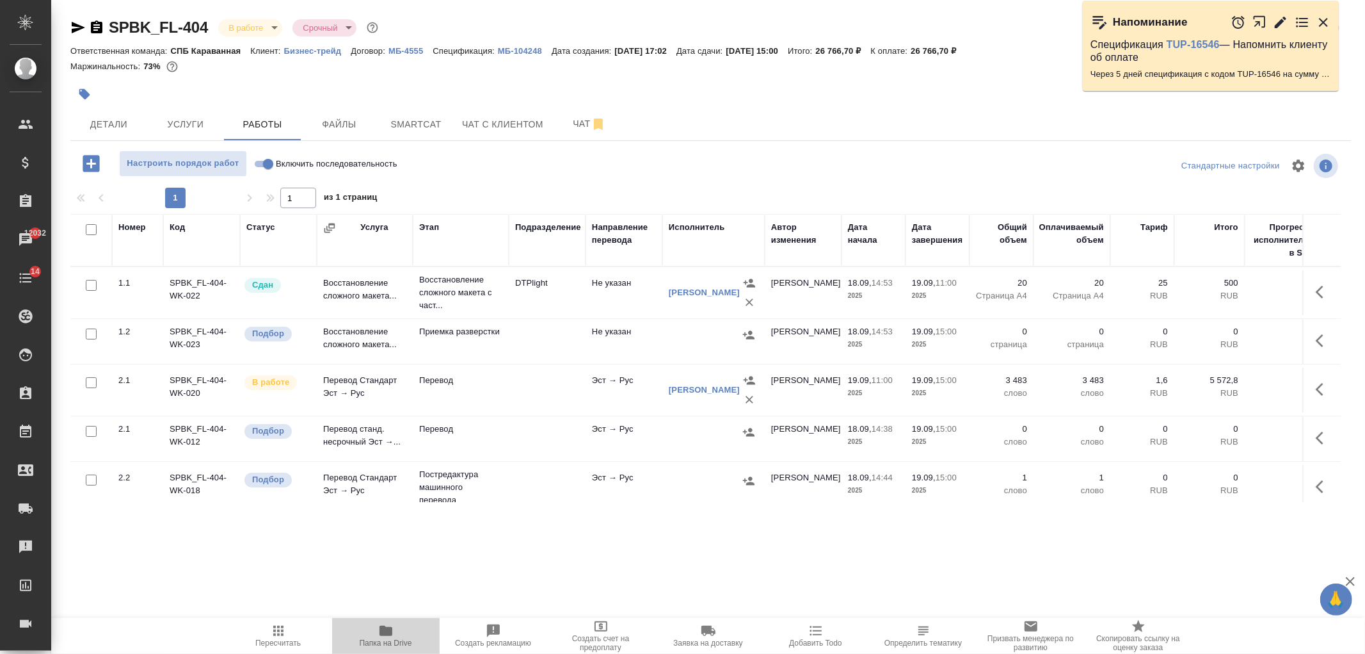
click at [382, 624] on icon "button" at bounding box center [385, 630] width 15 height 15
click at [264, 113] on button "Работы" at bounding box center [262, 124] width 77 height 32
click at [165, 141] on div "SPBK_FL-404 В работе inProgress Срочный urgent Кратко детали заказа Ответственн…" at bounding box center [710, 267] width 1295 height 535
click at [177, 133] on button "Услуги" at bounding box center [185, 124] width 77 height 32
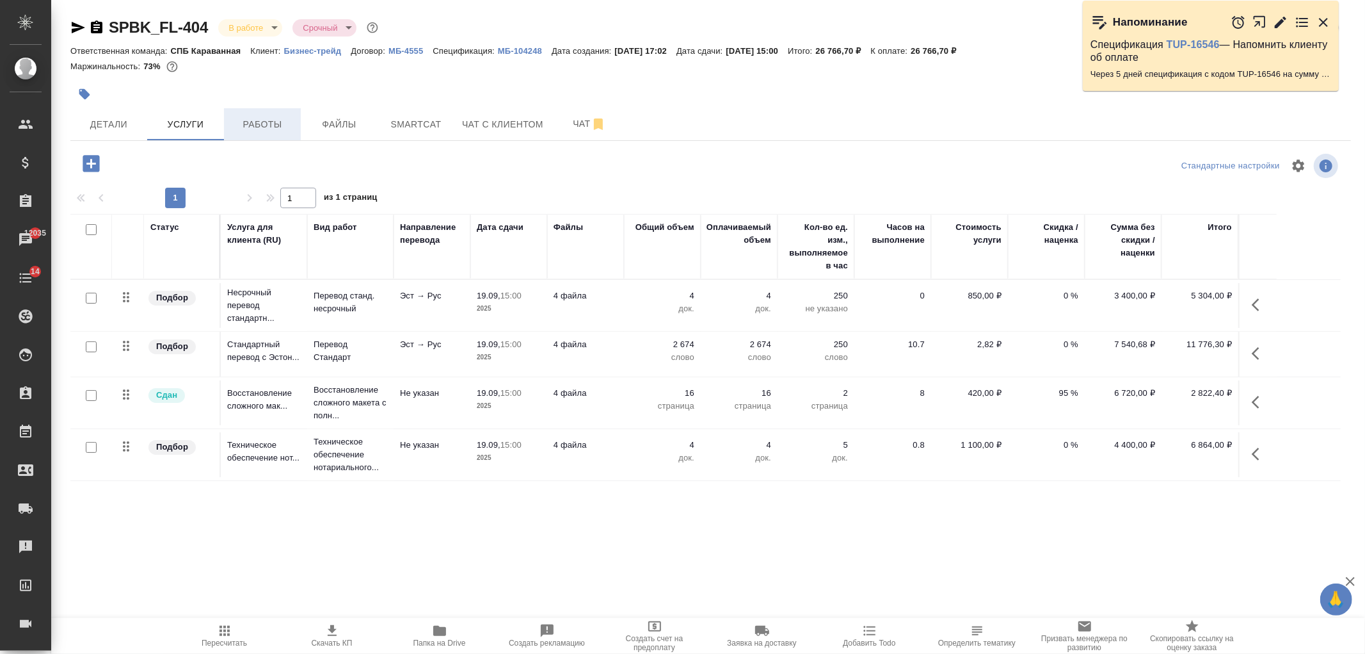
click at [245, 133] on button "Работы" at bounding box center [262, 124] width 77 height 32
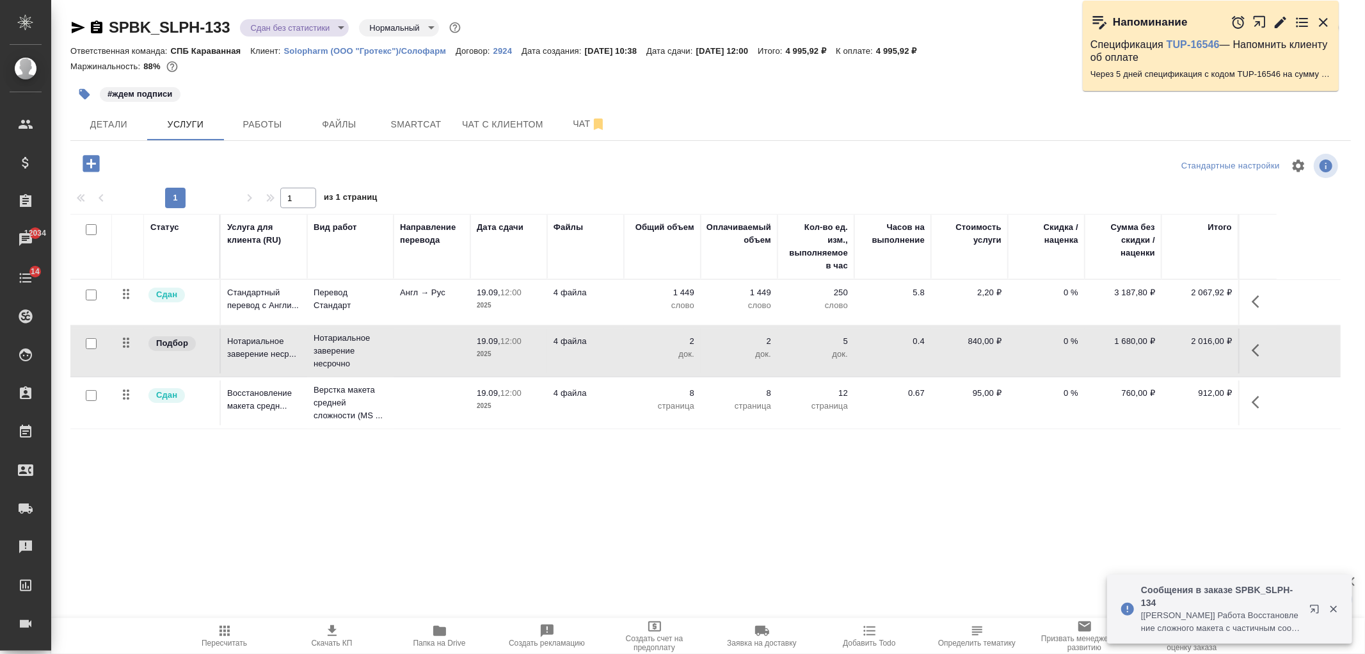
click at [392, 50] on p "Solopharm (ООО "Гротекс")/Солофарм" at bounding box center [370, 51] width 172 height 10
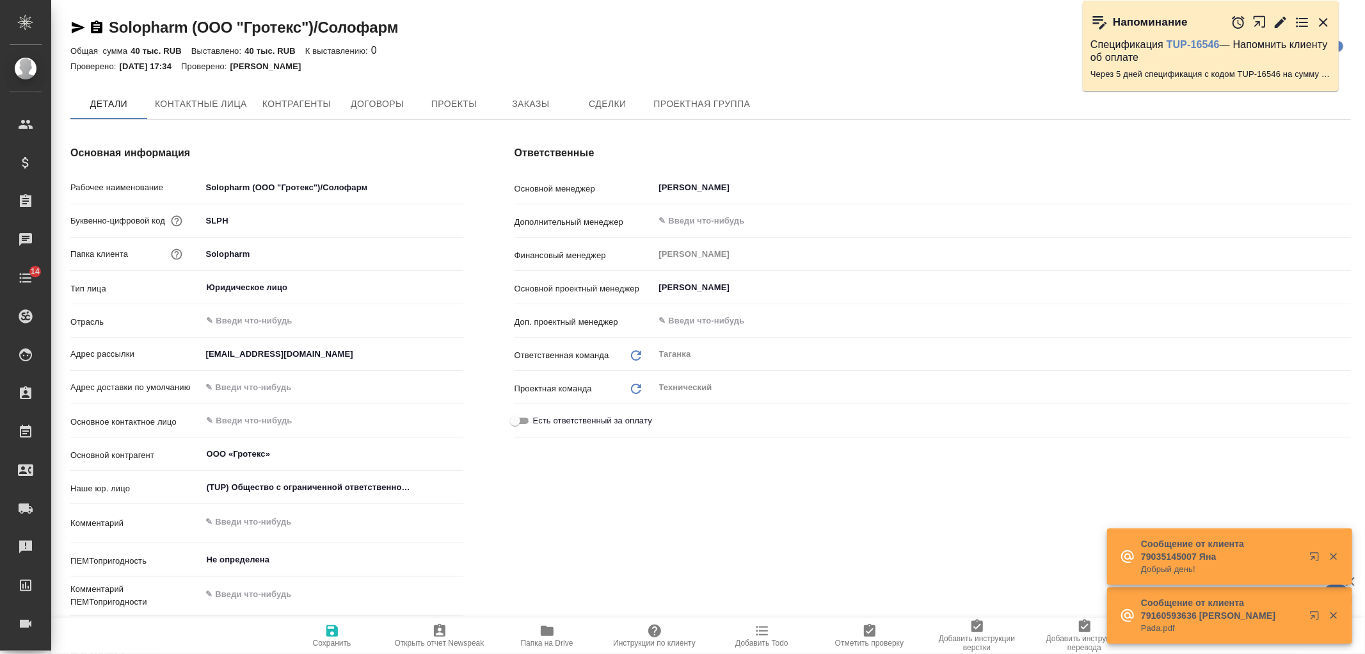
type textarea "x"
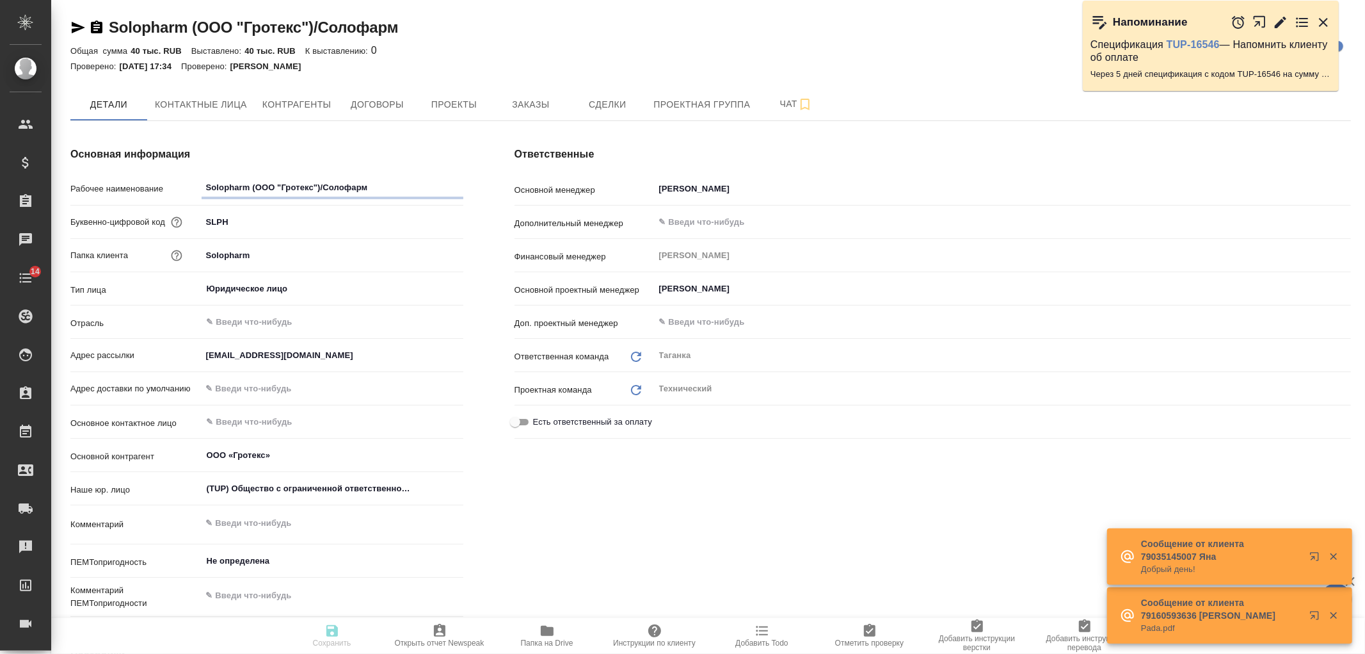
type textarea "x"
click at [674, 194] on input "[PERSON_NAME]" at bounding box center [981, 188] width 647 height 15
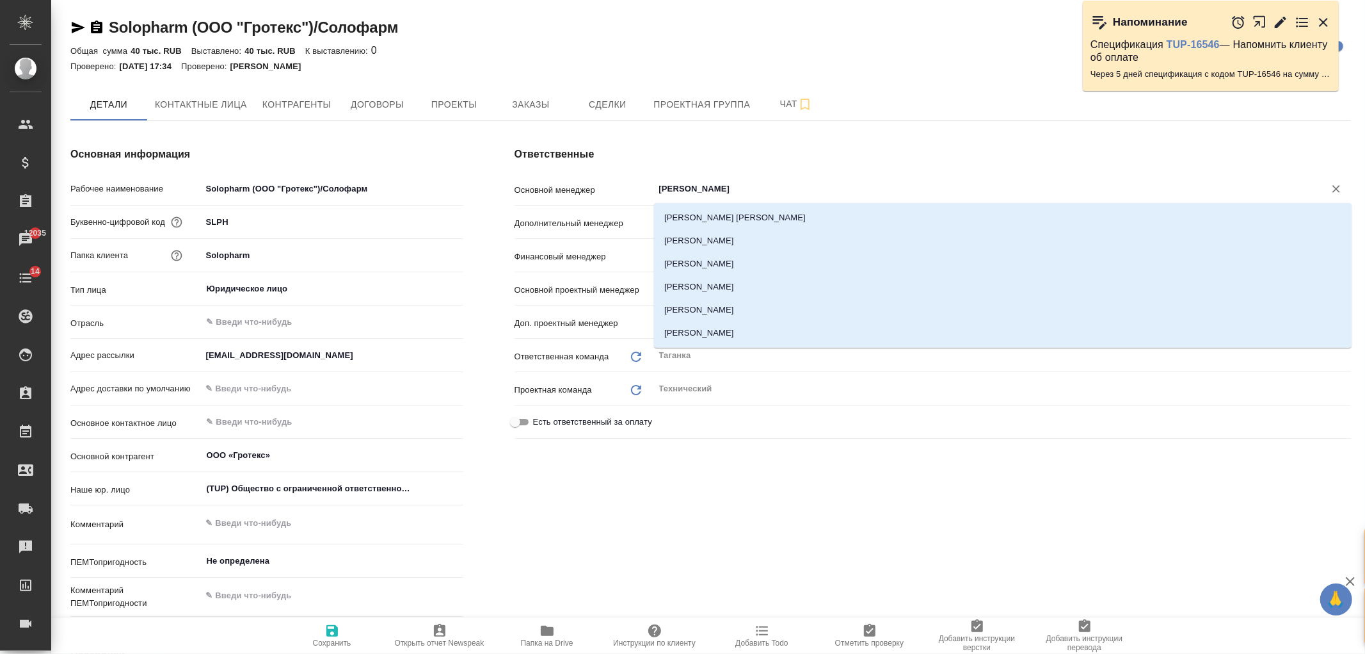
type input "ивано"
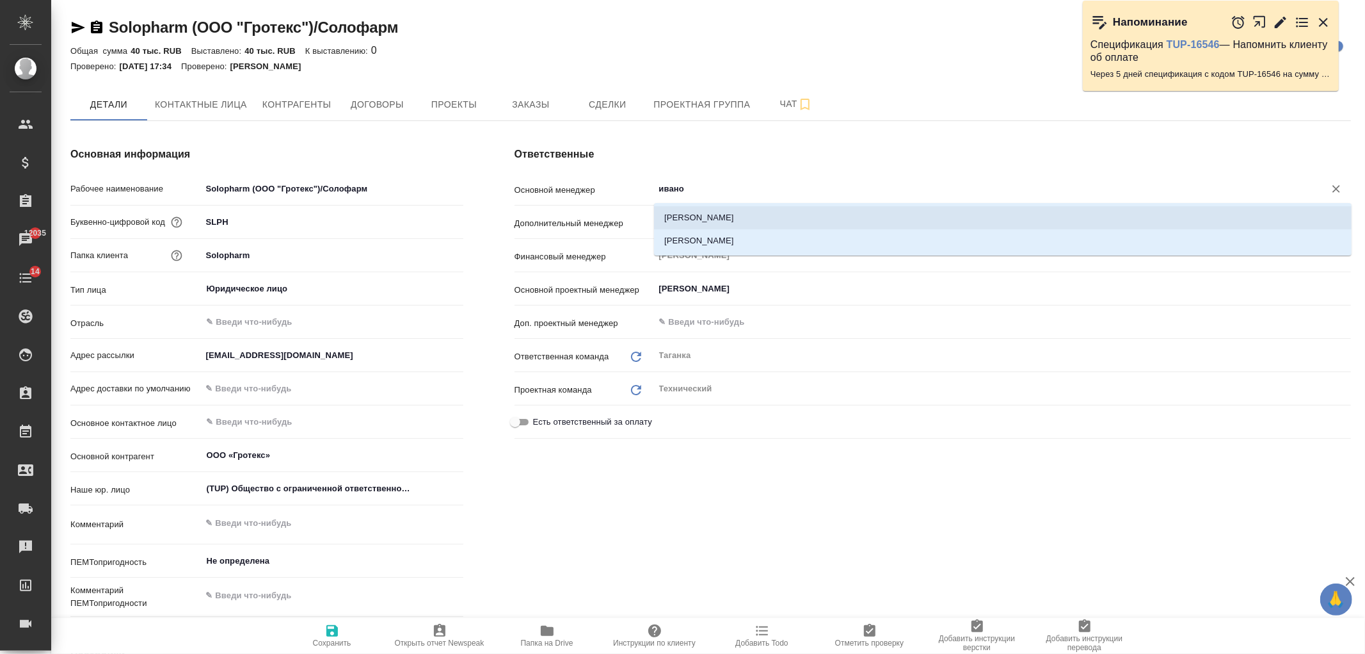
click at [741, 213] on li "[PERSON_NAME]" at bounding box center [1003, 217] width 698 height 23
type textarea "x"
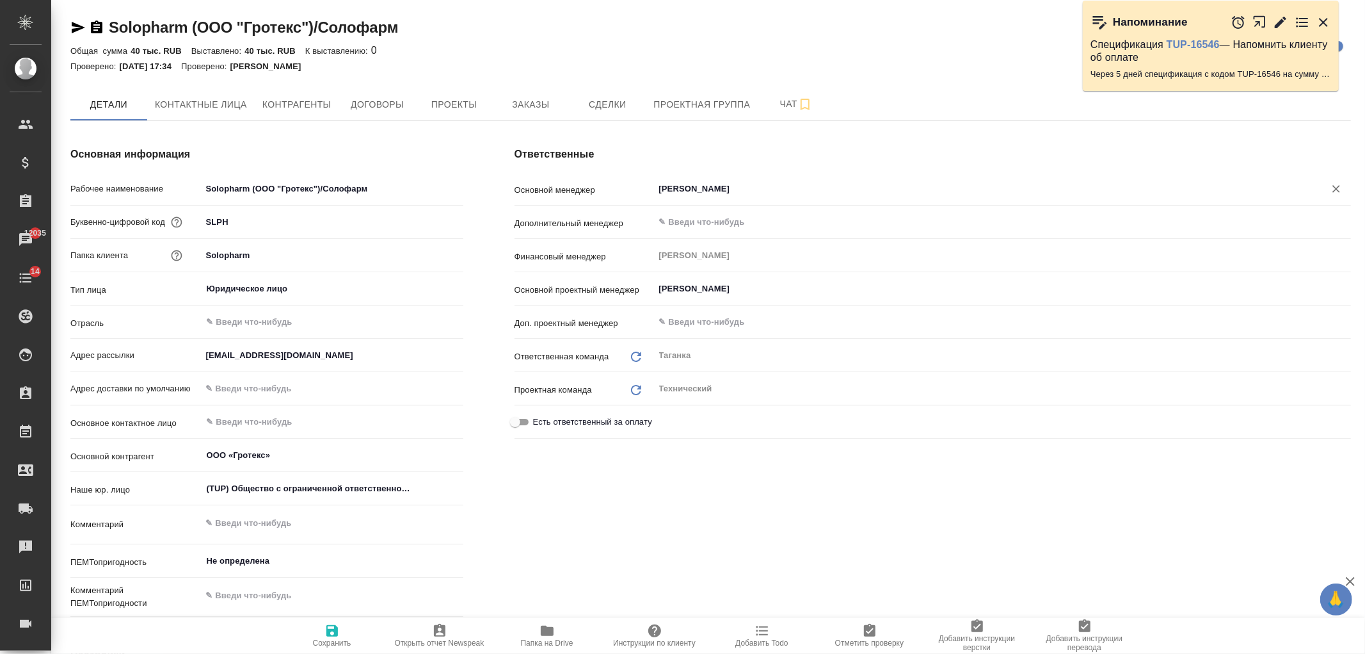
type input "[PERSON_NAME]"
click at [321, 631] on span "Сохранить" at bounding box center [332, 635] width 92 height 24
type textarea "x"
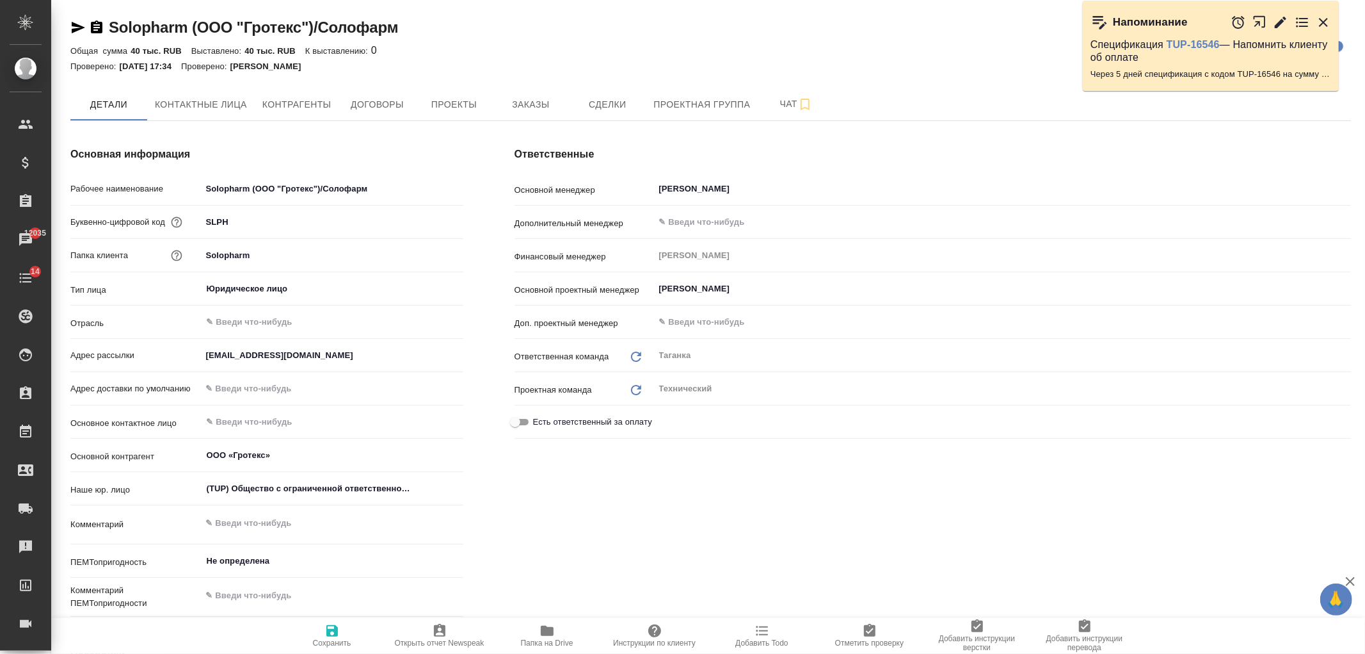
type textarea "x"
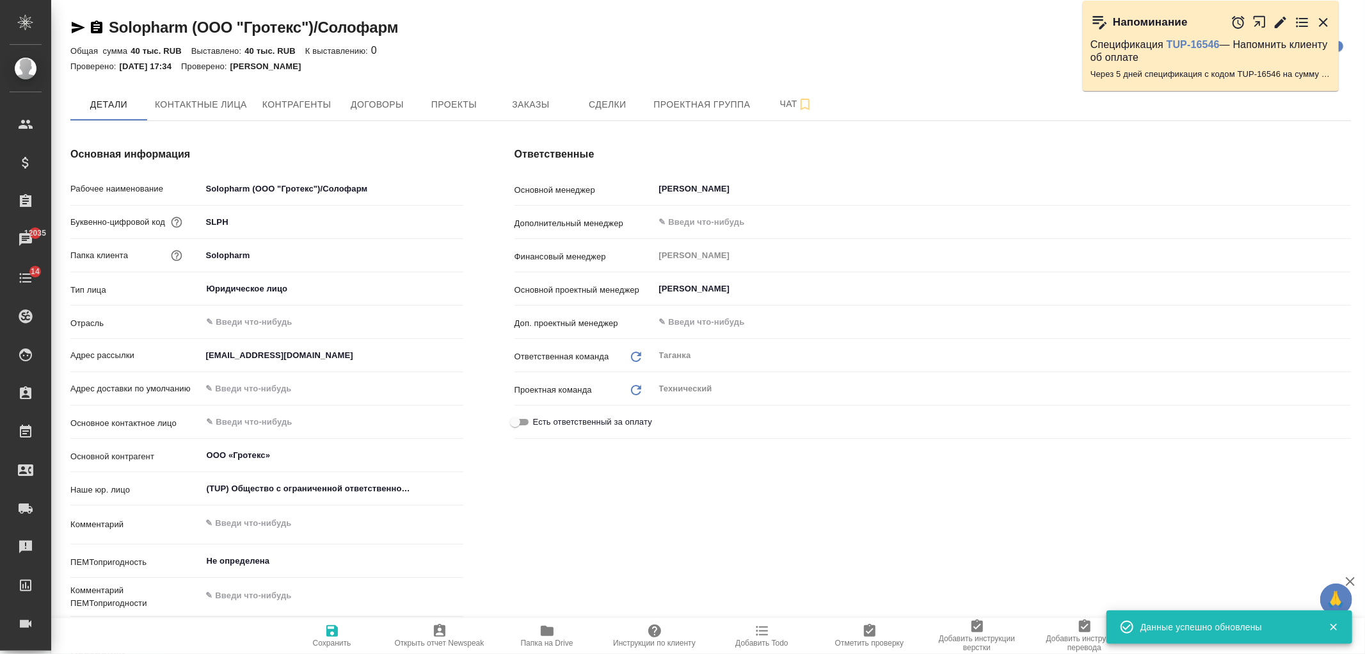
type textarea "x"
type input "СПБ Караванная"
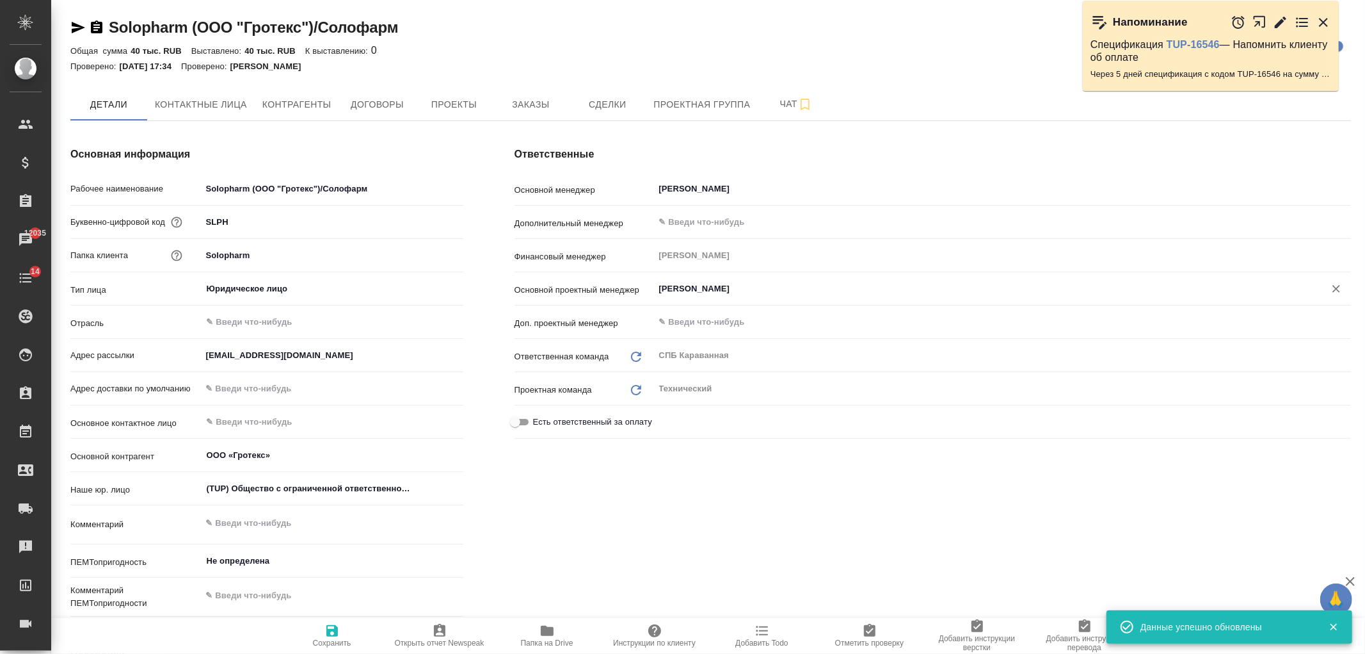
click at [748, 279] on div "[PERSON_NAME] ​" at bounding box center [1002, 288] width 697 height 23
click at [1342, 285] on icon "Очистить" at bounding box center [1336, 288] width 13 height 13
type textarea "x"
click at [341, 626] on span "Сохранить" at bounding box center [332, 635] width 92 height 24
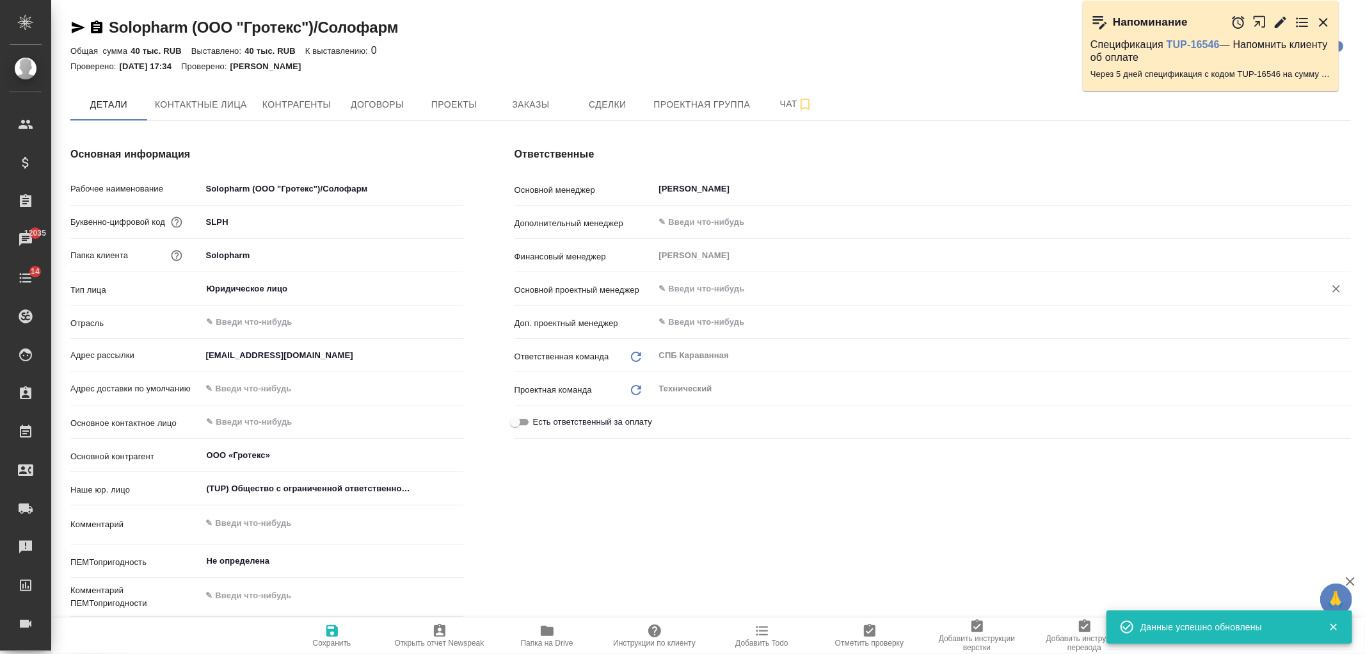
type textarea "x"
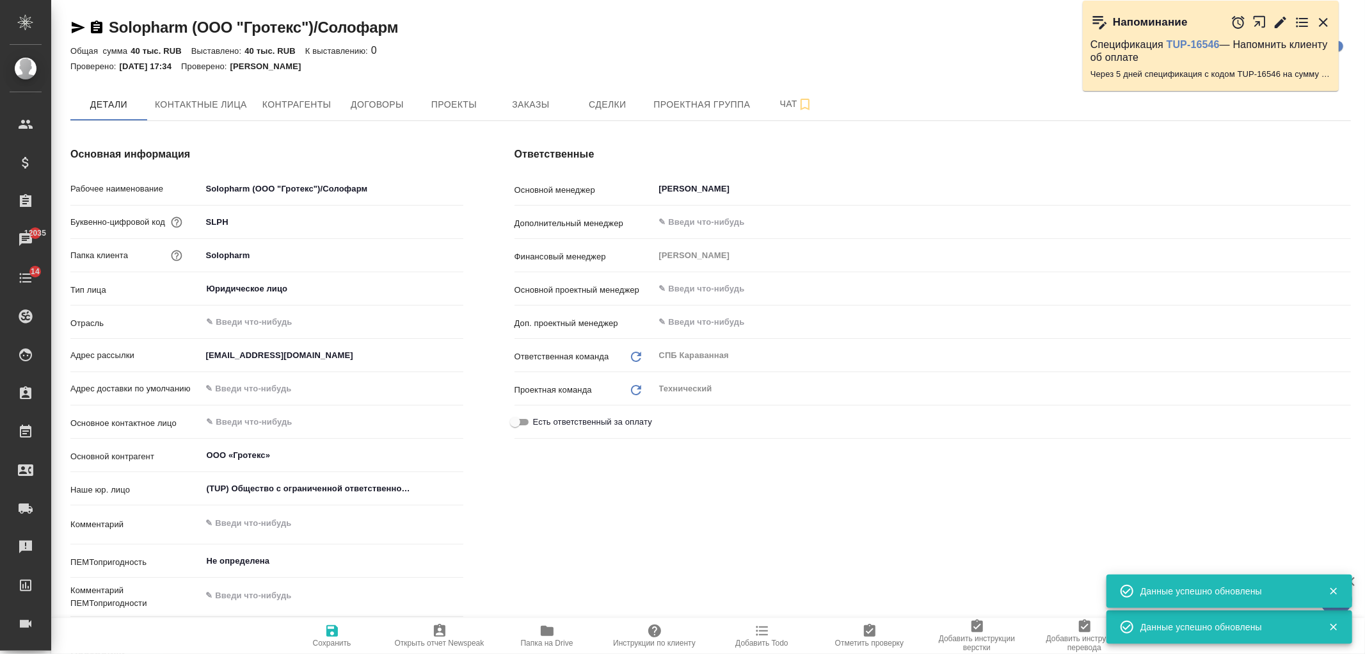
type textarea "x"
